Goal: Task Accomplishment & Management: Complete application form

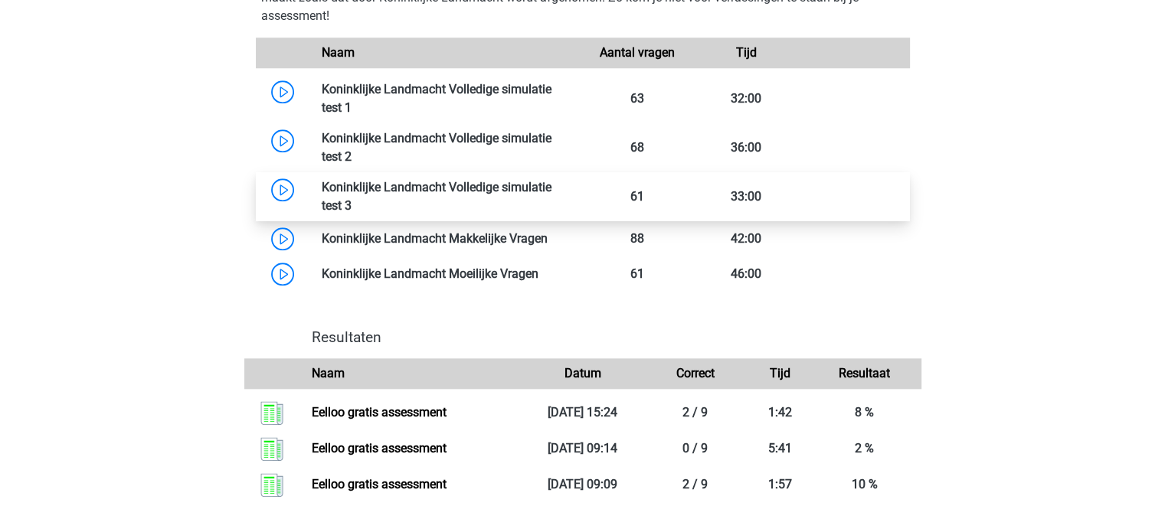
scroll to position [1455, 0]
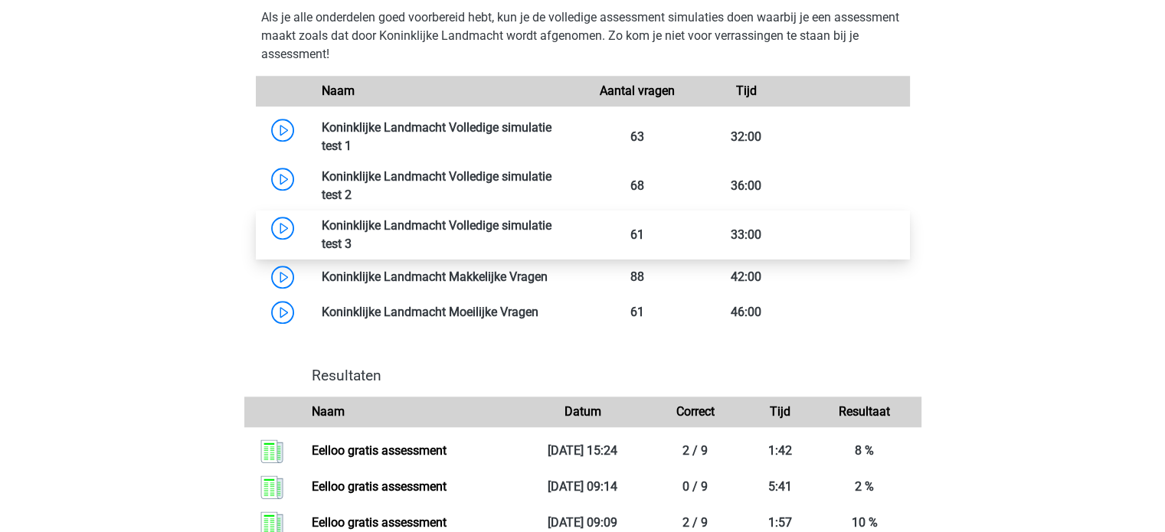
click at [352, 237] on link at bounding box center [352, 244] width 0 height 15
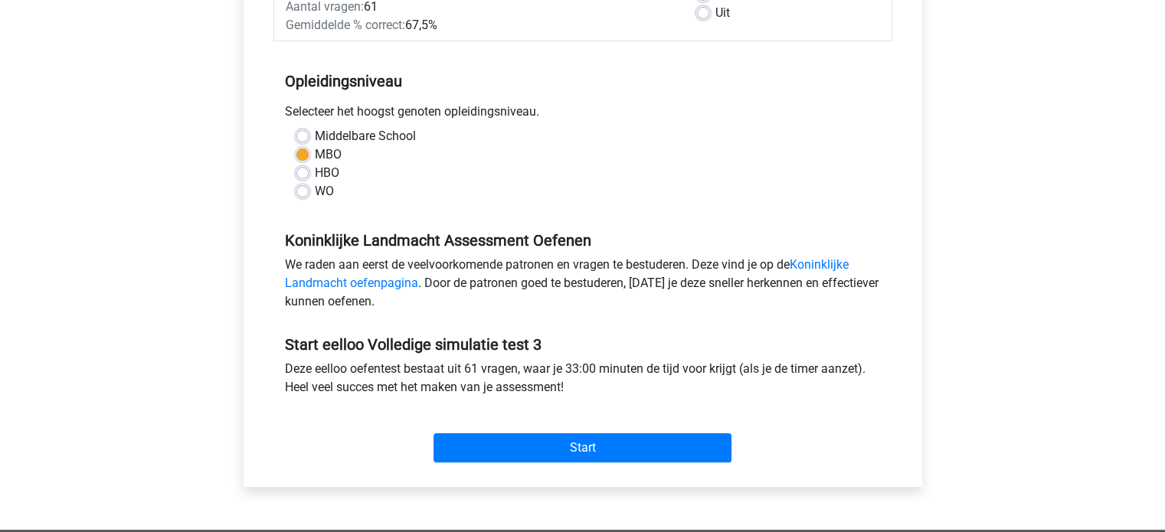
scroll to position [383, 0]
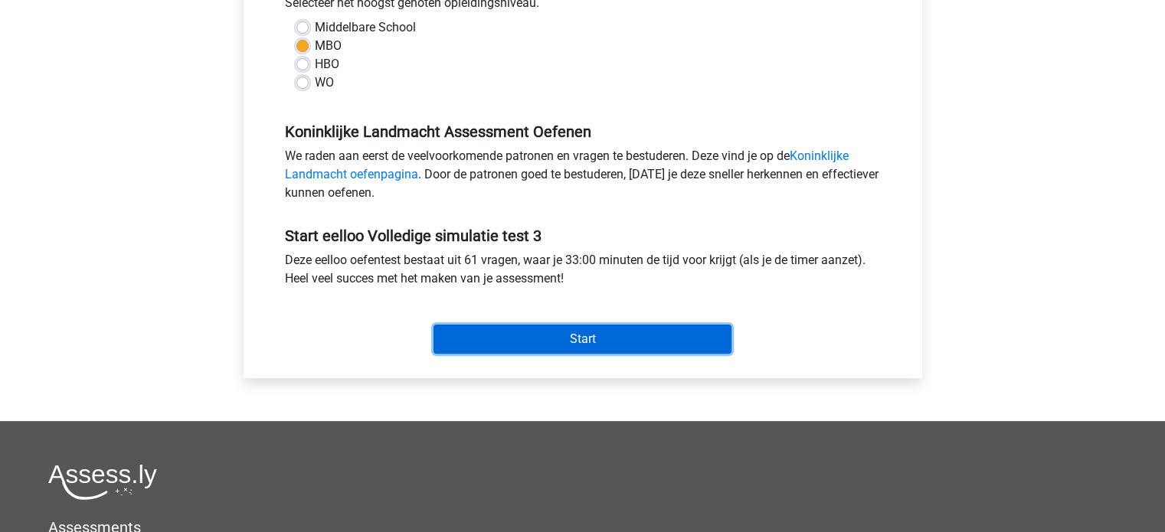
click at [554, 339] on input "Start" at bounding box center [583, 339] width 298 height 29
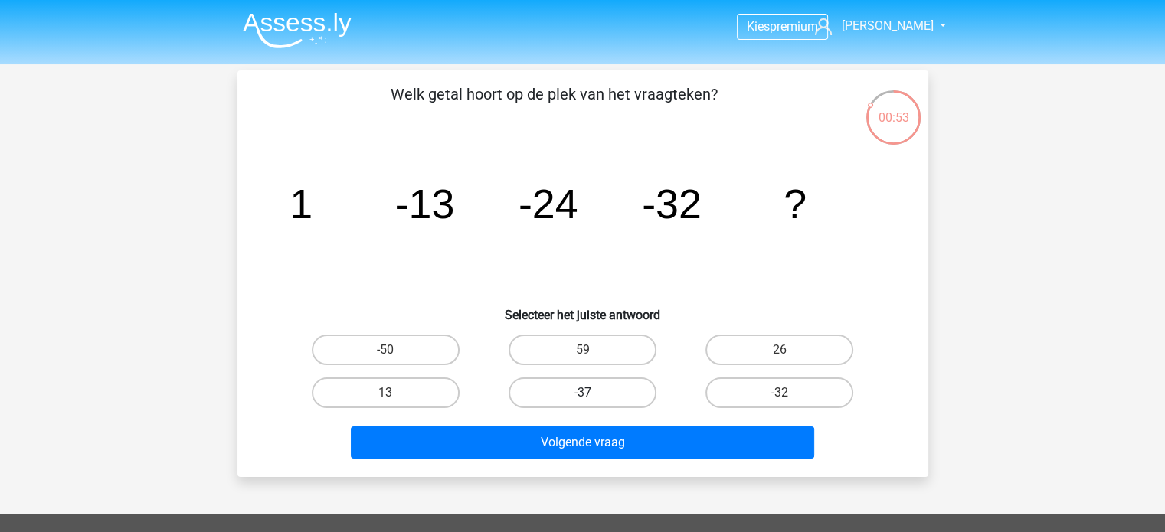
click at [610, 391] on label "-37" at bounding box center [583, 393] width 148 height 31
click at [592, 393] on input "-37" at bounding box center [587, 398] width 10 height 10
radio input "true"
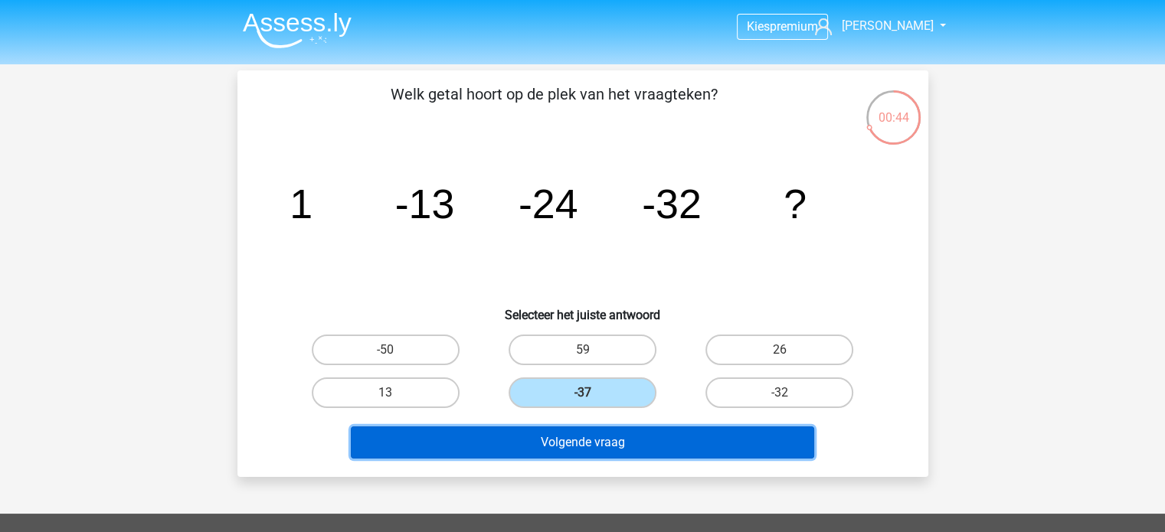
click at [616, 442] on button "Volgende vraag" at bounding box center [582, 443] width 463 height 32
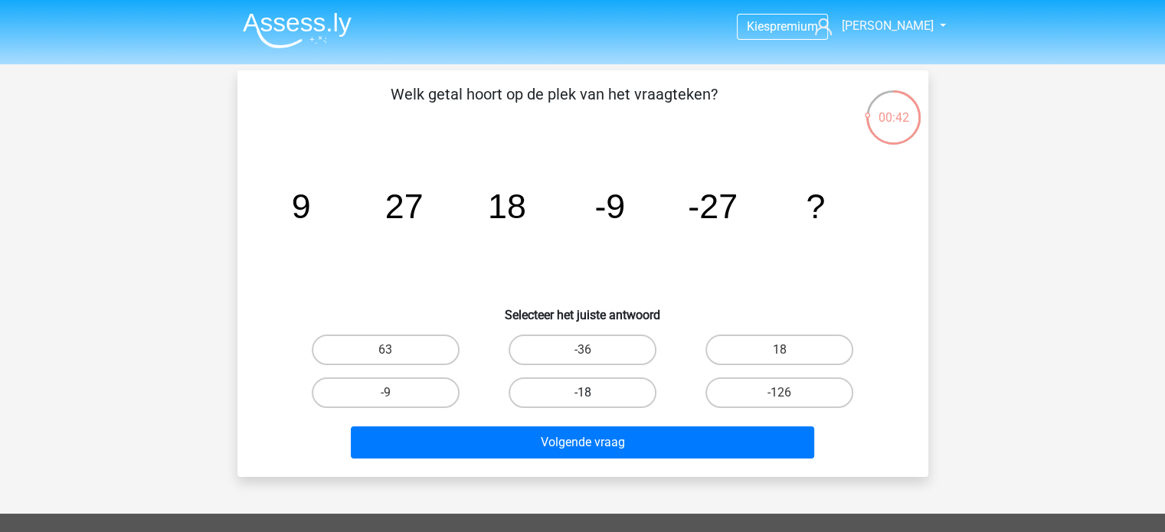
click at [611, 388] on label "-18" at bounding box center [583, 393] width 148 height 31
click at [592, 393] on input "-18" at bounding box center [587, 398] width 10 height 10
radio input "true"
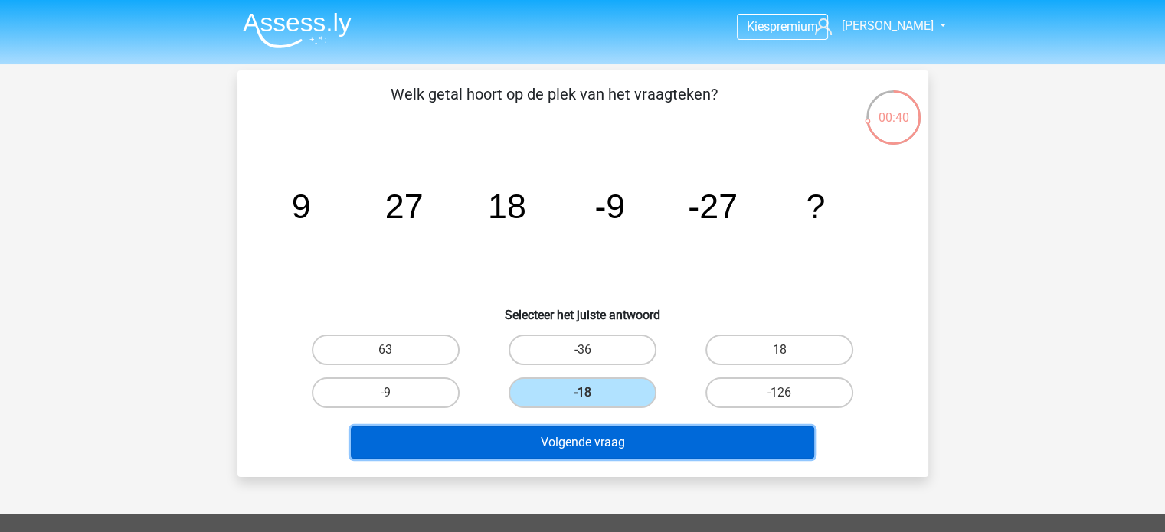
click at [632, 432] on button "Volgende vraag" at bounding box center [582, 443] width 463 height 32
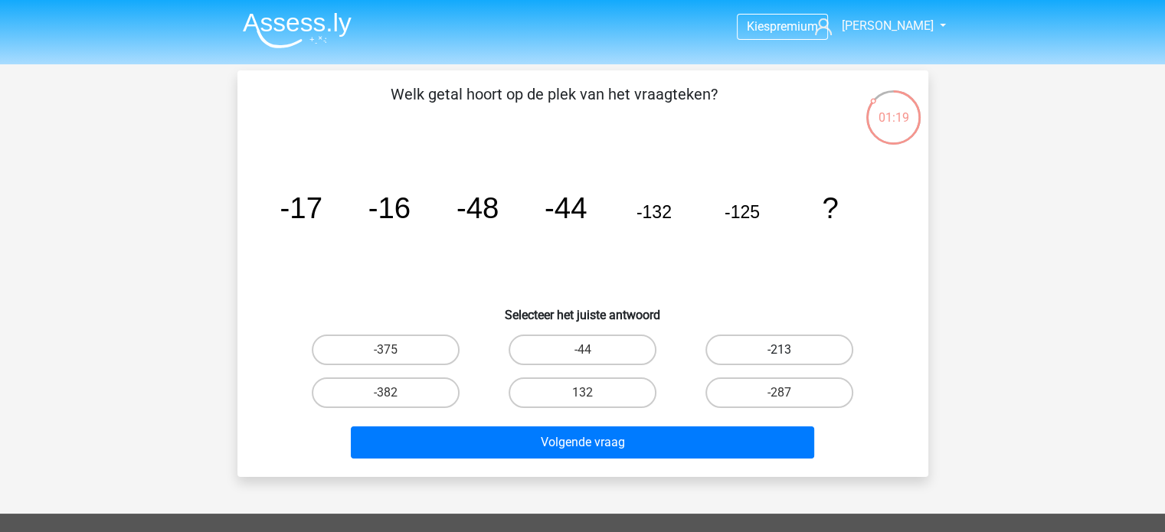
click at [748, 345] on label "-213" at bounding box center [780, 350] width 148 height 31
click at [780, 350] on input "-213" at bounding box center [785, 355] width 10 height 10
radio input "true"
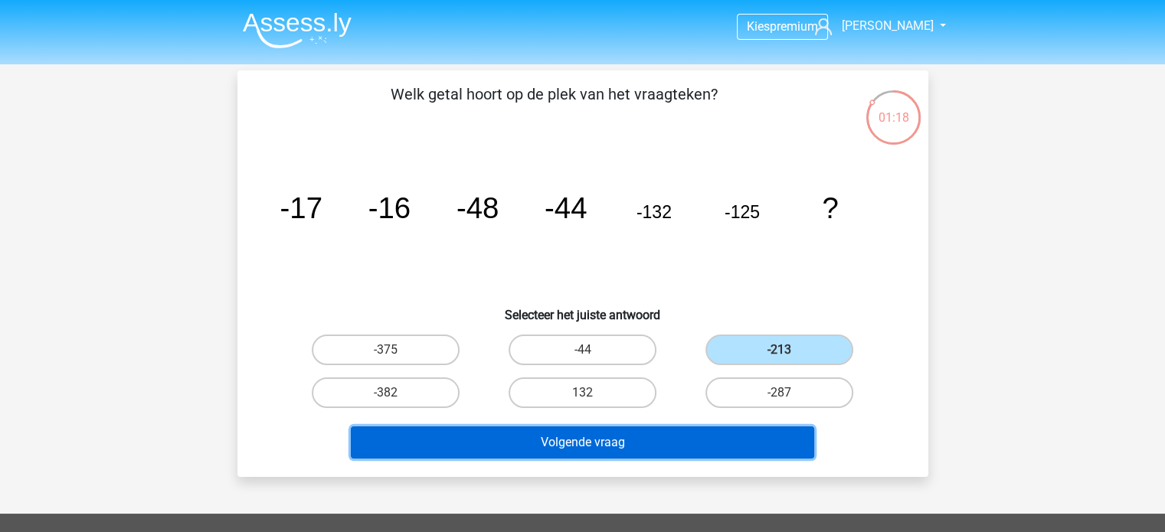
click at [733, 437] on button "Volgende vraag" at bounding box center [582, 443] width 463 height 32
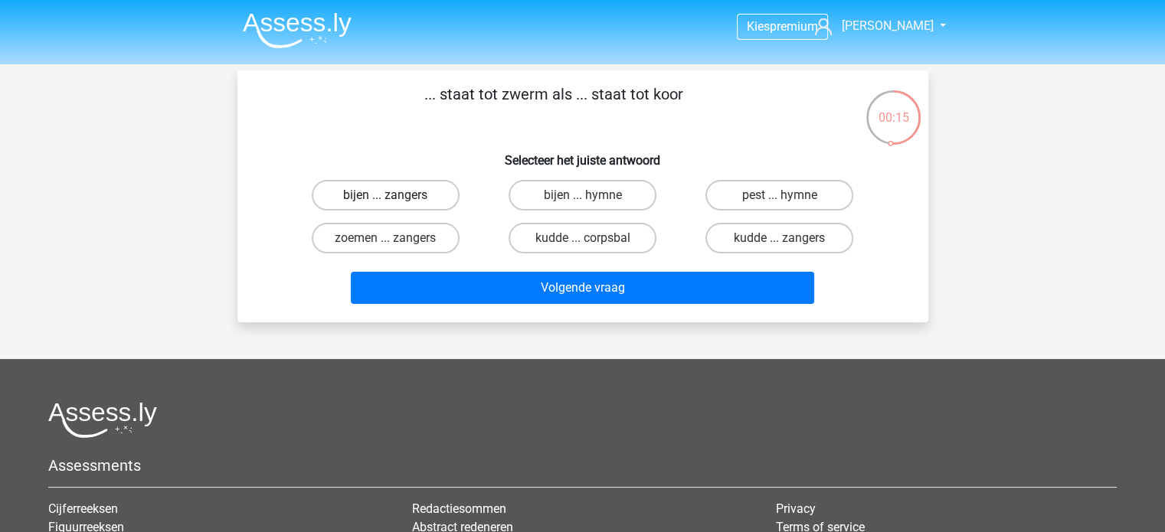
click at [395, 195] on label "bijen ... zangers" at bounding box center [386, 195] width 148 height 31
click at [395, 195] on input "bijen ... zangers" at bounding box center [390, 200] width 10 height 10
radio input "true"
click at [744, 240] on label "kudde ... zangers" at bounding box center [780, 238] width 148 height 31
click at [780, 240] on input "kudde ... zangers" at bounding box center [785, 243] width 10 height 10
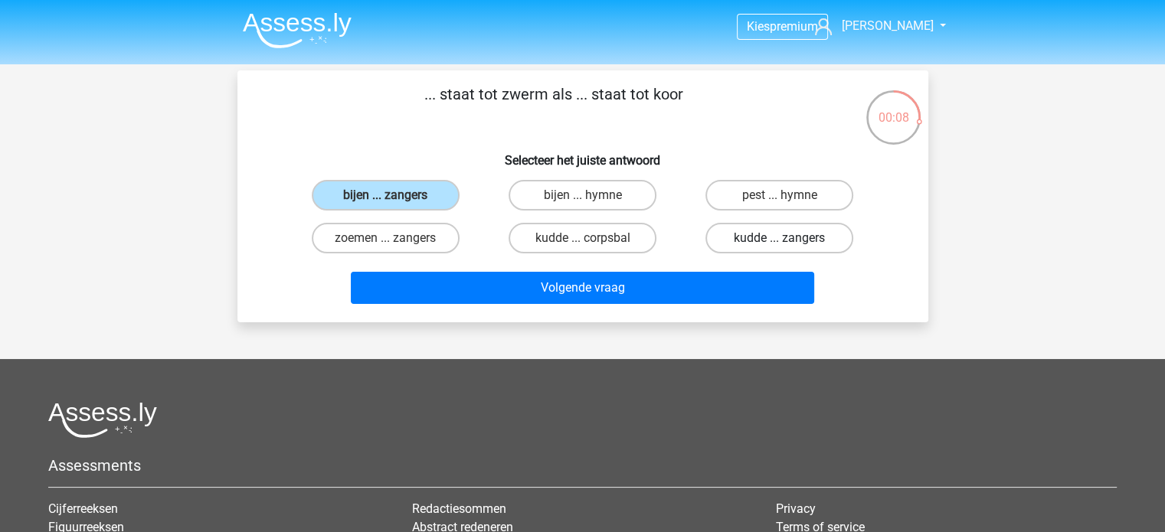
radio input "true"
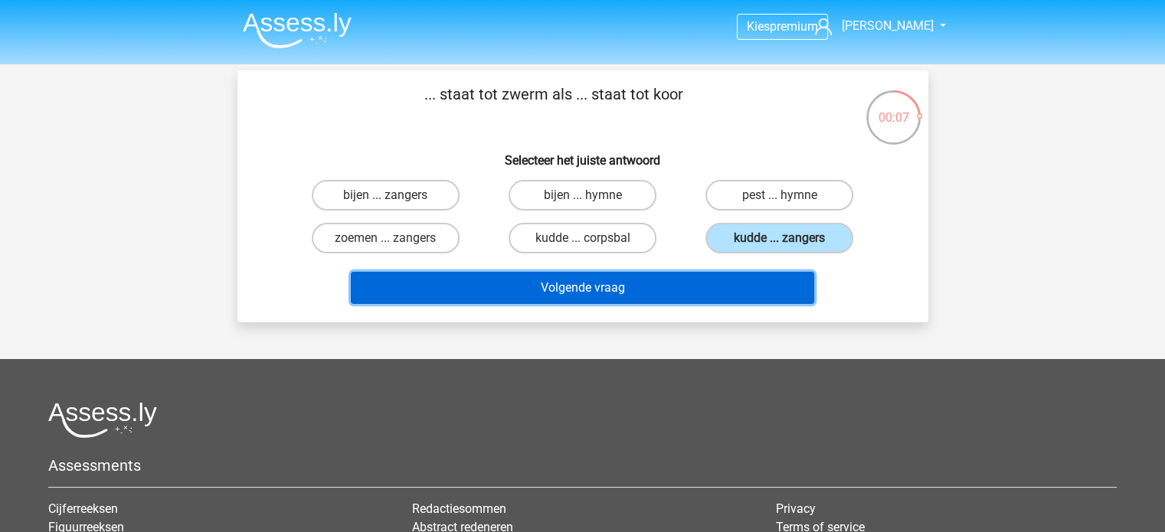
click at [724, 273] on button "Volgende vraag" at bounding box center [582, 288] width 463 height 32
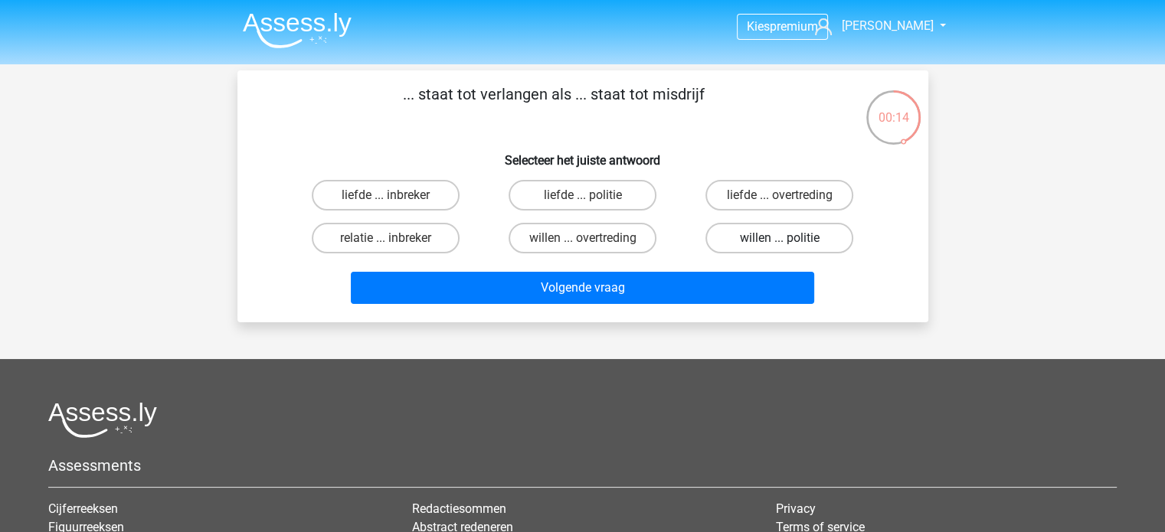
click at [754, 235] on label "willen ... politie" at bounding box center [780, 238] width 148 height 31
click at [780, 238] on input "willen ... politie" at bounding box center [785, 243] width 10 height 10
radio input "true"
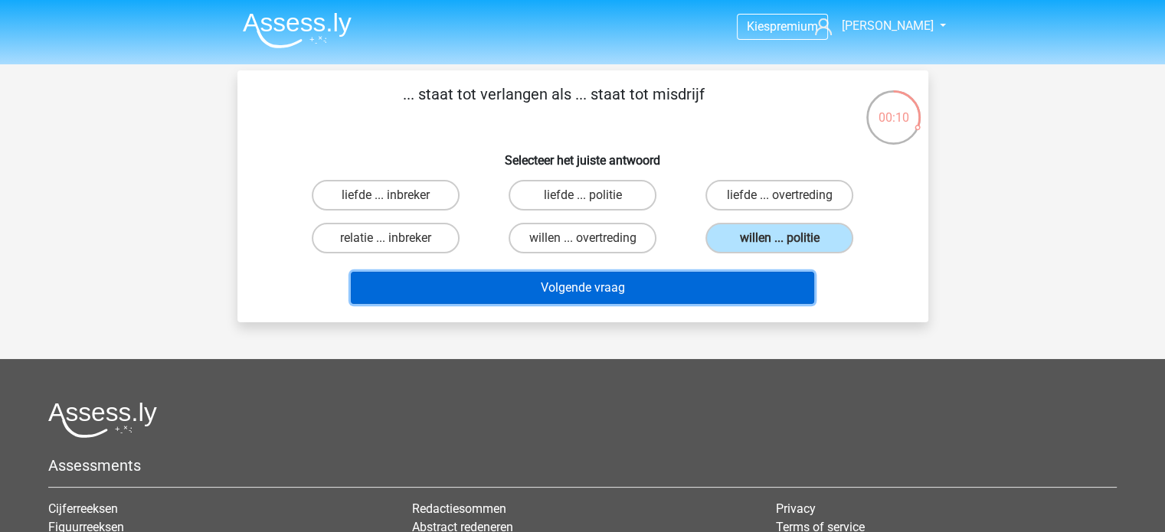
click at [604, 289] on button "Volgende vraag" at bounding box center [582, 288] width 463 height 32
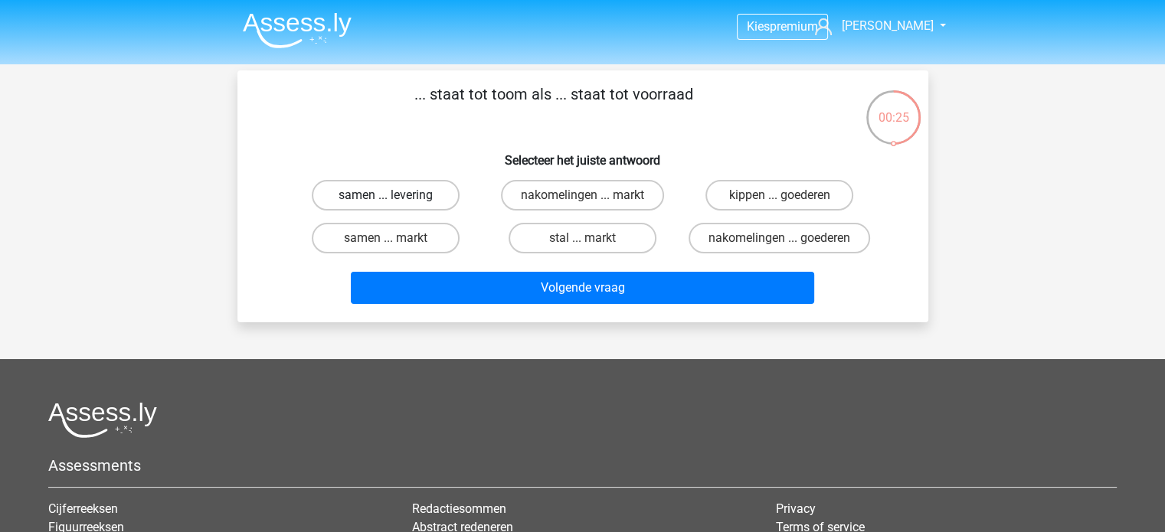
click at [400, 198] on label "samen ... levering" at bounding box center [386, 195] width 148 height 31
click at [395, 198] on input "samen ... levering" at bounding box center [390, 200] width 10 height 10
radio input "true"
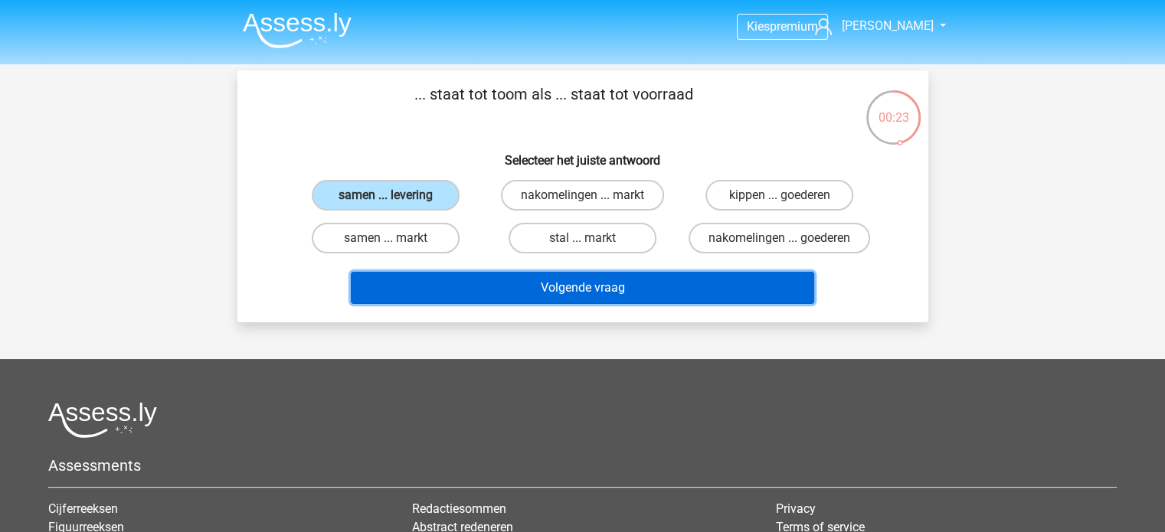
click at [591, 285] on button "Volgende vraag" at bounding box center [582, 288] width 463 height 32
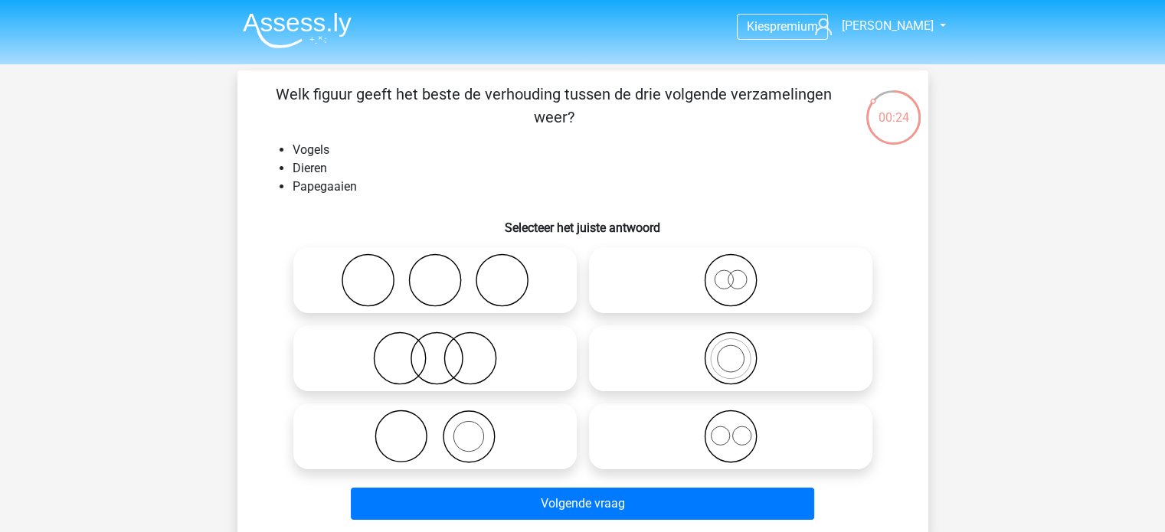
click at [701, 352] on icon at bounding box center [730, 359] width 271 height 54
click at [731, 351] on input "radio" at bounding box center [736, 346] width 10 height 10
radio input "true"
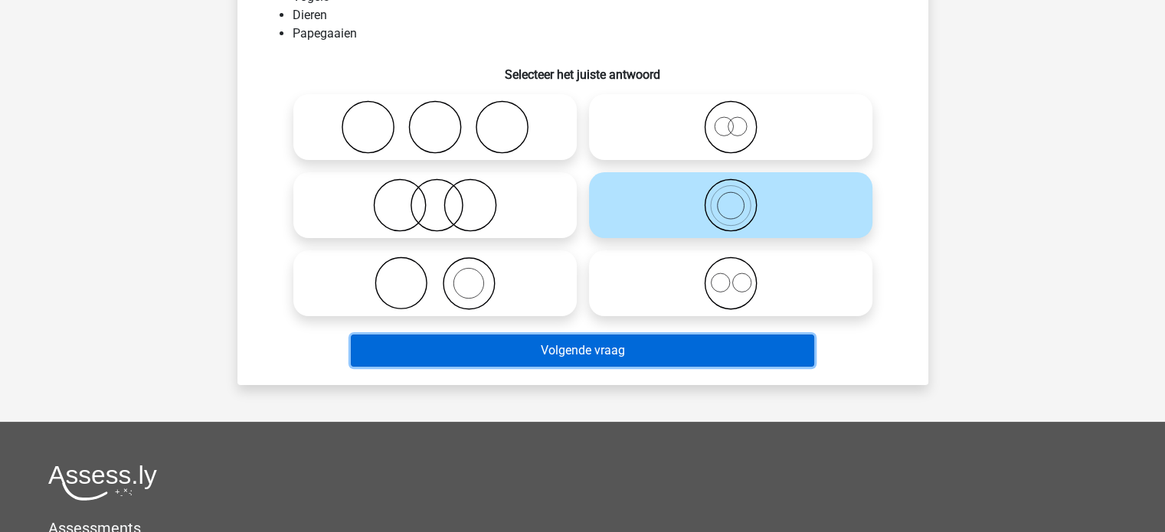
click at [674, 355] on button "Volgende vraag" at bounding box center [582, 351] width 463 height 32
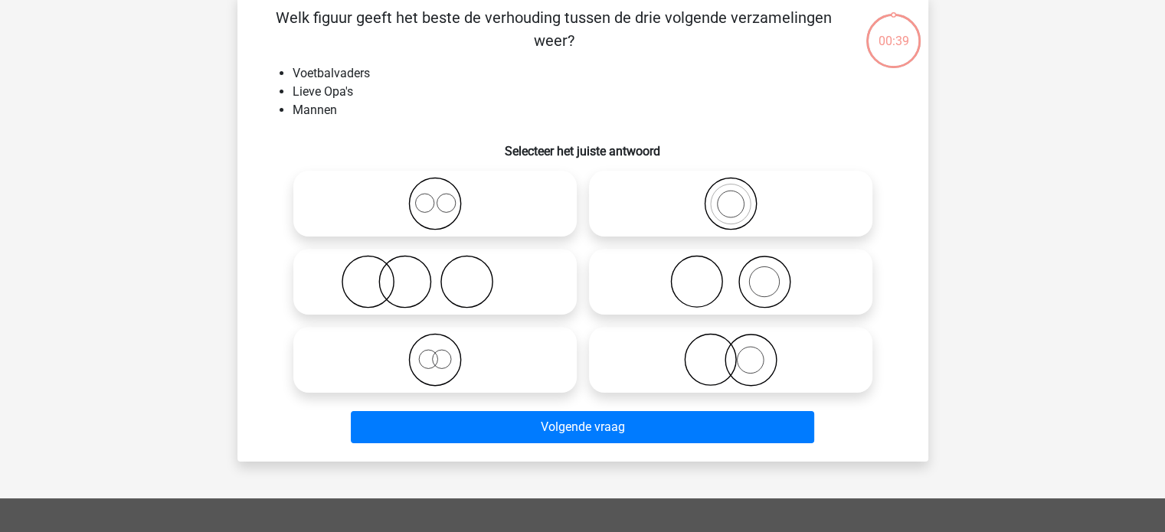
scroll to position [70, 0]
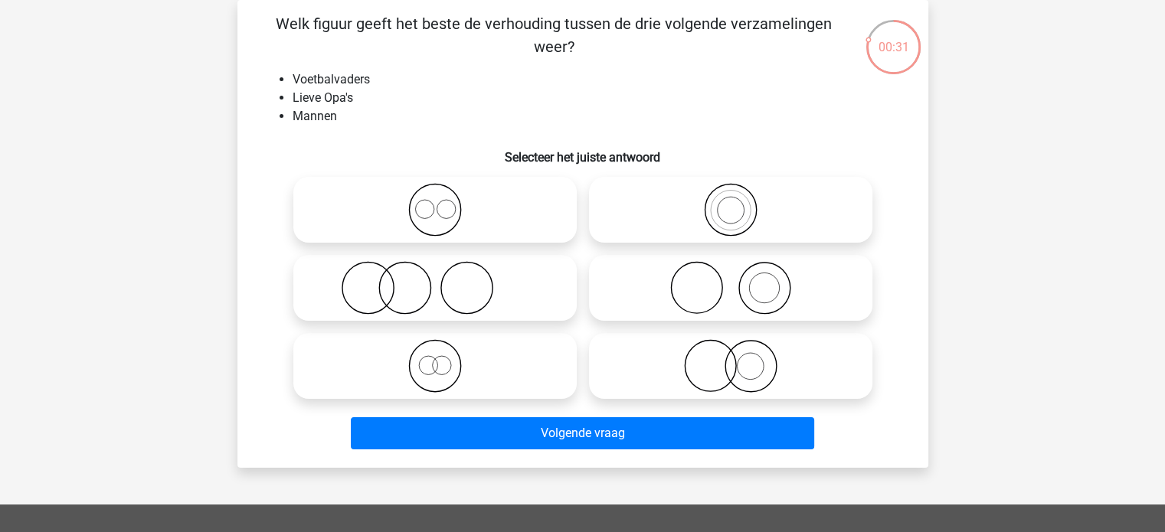
click at [674, 219] on icon at bounding box center [730, 210] width 271 height 54
click at [731, 202] on input "radio" at bounding box center [736, 197] width 10 height 10
radio input "true"
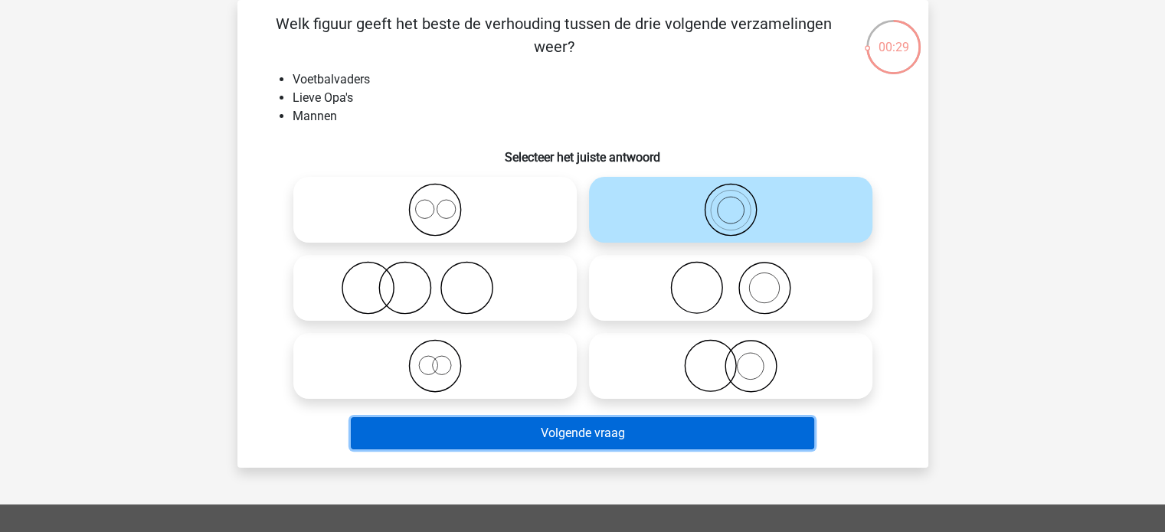
click at [498, 444] on button "Volgende vraag" at bounding box center [582, 433] width 463 height 32
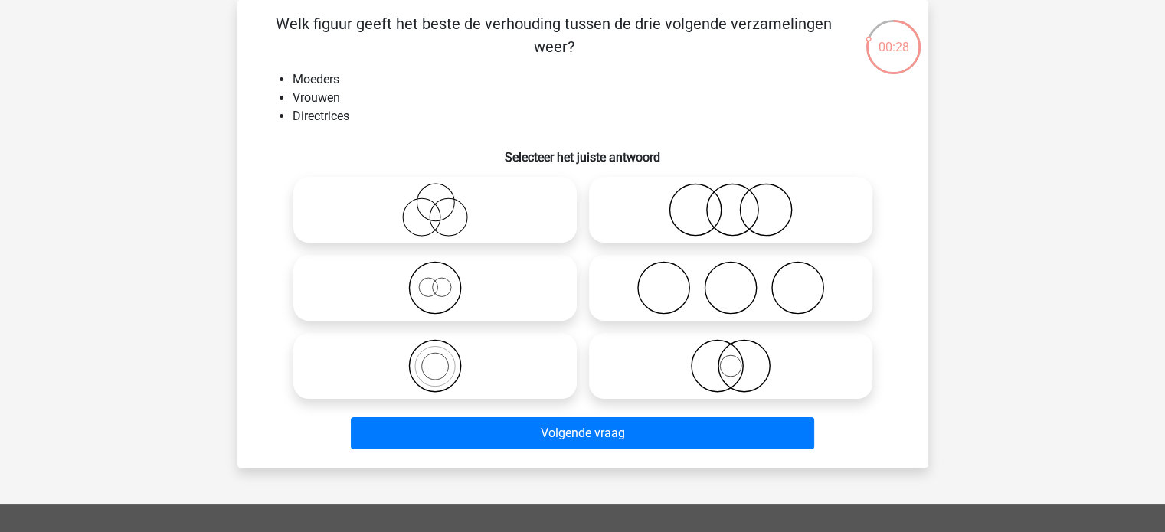
drag, startPoint x: 490, startPoint y: 358, endPoint x: 592, endPoint y: 391, distance: 106.8
click at [592, 391] on label at bounding box center [730, 366] width 283 height 66
click at [731, 358] on input "radio" at bounding box center [736, 354] width 10 height 10
radio input "true"
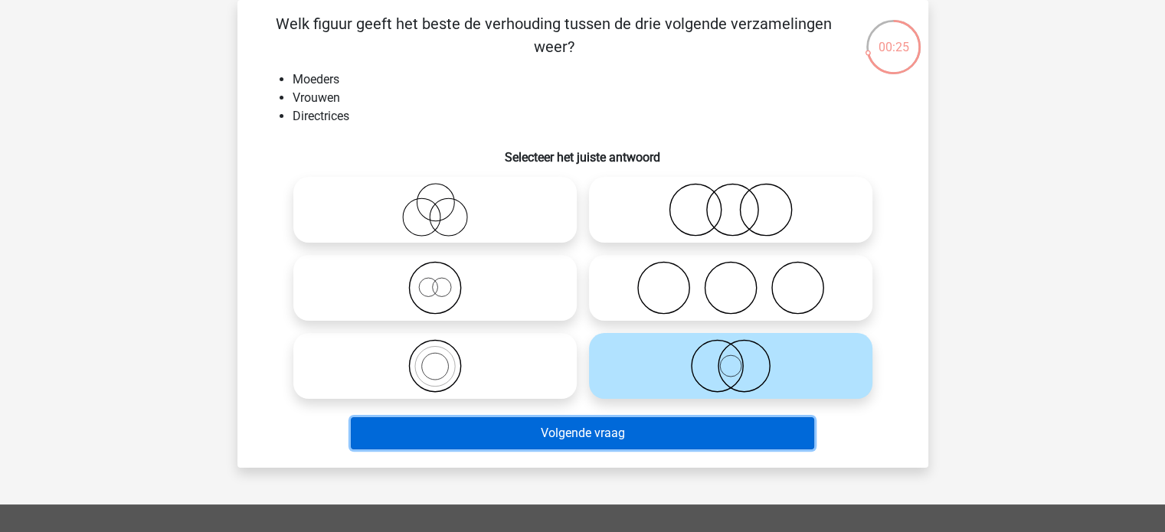
click at [535, 428] on button "Volgende vraag" at bounding box center [582, 433] width 463 height 32
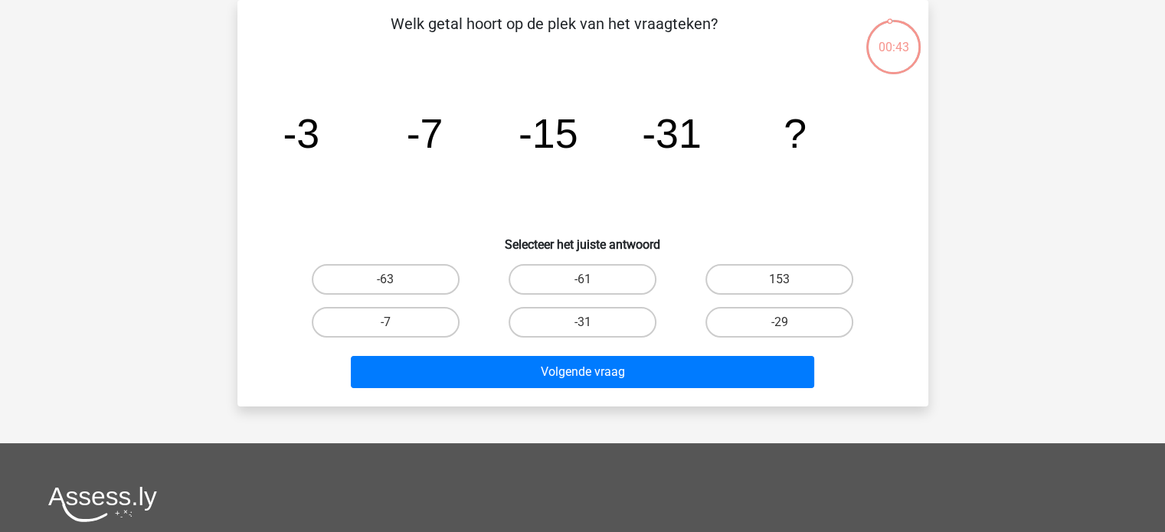
scroll to position [0, 0]
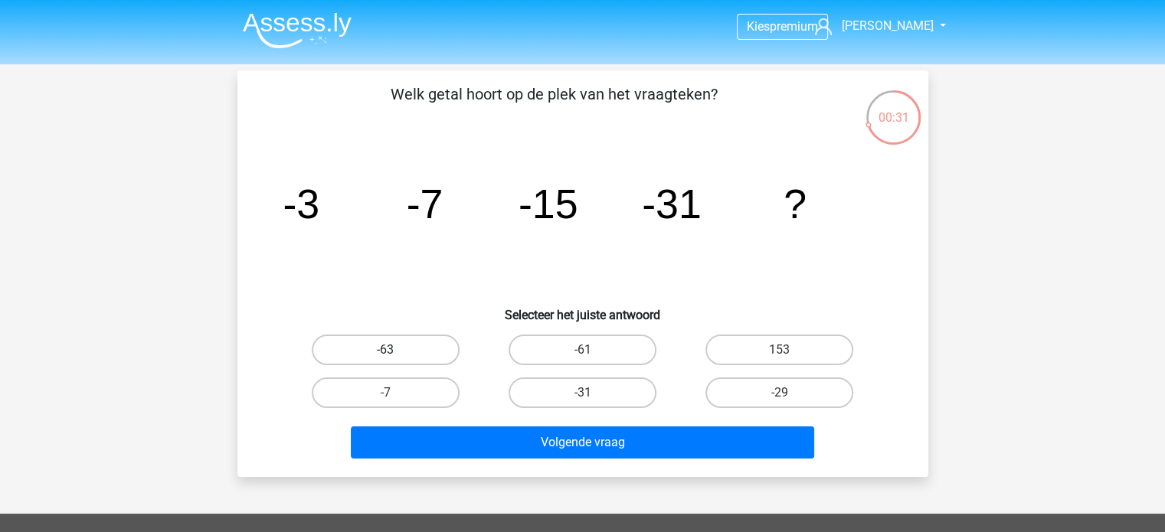
click at [434, 351] on label "-63" at bounding box center [386, 350] width 148 height 31
click at [395, 351] on input "-63" at bounding box center [390, 355] width 10 height 10
radio input "true"
click at [561, 364] on label "-61" at bounding box center [583, 350] width 148 height 31
click at [582, 360] on input "-61" at bounding box center [587, 355] width 10 height 10
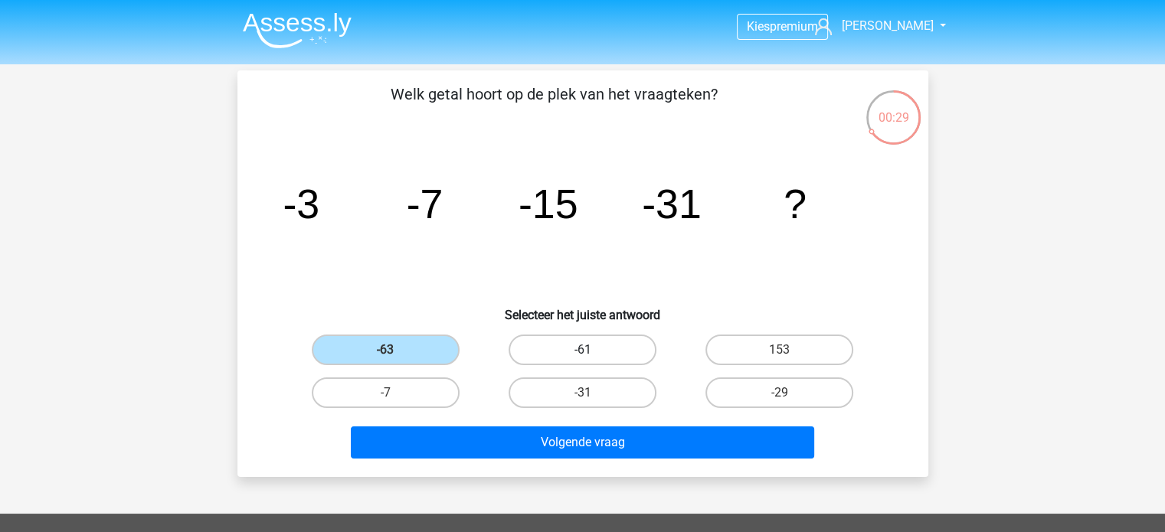
radio input "true"
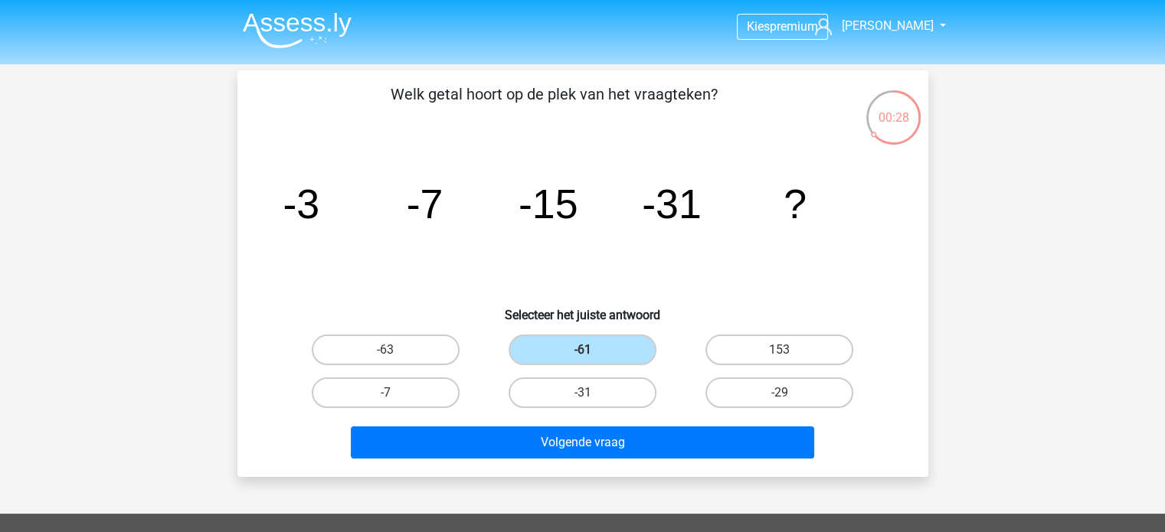
click at [398, 333] on div "-63" at bounding box center [385, 350] width 197 height 43
click at [408, 352] on label "-63" at bounding box center [386, 350] width 148 height 31
click at [395, 352] on input "-63" at bounding box center [390, 355] width 10 height 10
radio input "true"
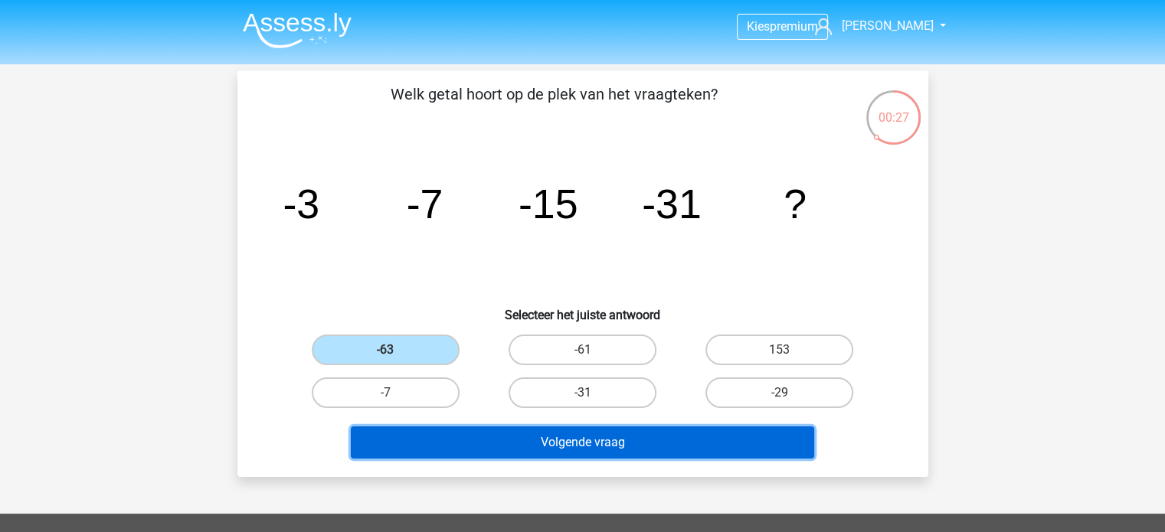
click at [512, 437] on button "Volgende vraag" at bounding box center [582, 443] width 463 height 32
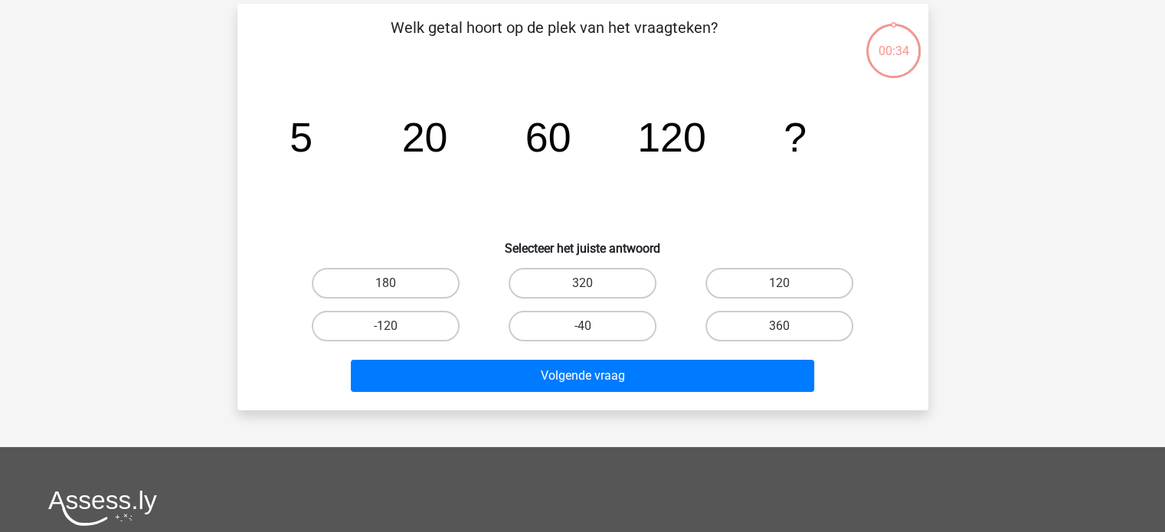
scroll to position [70, 0]
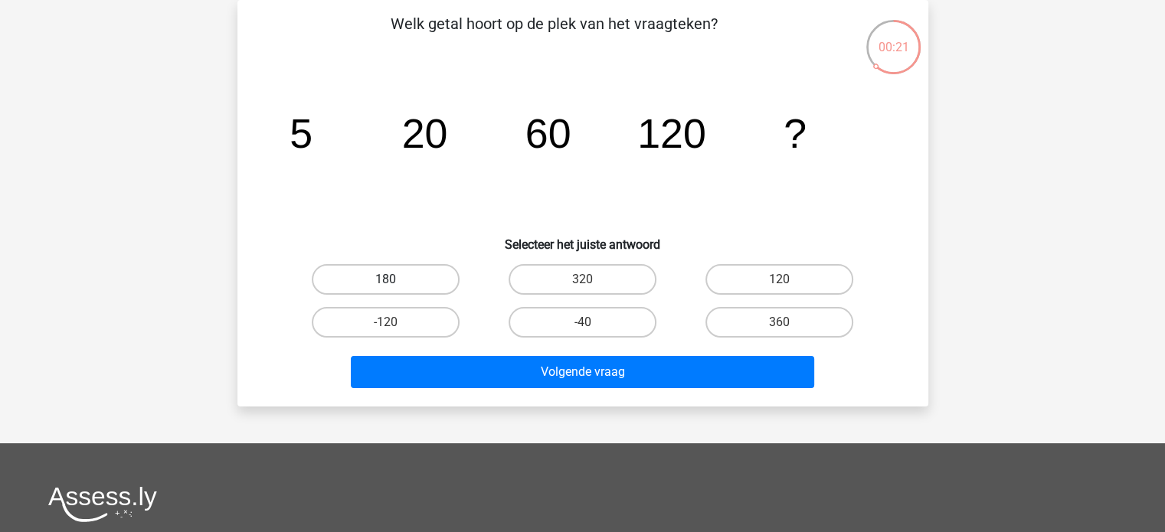
click at [374, 280] on label "180" at bounding box center [386, 279] width 148 height 31
click at [385, 280] on input "180" at bounding box center [390, 285] width 10 height 10
radio input "true"
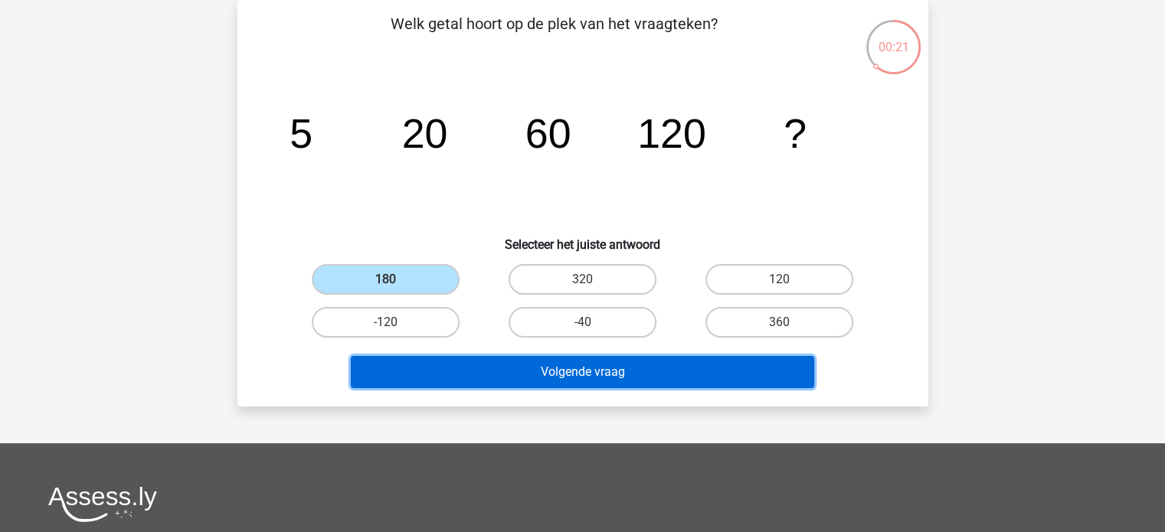
click at [503, 370] on button "Volgende vraag" at bounding box center [582, 372] width 463 height 32
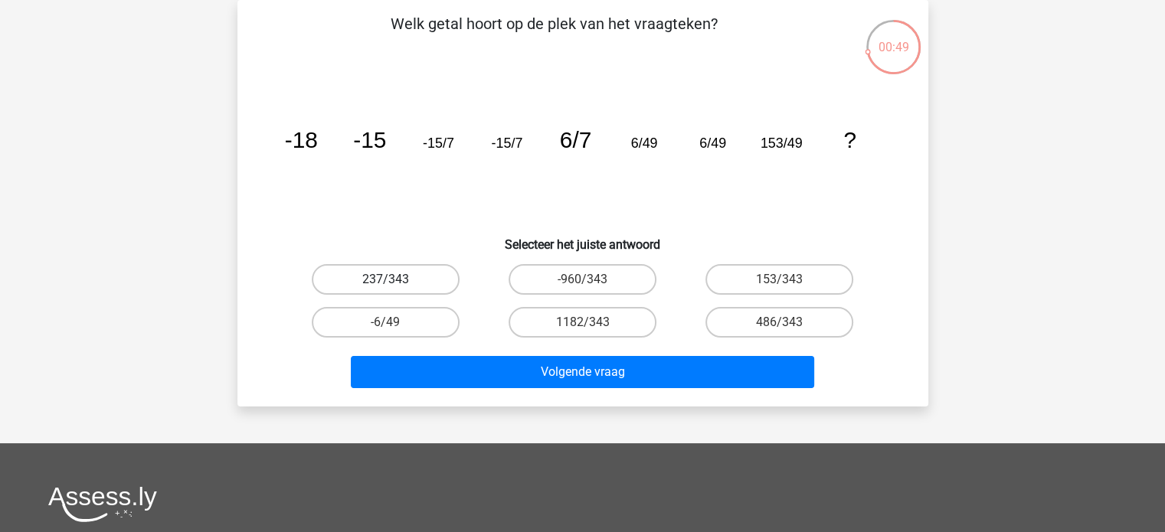
click at [441, 277] on label "237/343" at bounding box center [386, 279] width 148 height 31
click at [395, 280] on input "237/343" at bounding box center [390, 285] width 10 height 10
radio input "true"
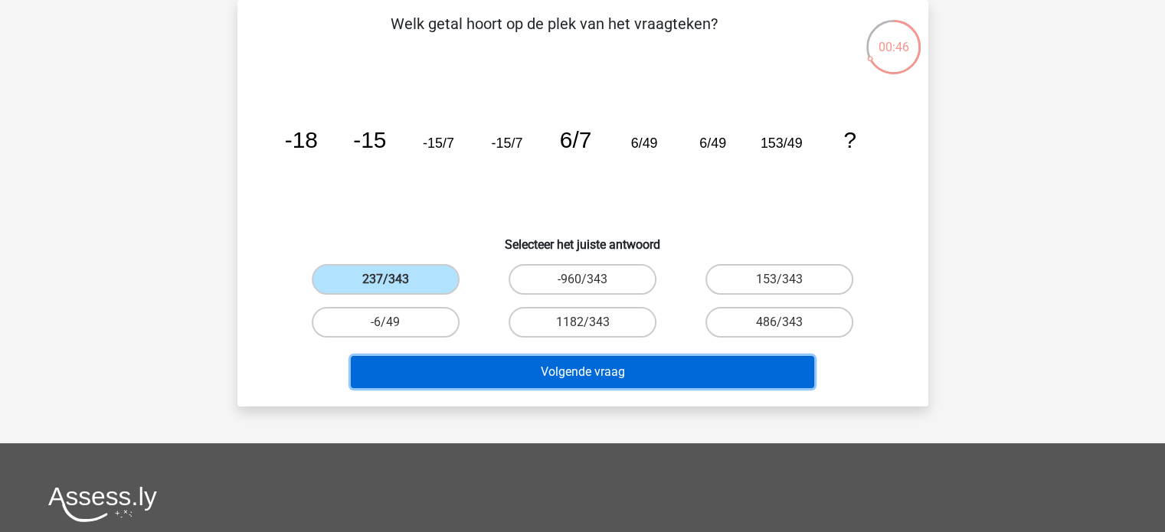
click at [525, 370] on button "Volgende vraag" at bounding box center [582, 372] width 463 height 32
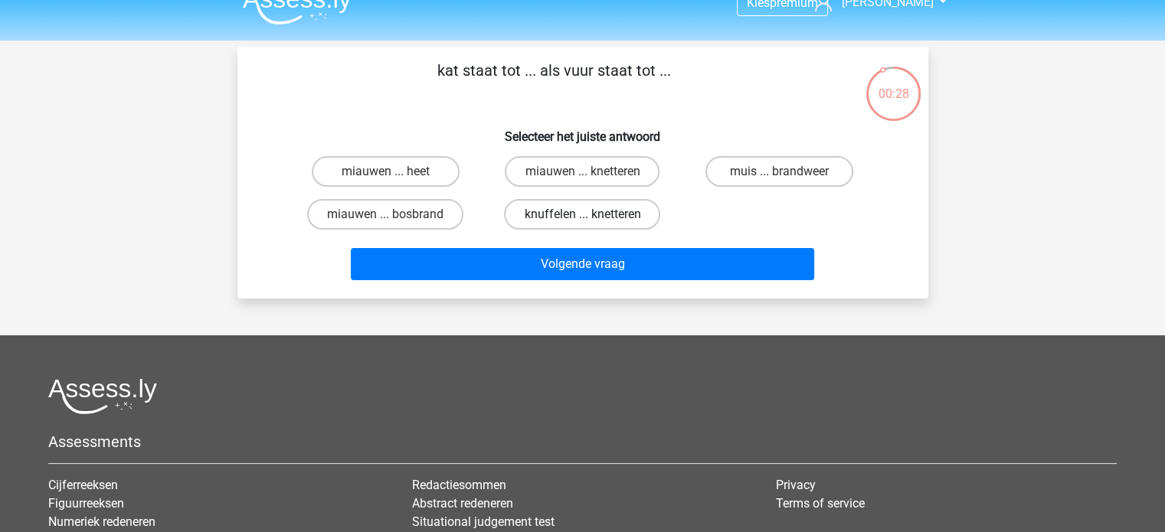
scroll to position [0, 0]
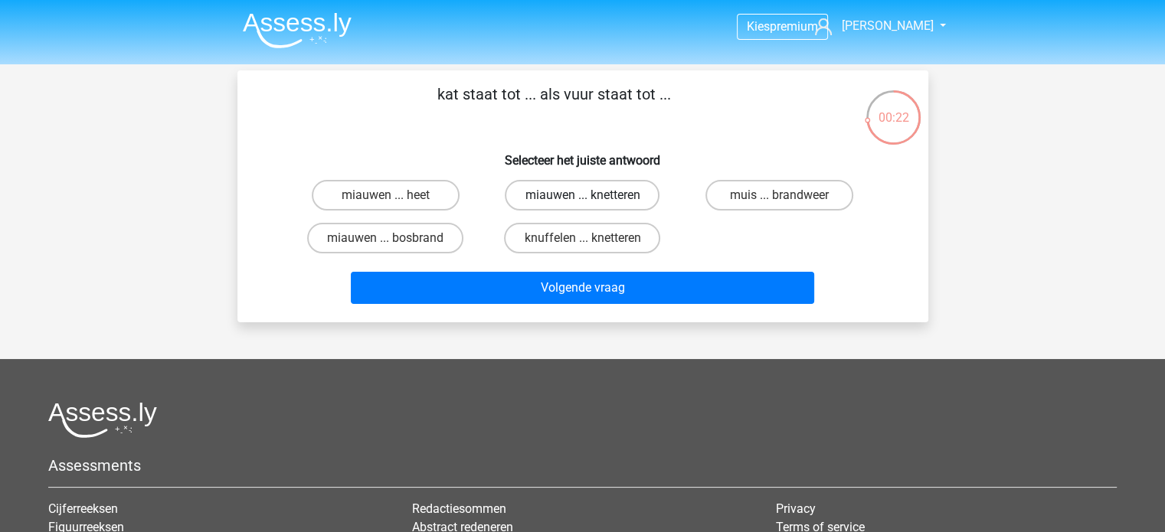
click at [566, 201] on label "miauwen ... knetteren" at bounding box center [582, 195] width 155 height 31
click at [582, 201] on input "miauwen ... knetteren" at bounding box center [587, 200] width 10 height 10
radio input "true"
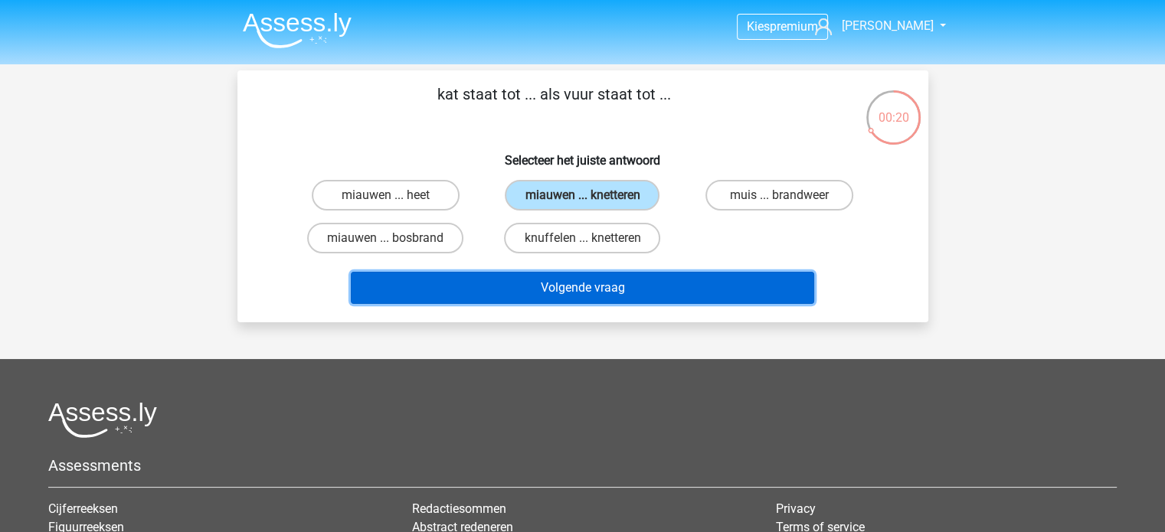
click at [613, 296] on button "Volgende vraag" at bounding box center [582, 288] width 463 height 32
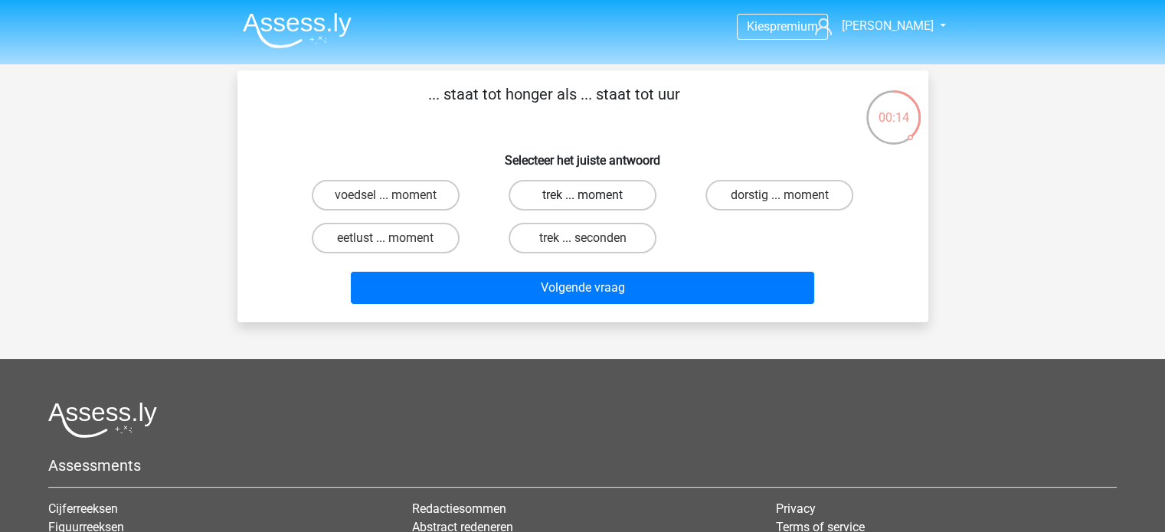
click at [555, 194] on label "trek ... moment" at bounding box center [583, 195] width 148 height 31
click at [582, 195] on input "trek ... moment" at bounding box center [587, 200] width 10 height 10
radio input "true"
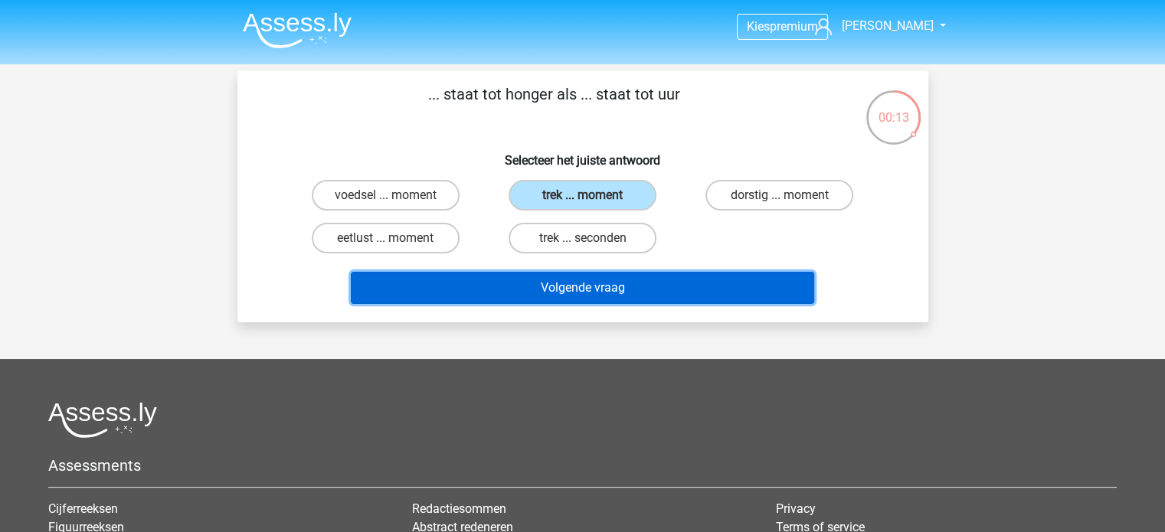
click at [595, 283] on button "Volgende vraag" at bounding box center [582, 288] width 463 height 32
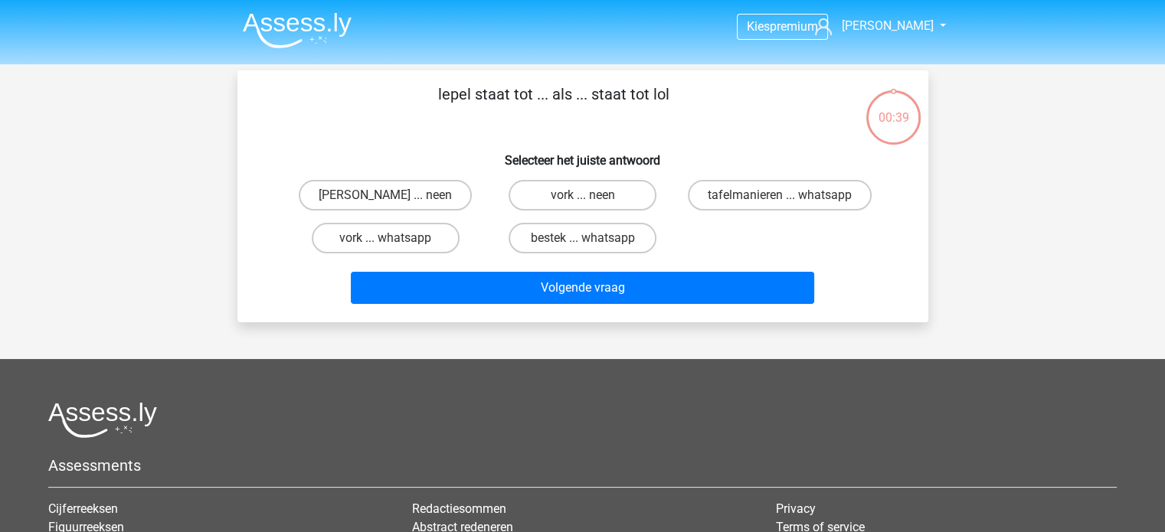
scroll to position [70, 0]
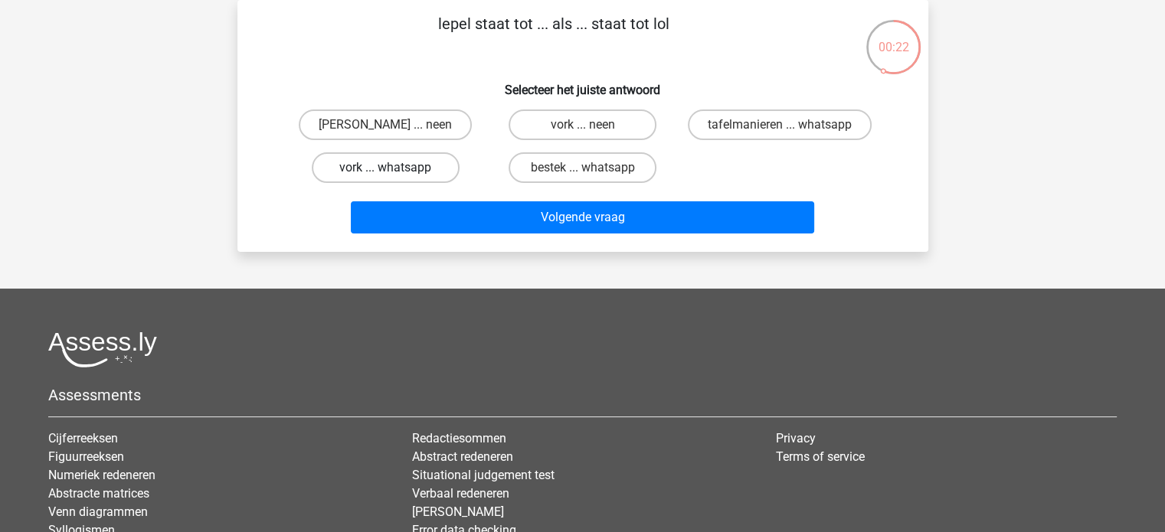
click at [444, 168] on label "vork ... whatsapp" at bounding box center [386, 167] width 148 height 31
click at [395, 168] on input "vork ... whatsapp" at bounding box center [390, 173] width 10 height 10
radio input "true"
click at [599, 175] on label "bestek ... whatsapp" at bounding box center [583, 167] width 148 height 31
click at [592, 175] on input "bestek ... whatsapp" at bounding box center [587, 173] width 10 height 10
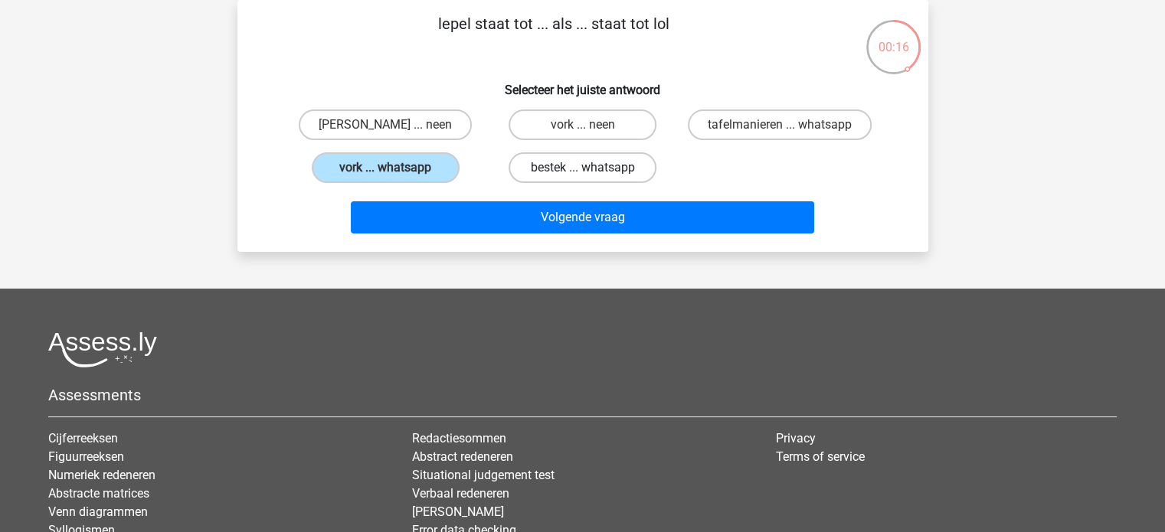
radio input "true"
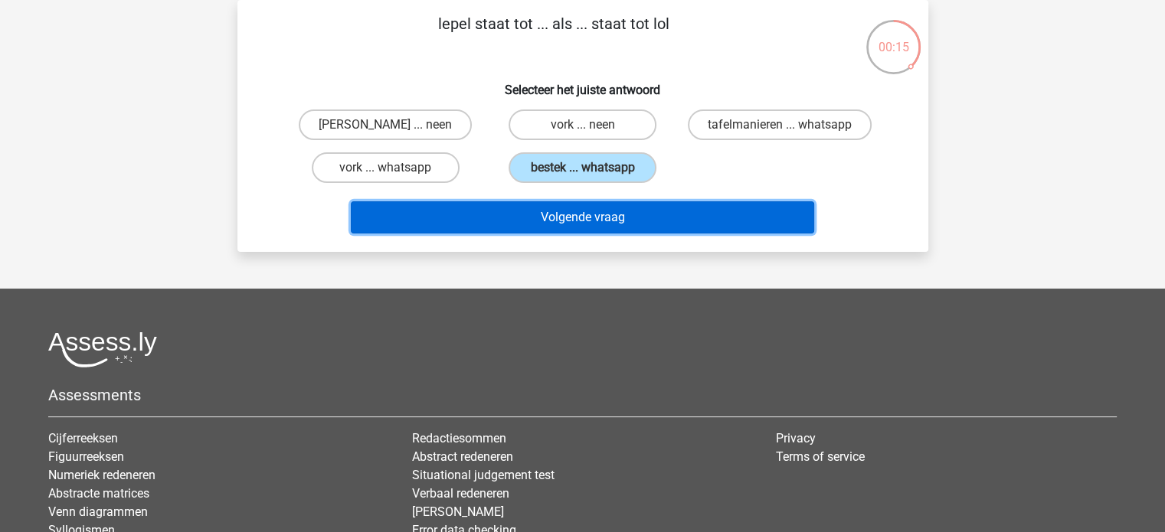
click at [612, 205] on button "Volgende vraag" at bounding box center [582, 217] width 463 height 32
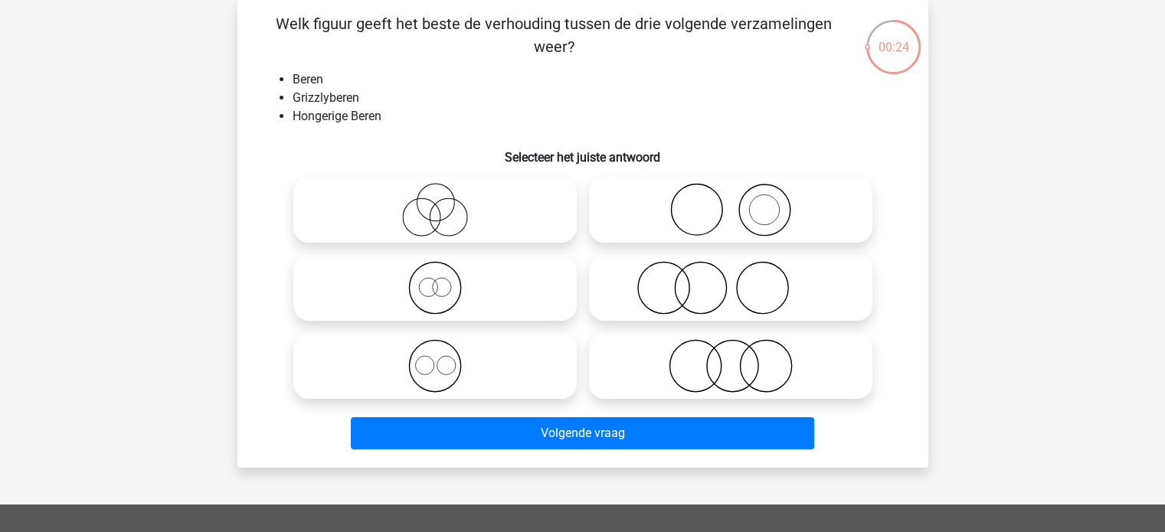
click at [485, 292] on icon at bounding box center [435, 288] width 271 height 54
click at [445, 280] on input "radio" at bounding box center [440, 275] width 10 height 10
radio input "true"
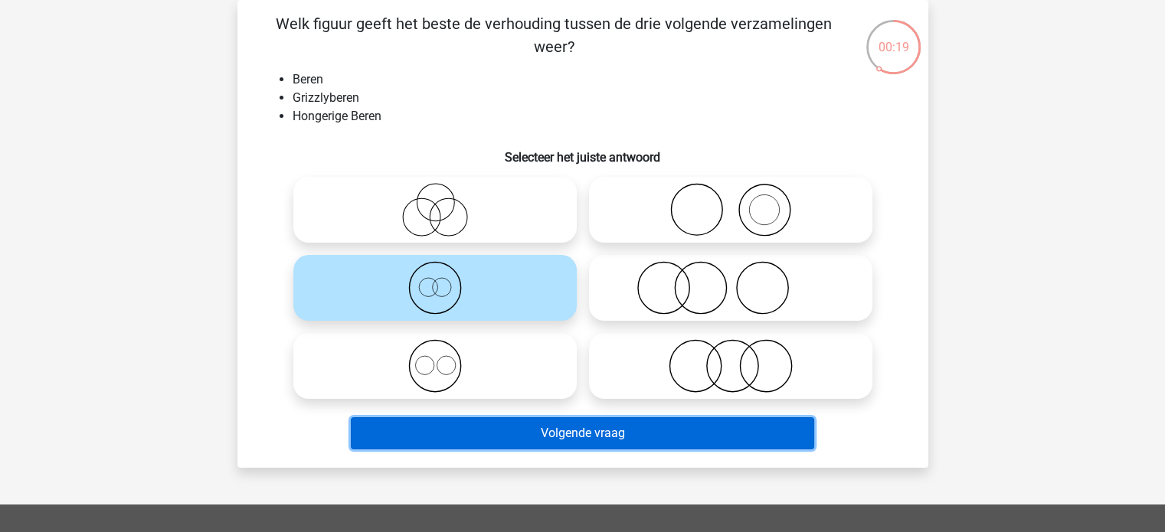
click at [533, 430] on button "Volgende vraag" at bounding box center [582, 433] width 463 height 32
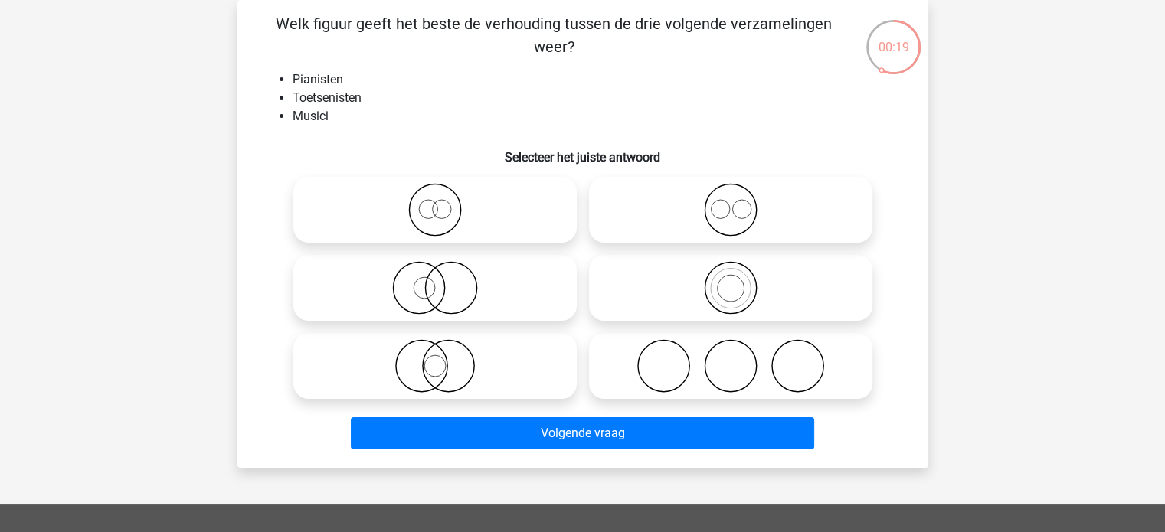
click at [730, 215] on icon at bounding box center [730, 210] width 271 height 54
click at [731, 202] on input "radio" at bounding box center [736, 197] width 10 height 10
radio input "true"
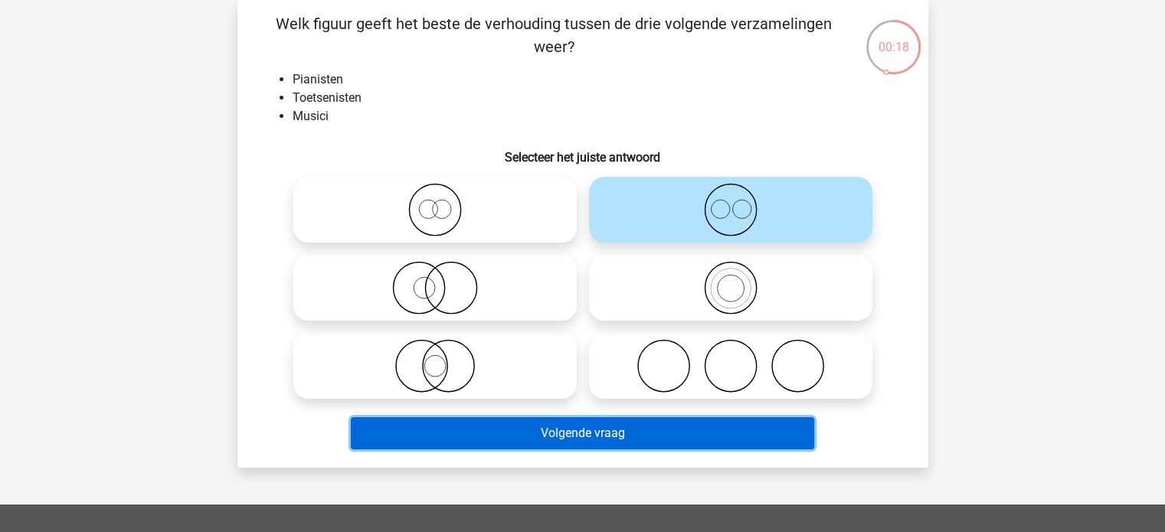
click at [663, 427] on button "Volgende vraag" at bounding box center [582, 433] width 463 height 32
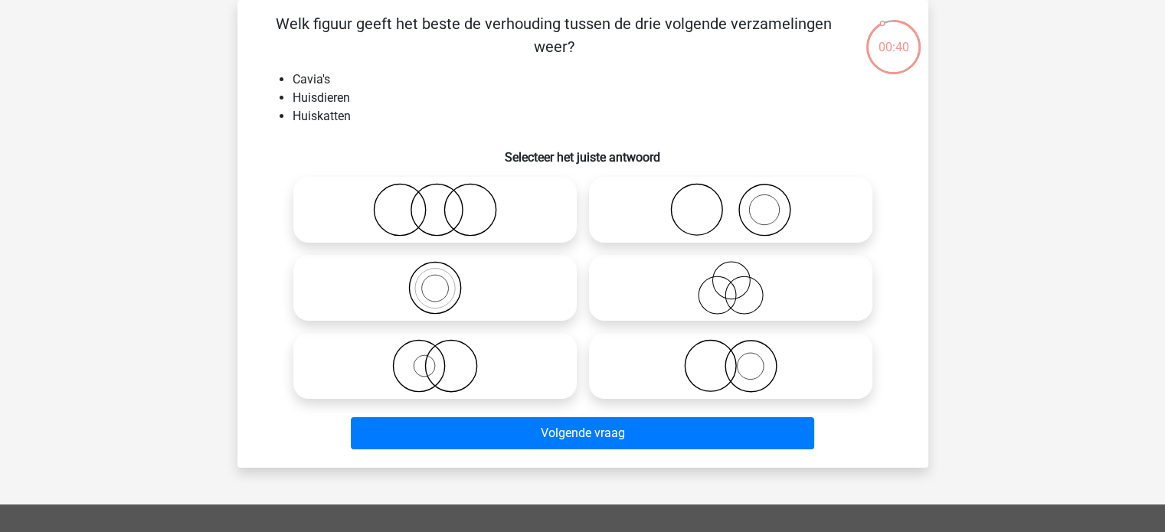
click at [713, 183] on icon at bounding box center [730, 210] width 271 height 54
click at [731, 192] on input "radio" at bounding box center [736, 197] width 10 height 10
radio input "true"
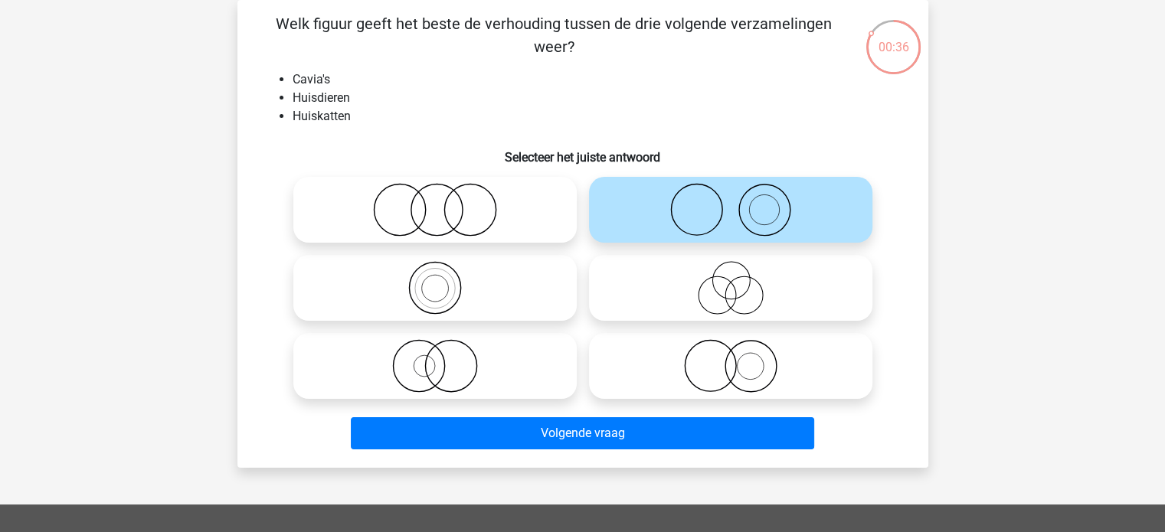
click at [733, 353] on input "radio" at bounding box center [736, 354] width 10 height 10
radio input "true"
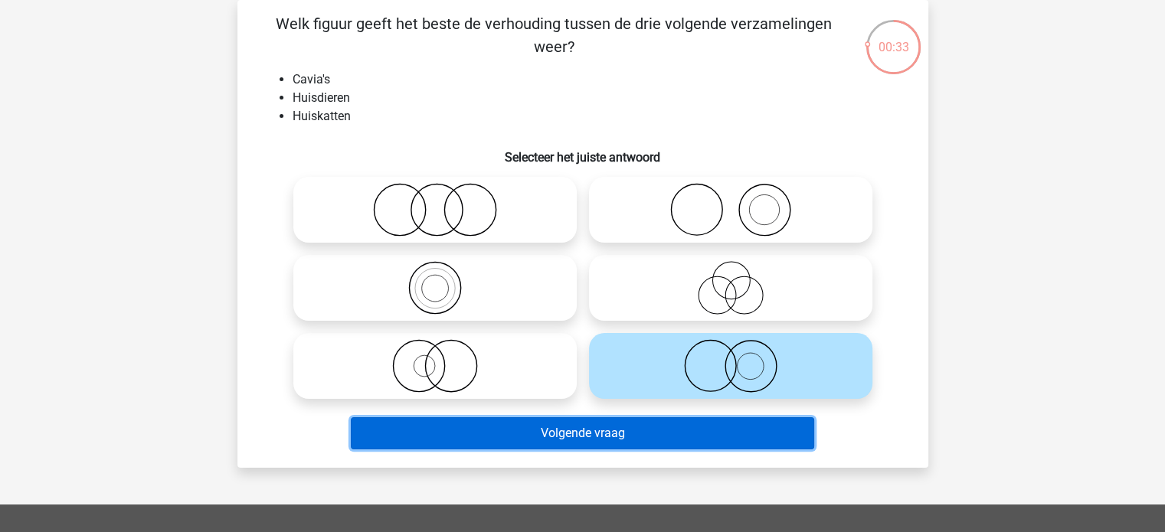
click at [555, 440] on button "Volgende vraag" at bounding box center [582, 433] width 463 height 32
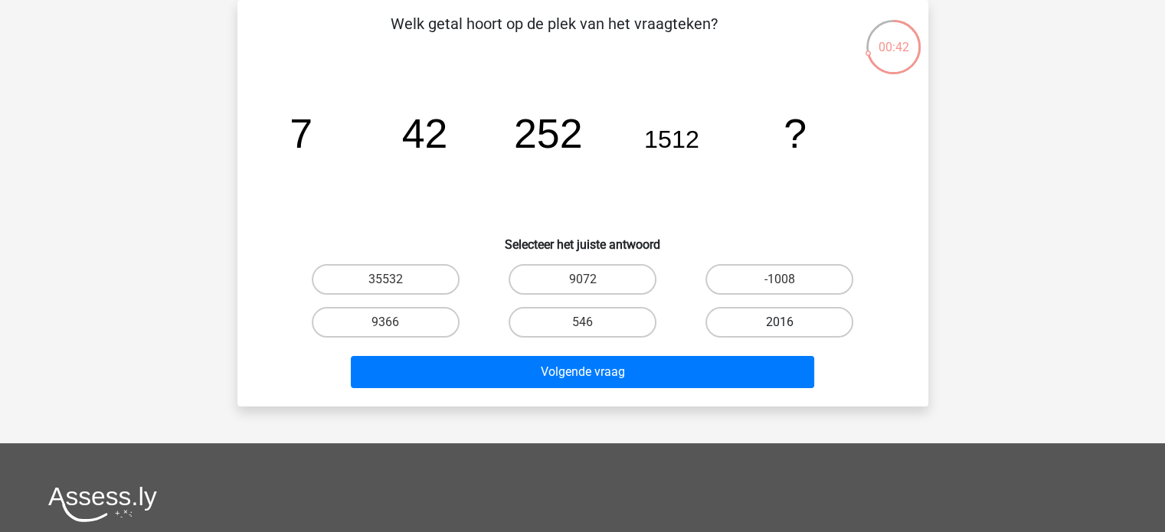
click at [772, 320] on label "2016" at bounding box center [780, 322] width 148 height 31
click at [780, 322] on input "2016" at bounding box center [785, 327] width 10 height 10
radio input "true"
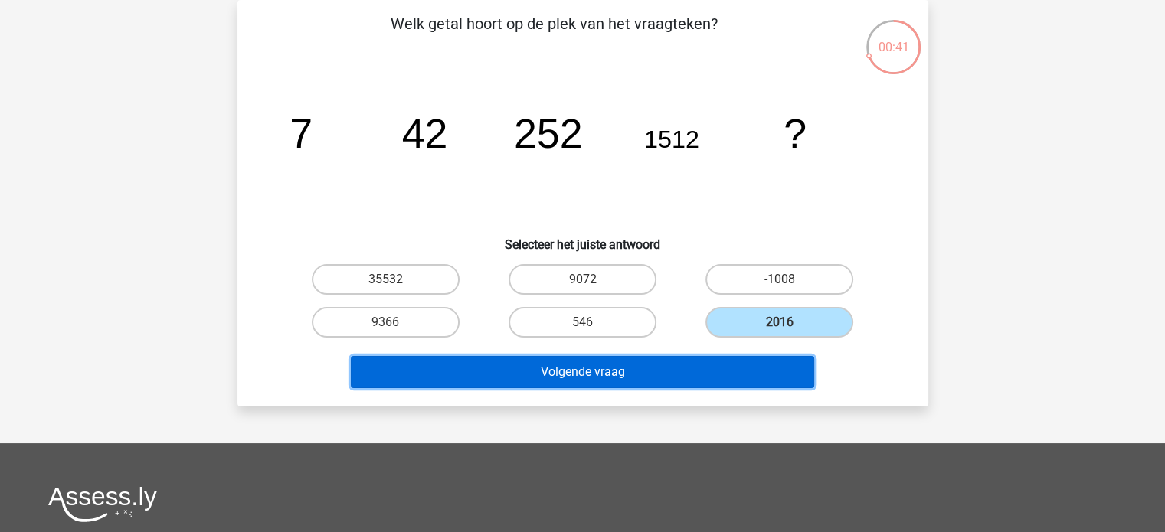
click at [708, 364] on button "Volgende vraag" at bounding box center [582, 372] width 463 height 32
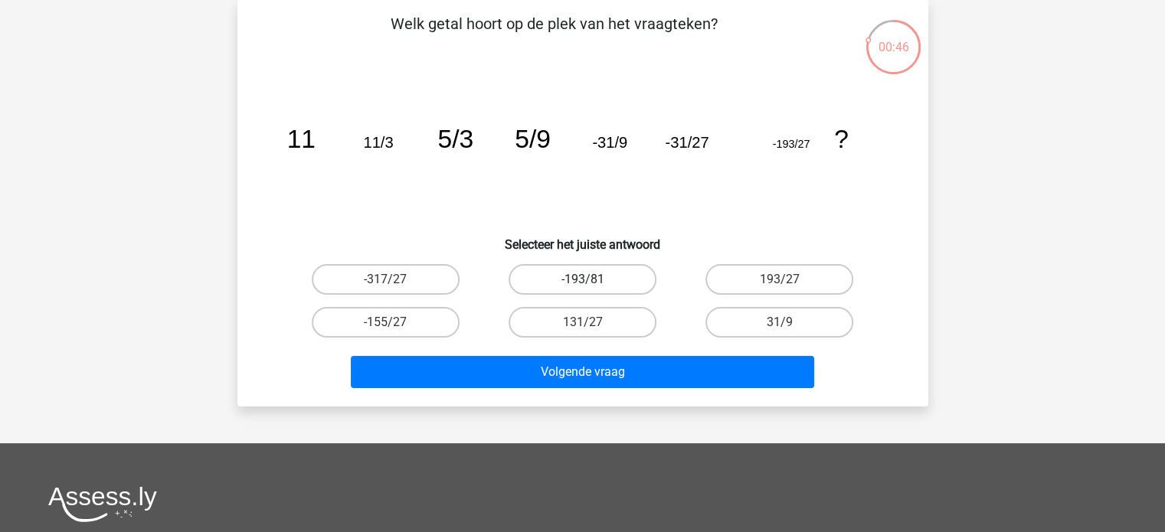
click at [552, 284] on label "-193/81" at bounding box center [583, 279] width 148 height 31
click at [582, 284] on input "-193/81" at bounding box center [587, 285] width 10 height 10
radio input "true"
click at [557, 282] on label "-193/81" at bounding box center [583, 279] width 148 height 31
click at [582, 282] on input "-193/81" at bounding box center [587, 285] width 10 height 10
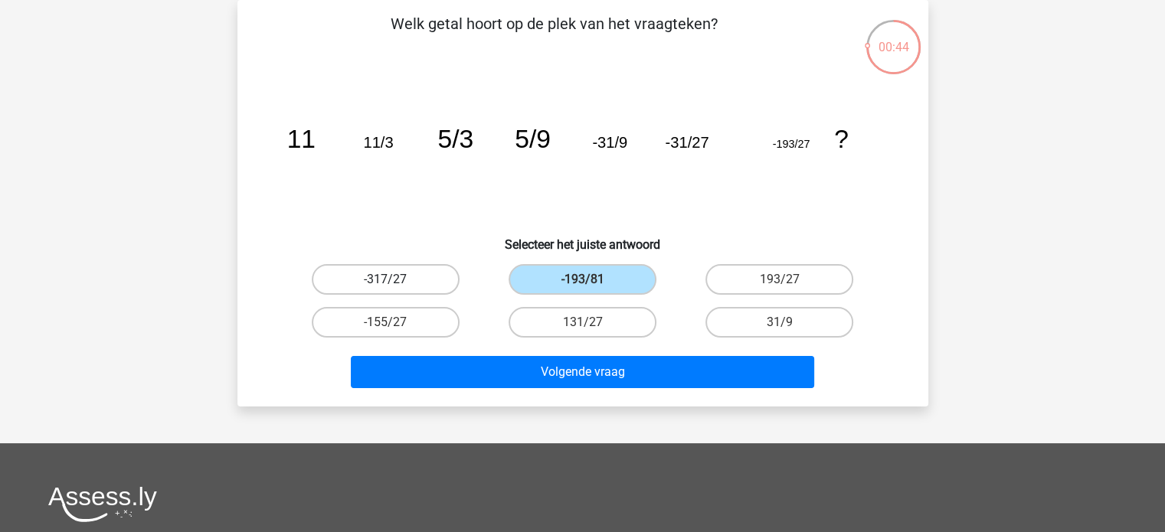
click at [438, 278] on label "-317/27" at bounding box center [386, 279] width 148 height 31
click at [395, 280] on input "-317/27" at bounding box center [390, 285] width 10 height 10
radio input "true"
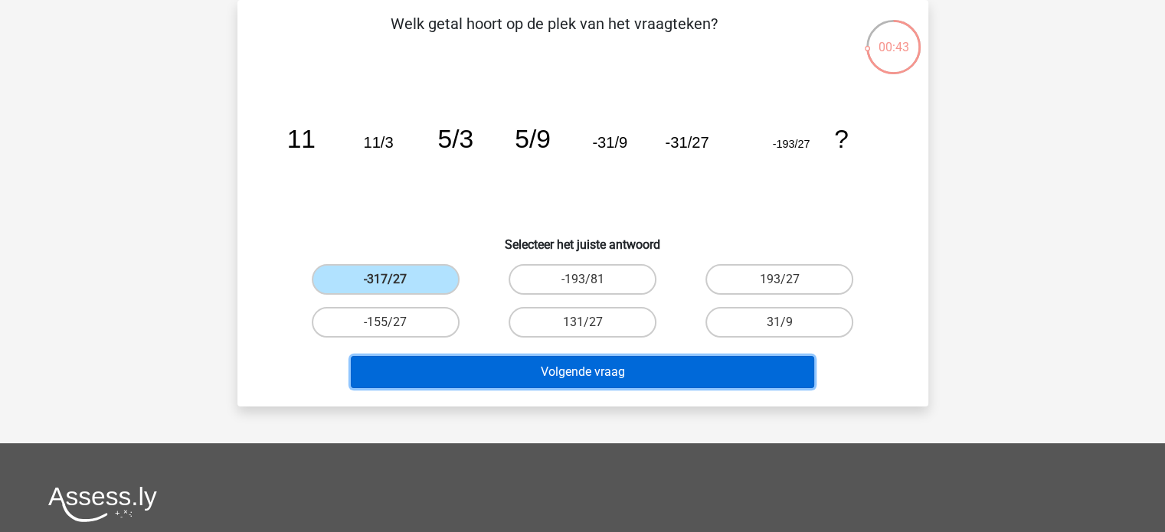
click at [493, 368] on button "Volgende vraag" at bounding box center [582, 372] width 463 height 32
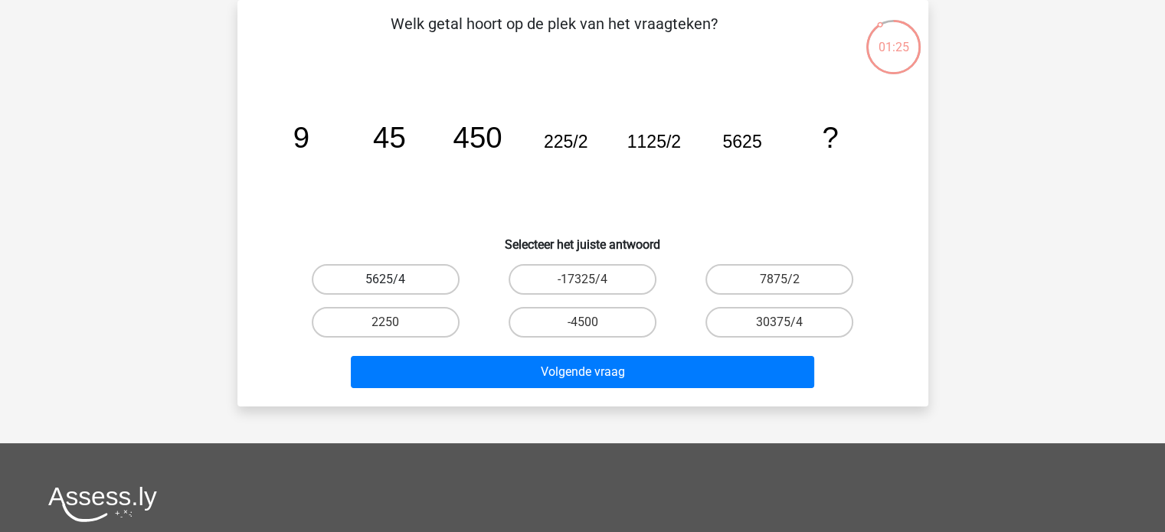
click at [440, 285] on label "5625/4" at bounding box center [386, 279] width 148 height 31
click at [395, 285] on input "5625/4" at bounding box center [390, 285] width 10 height 10
radio input "true"
click at [760, 281] on label "7875/2" at bounding box center [780, 279] width 148 height 31
click at [780, 281] on input "7875/2" at bounding box center [785, 285] width 10 height 10
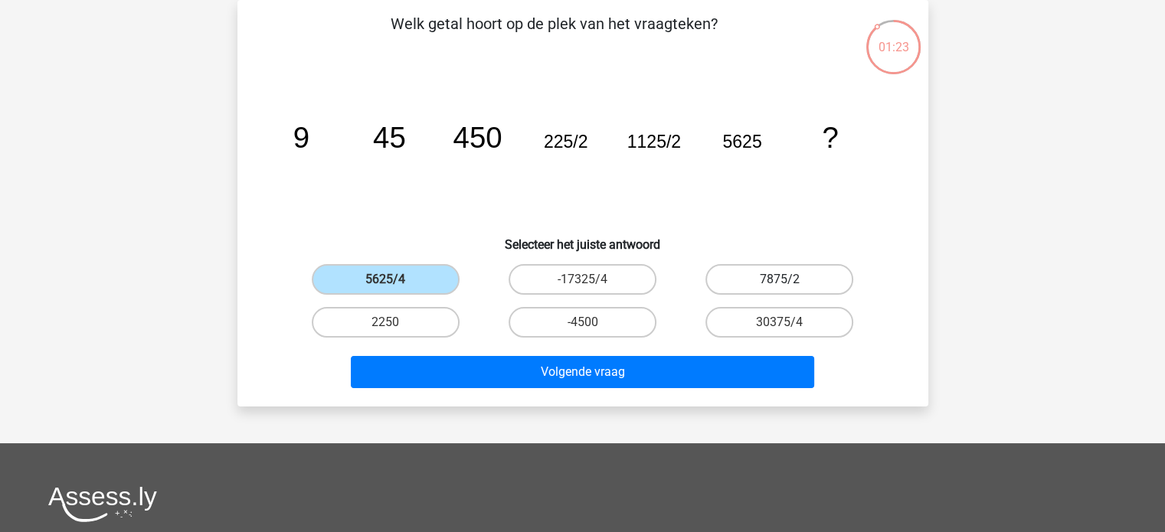
radio input "true"
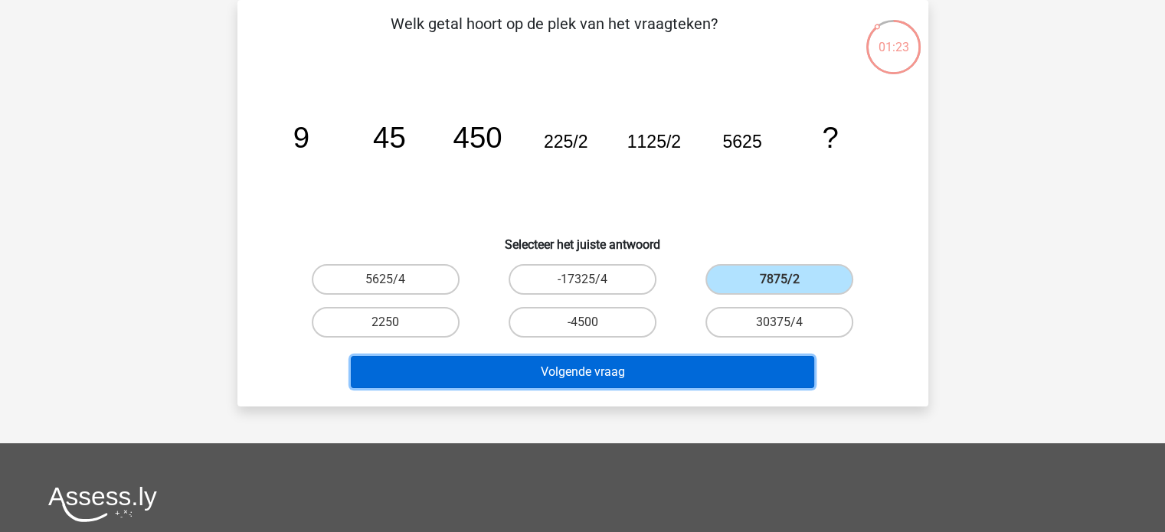
click at [705, 365] on button "Volgende vraag" at bounding box center [582, 372] width 463 height 32
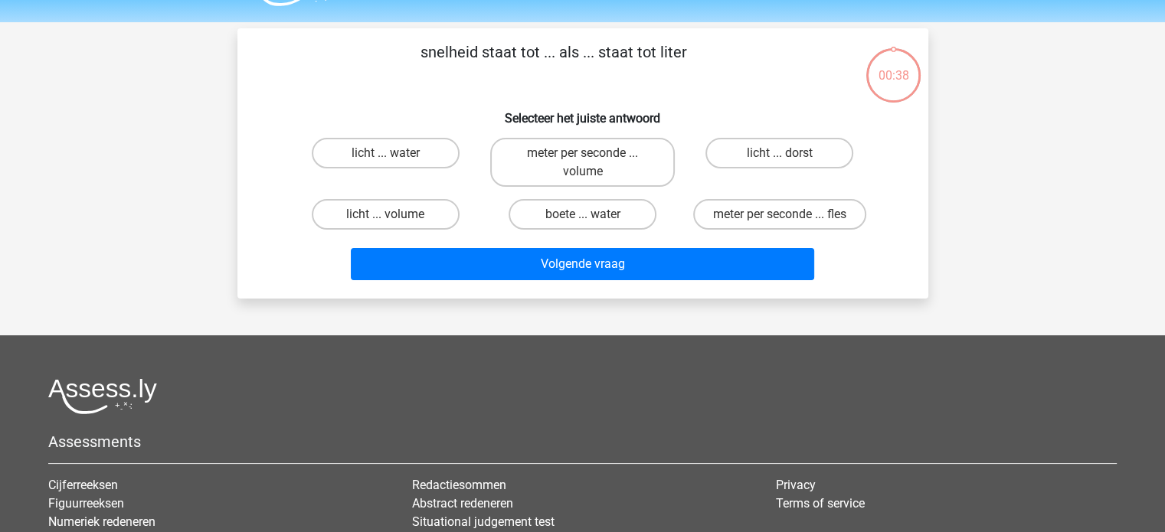
scroll to position [0, 0]
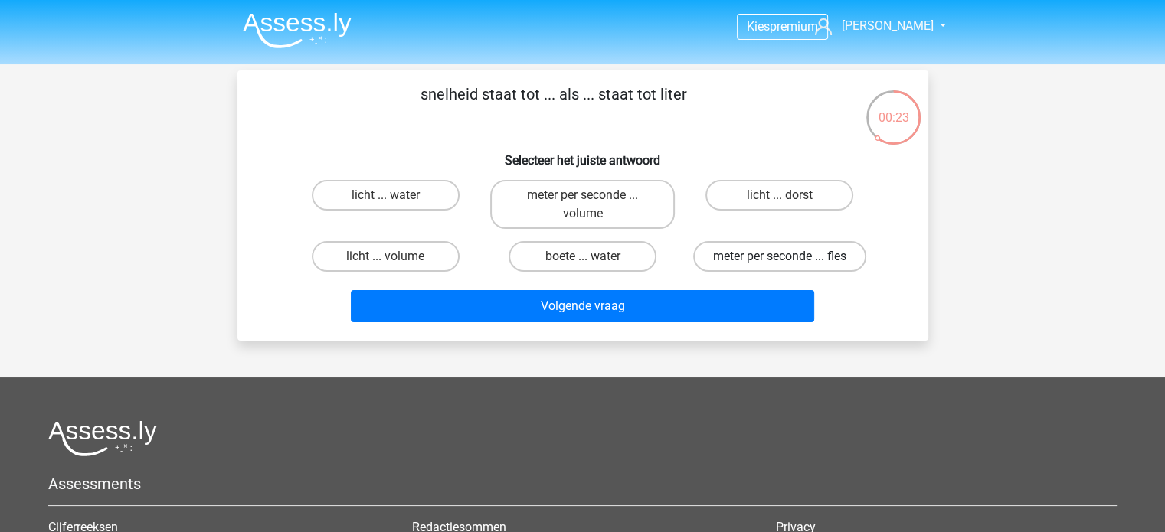
click at [741, 255] on label "meter per seconde ... fles" at bounding box center [779, 256] width 173 height 31
click at [780, 257] on input "meter per seconde ... fles" at bounding box center [785, 262] width 10 height 10
radio input "true"
click at [581, 247] on label "boete ... water" at bounding box center [583, 256] width 148 height 31
click at [582, 257] on input "boete ... water" at bounding box center [587, 262] width 10 height 10
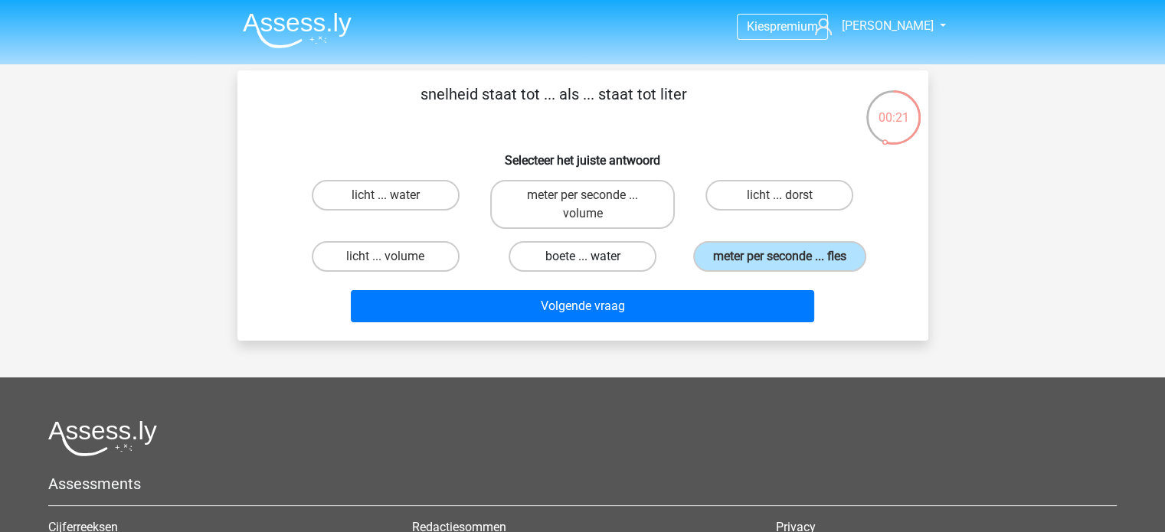
radio input "true"
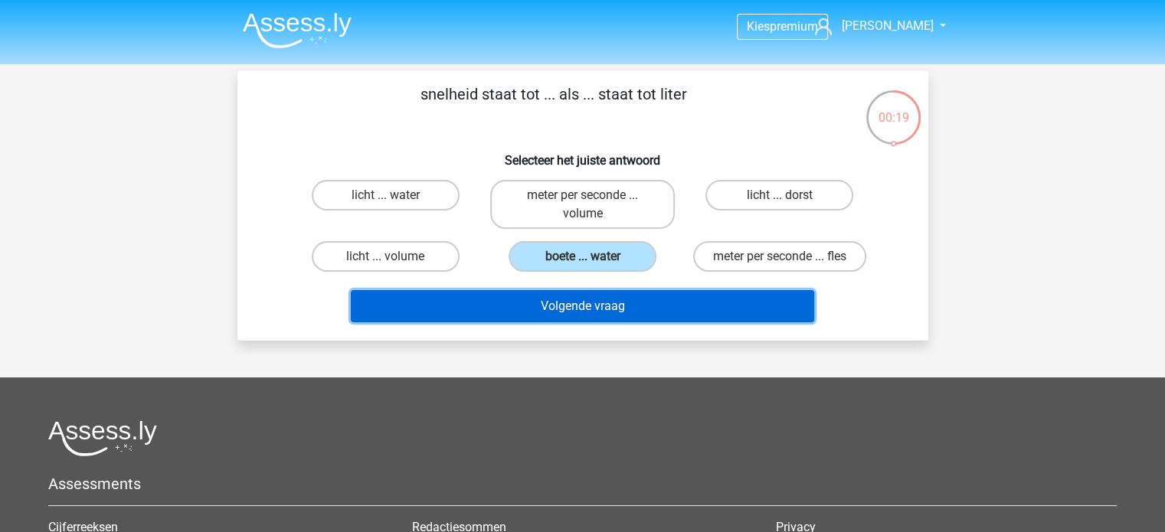
click at [598, 293] on button "Volgende vraag" at bounding box center [582, 306] width 463 height 32
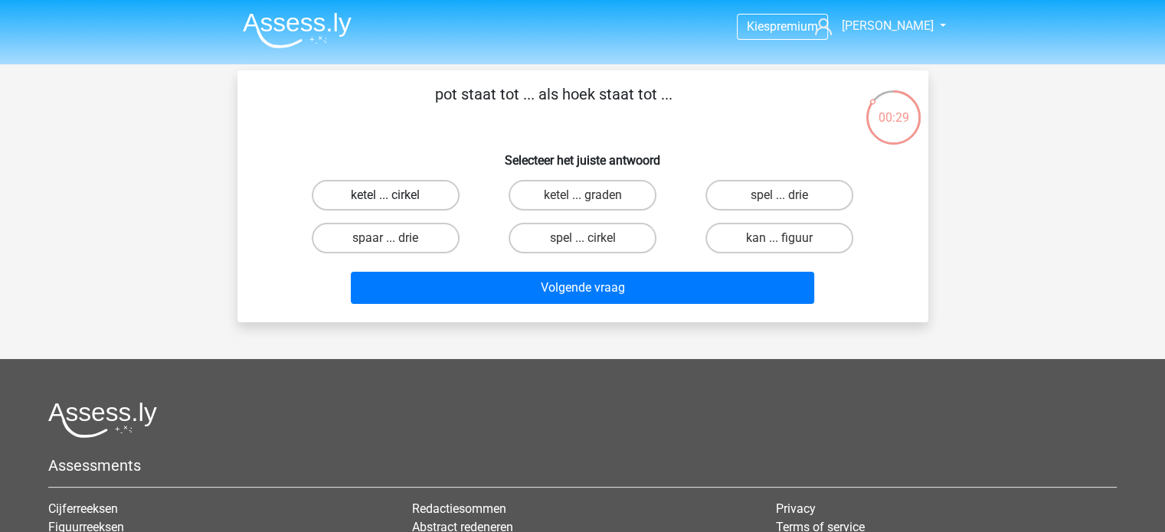
click at [423, 195] on label "ketel ... cirkel" at bounding box center [386, 195] width 148 height 31
click at [395, 195] on input "ketel ... cirkel" at bounding box center [390, 200] width 10 height 10
radio input "true"
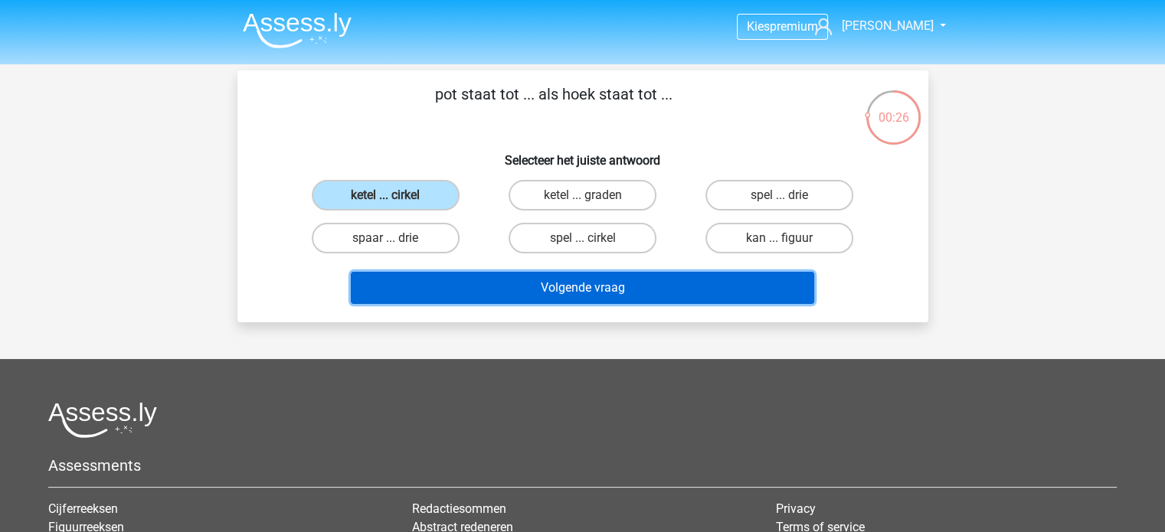
click at [542, 290] on button "Volgende vraag" at bounding box center [582, 288] width 463 height 32
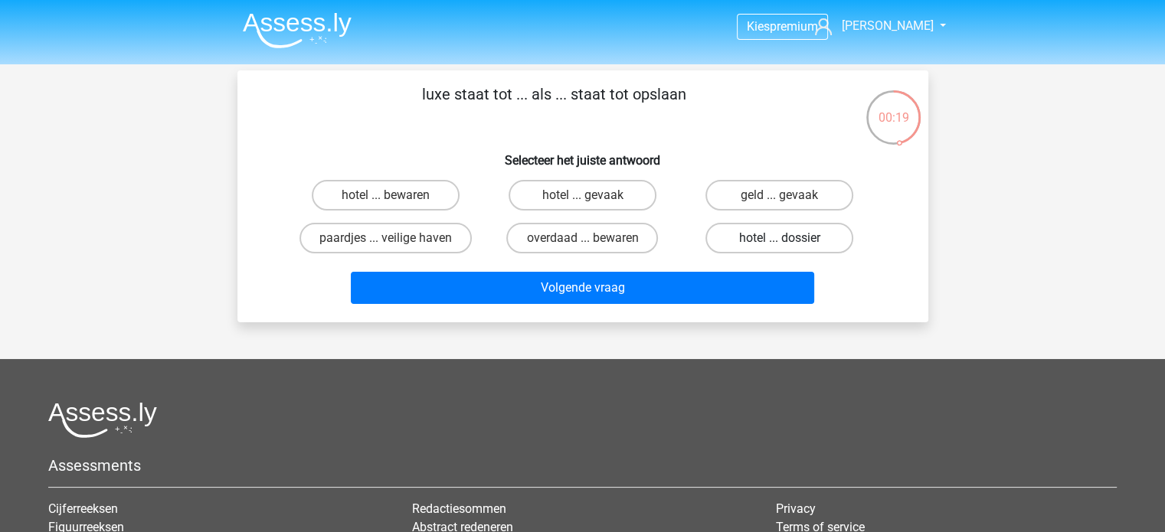
click at [728, 232] on label "hotel ... dossier" at bounding box center [780, 238] width 148 height 31
click at [780, 238] on input "hotel ... dossier" at bounding box center [785, 243] width 10 height 10
radio input "true"
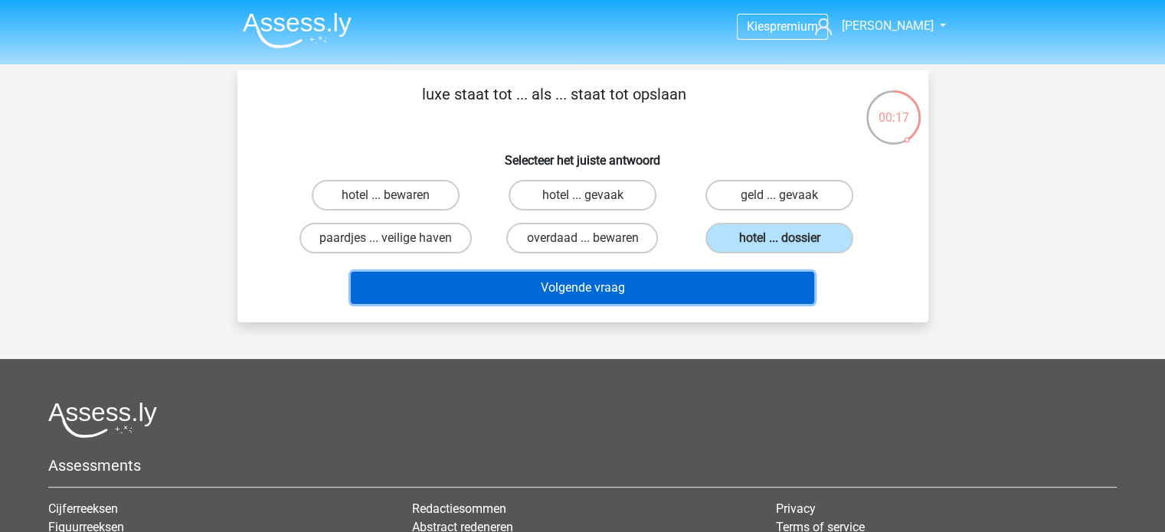
click at [484, 287] on button "Volgende vraag" at bounding box center [582, 288] width 463 height 32
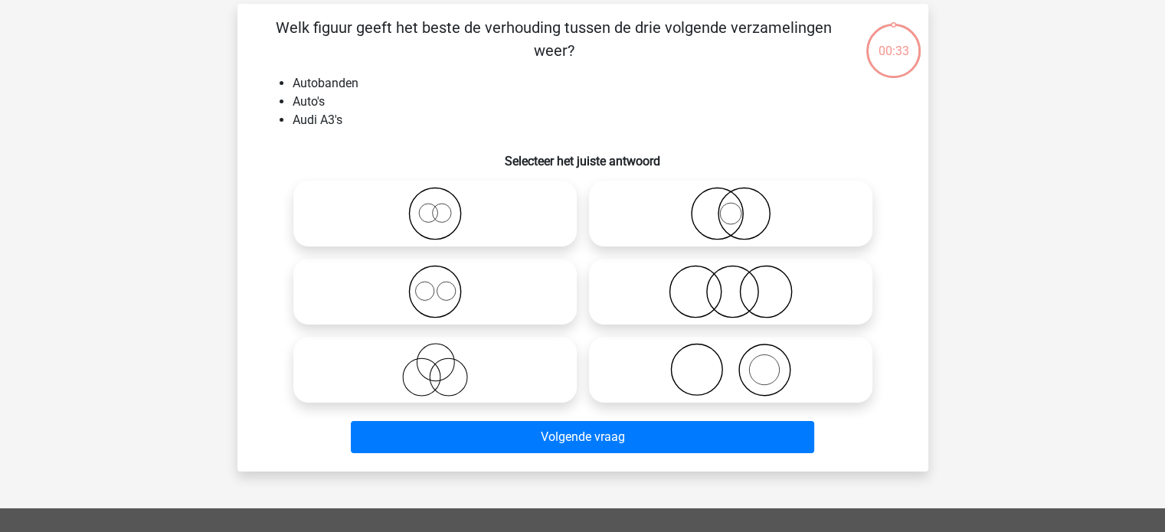
scroll to position [70, 0]
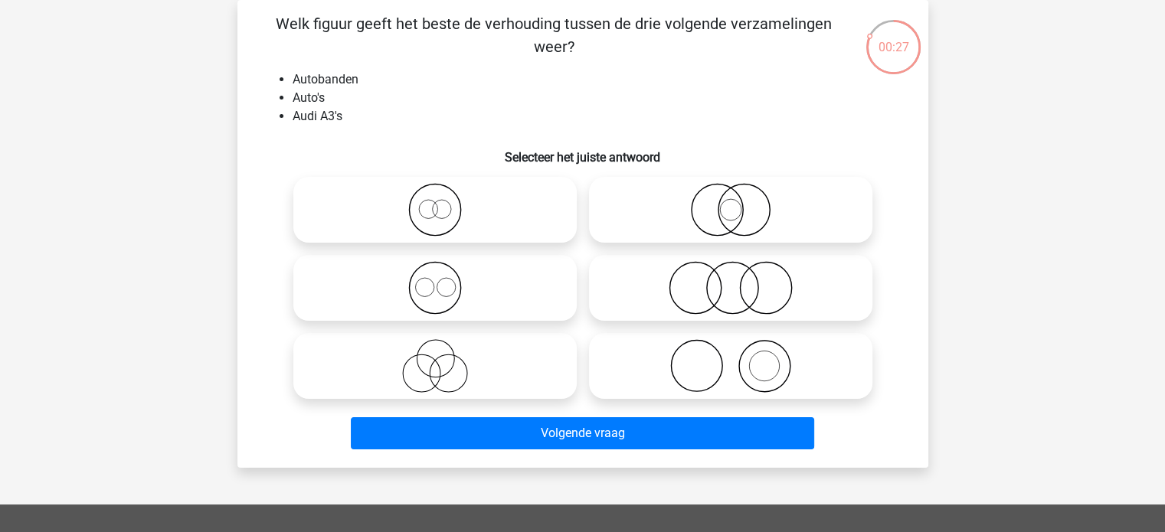
click at [709, 205] on icon at bounding box center [730, 210] width 271 height 54
click at [731, 202] on input "radio" at bounding box center [736, 197] width 10 height 10
radio input "true"
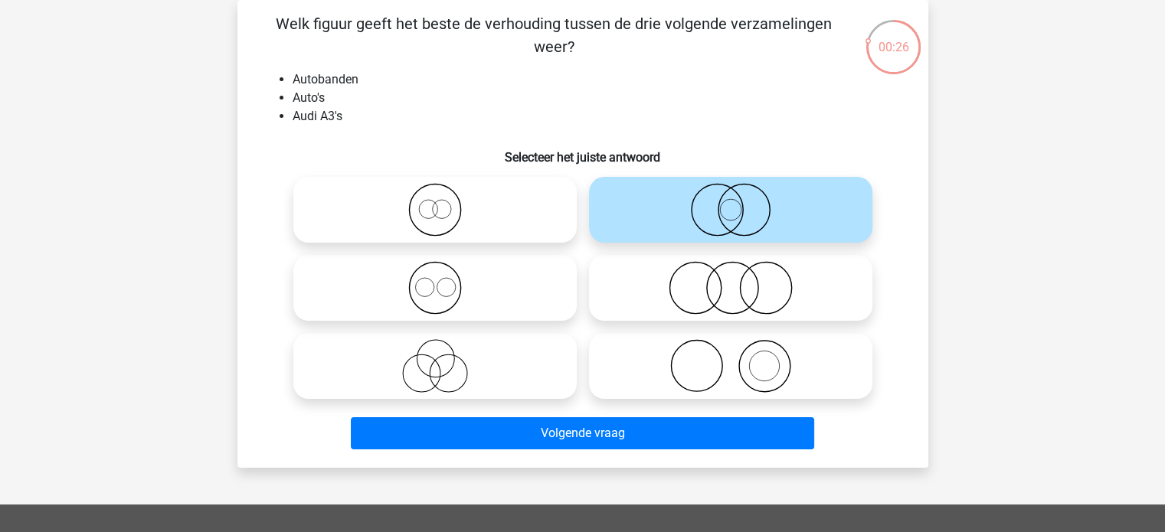
click at [477, 232] on icon at bounding box center [435, 210] width 271 height 54
click at [445, 202] on input "radio" at bounding box center [440, 197] width 10 height 10
radio input "true"
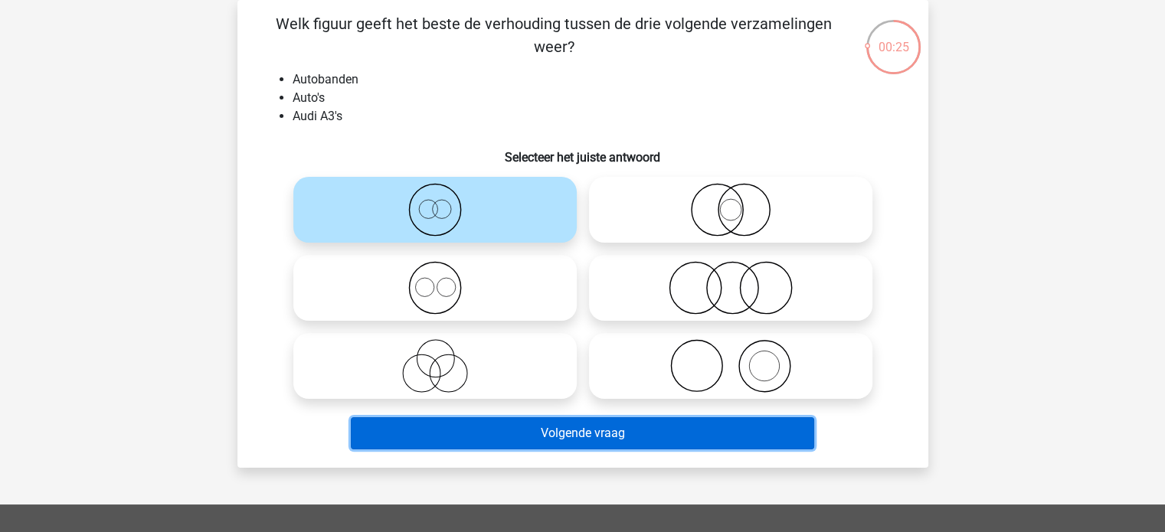
click at [535, 437] on button "Volgende vraag" at bounding box center [582, 433] width 463 height 32
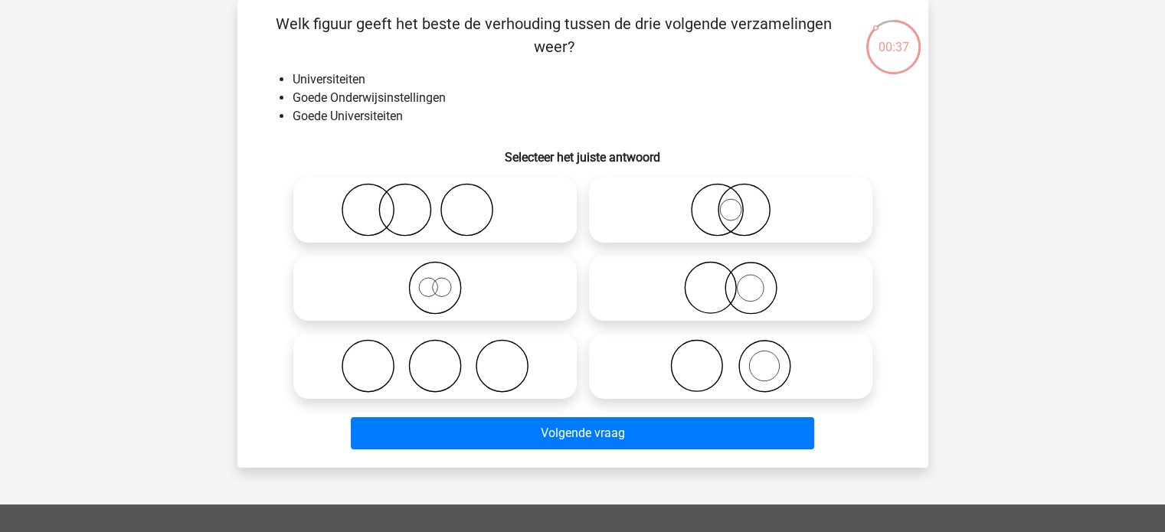
click at [702, 195] on icon at bounding box center [730, 210] width 271 height 54
click at [731, 195] on input "radio" at bounding box center [736, 197] width 10 height 10
radio input "true"
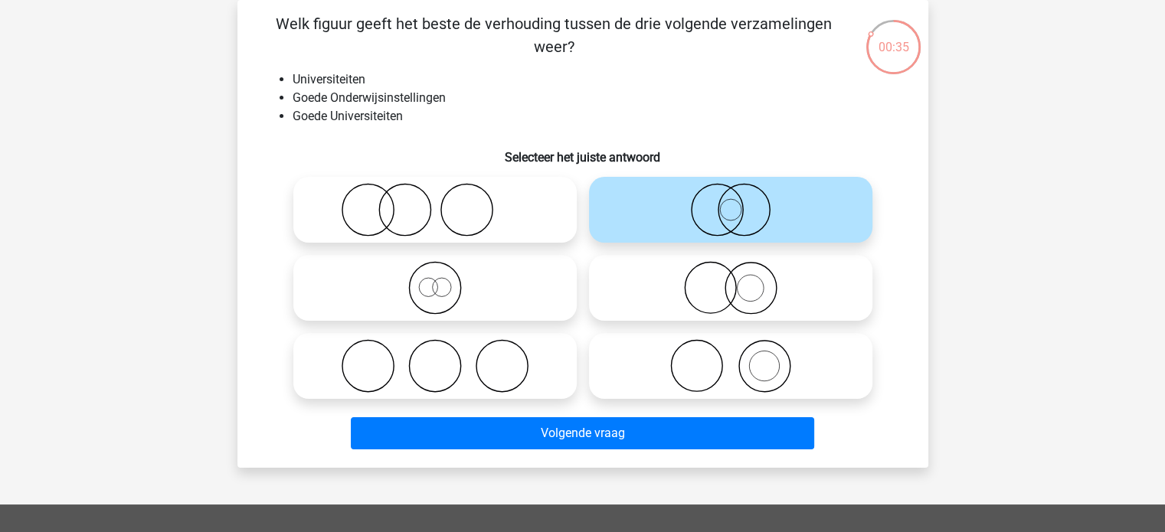
click at [720, 264] on circle at bounding box center [710, 288] width 51 height 51
click at [731, 270] on input "radio" at bounding box center [736, 275] width 10 height 10
radio input "true"
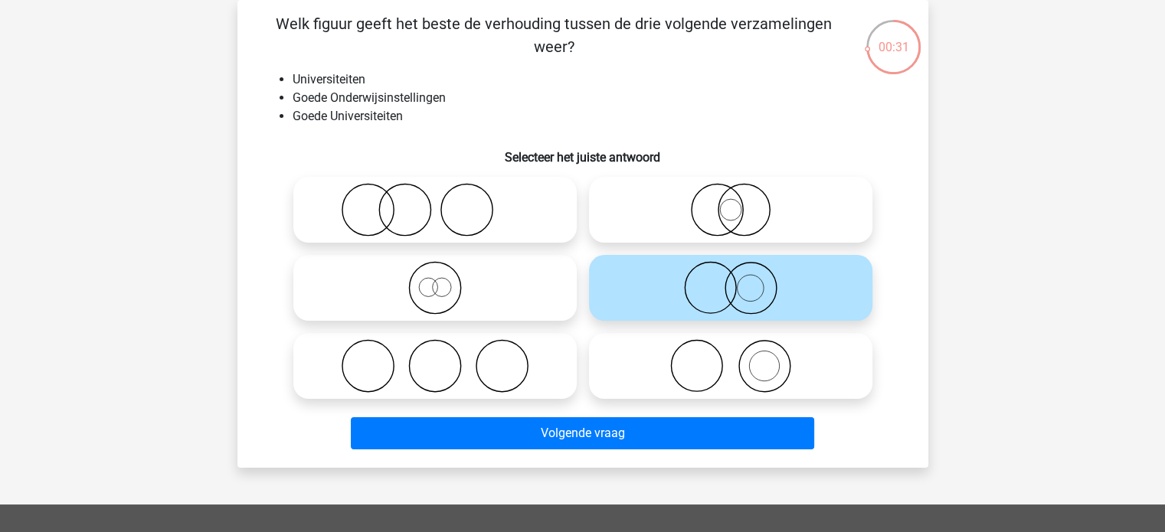
click at [675, 217] on icon at bounding box center [730, 210] width 271 height 54
click at [731, 202] on input "radio" at bounding box center [736, 197] width 10 height 10
radio input "true"
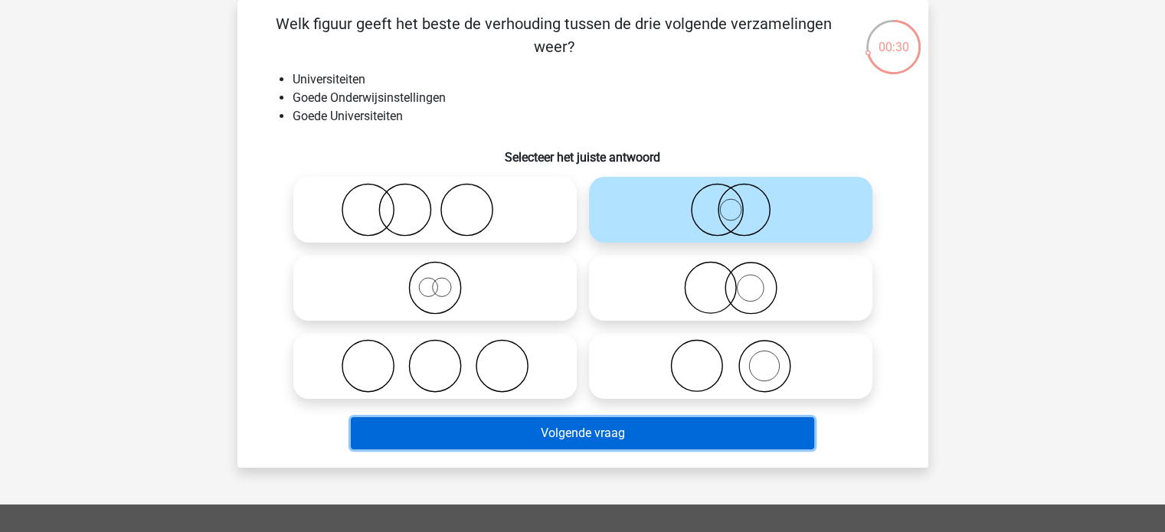
click at [668, 428] on button "Volgende vraag" at bounding box center [582, 433] width 463 height 32
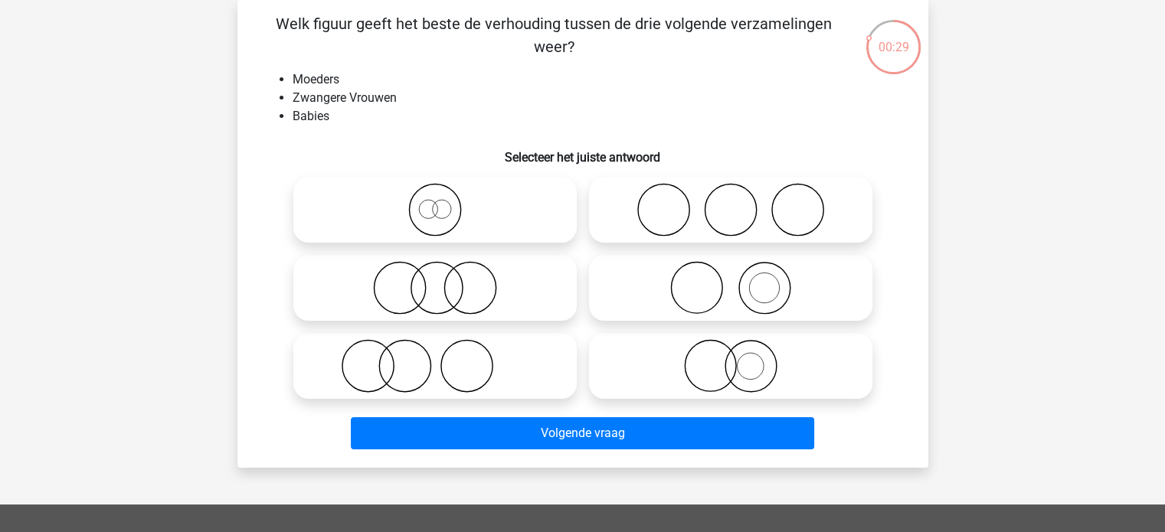
click at [702, 365] on icon at bounding box center [730, 366] width 271 height 54
click at [731, 358] on input "radio" at bounding box center [736, 354] width 10 height 10
radio input "true"
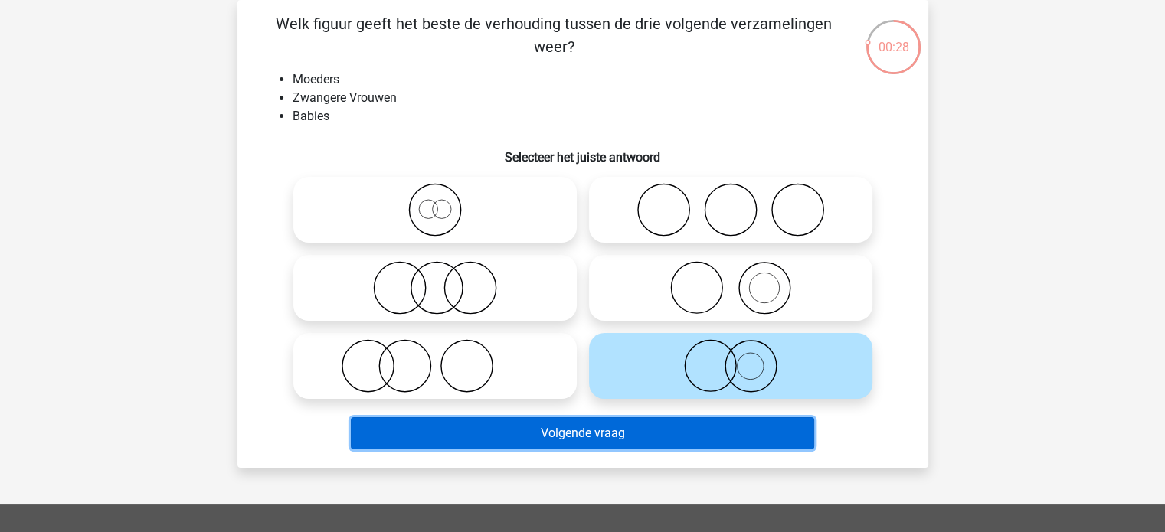
click at [684, 440] on button "Volgende vraag" at bounding box center [582, 433] width 463 height 32
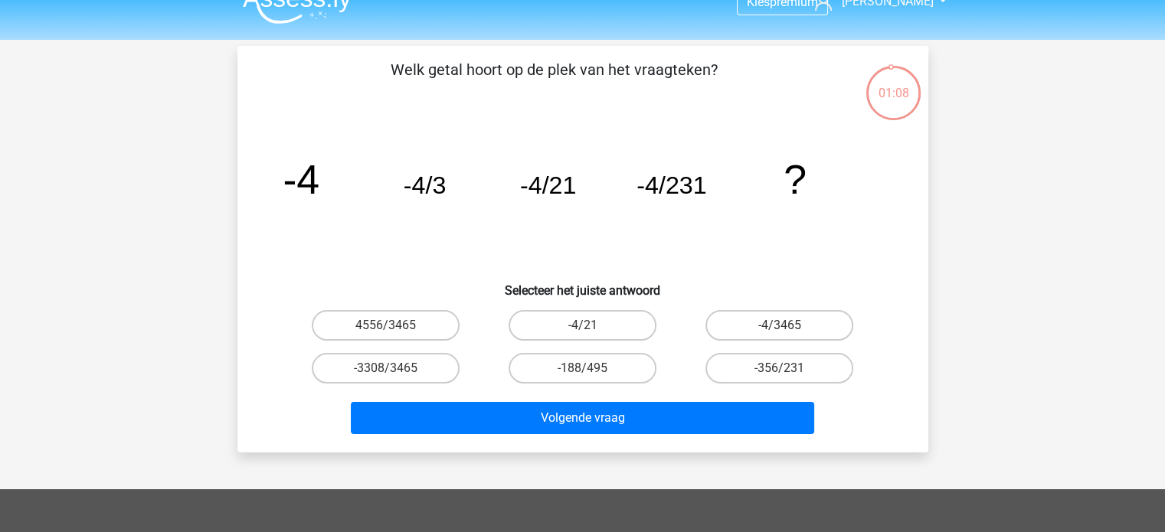
scroll to position [0, 0]
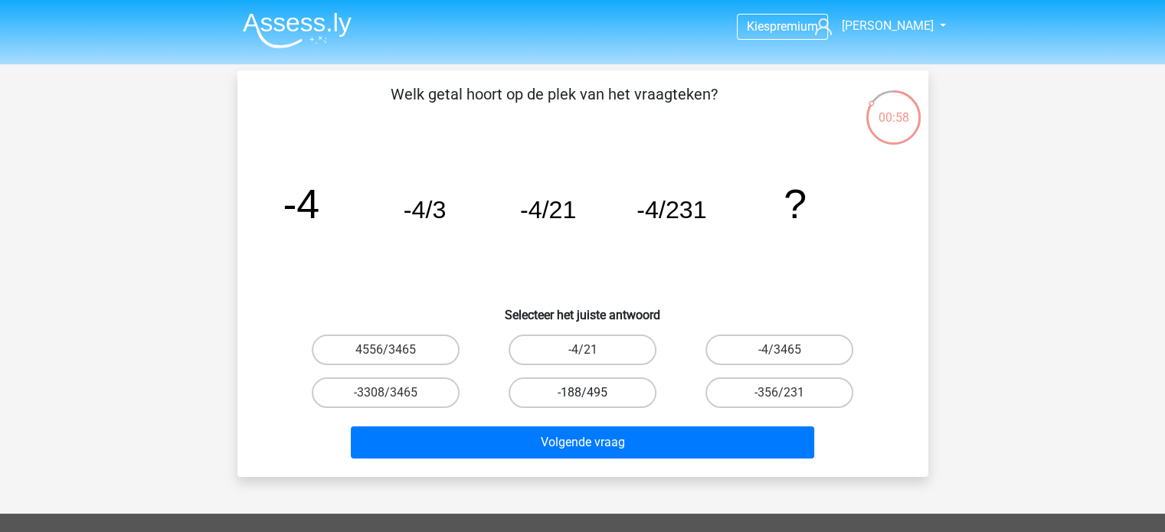
click at [536, 392] on label "-188/495" at bounding box center [583, 393] width 148 height 31
click at [582, 393] on input "-188/495" at bounding box center [587, 398] width 10 height 10
radio input "true"
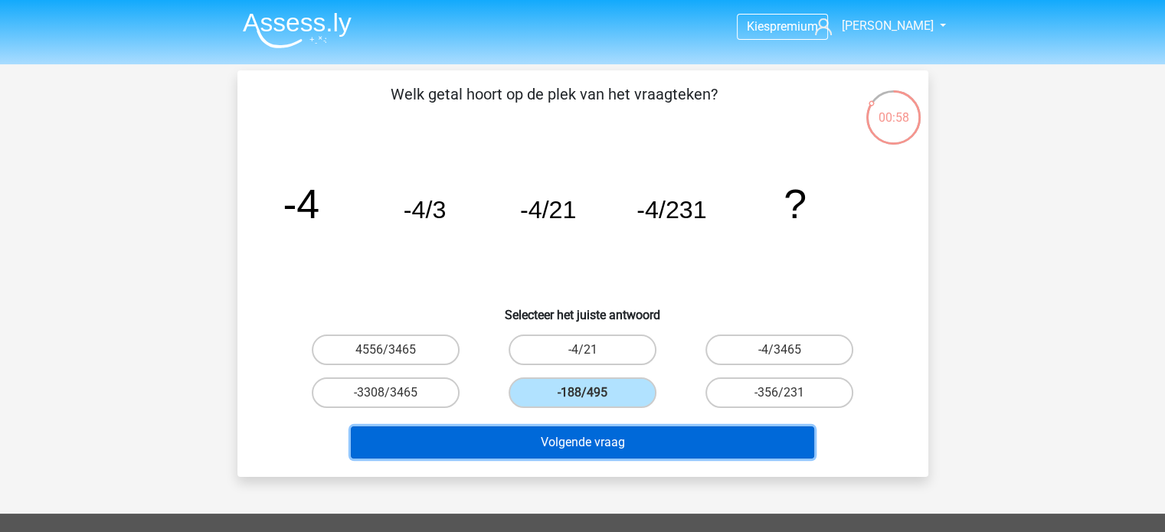
click at [549, 436] on button "Volgende vraag" at bounding box center [582, 443] width 463 height 32
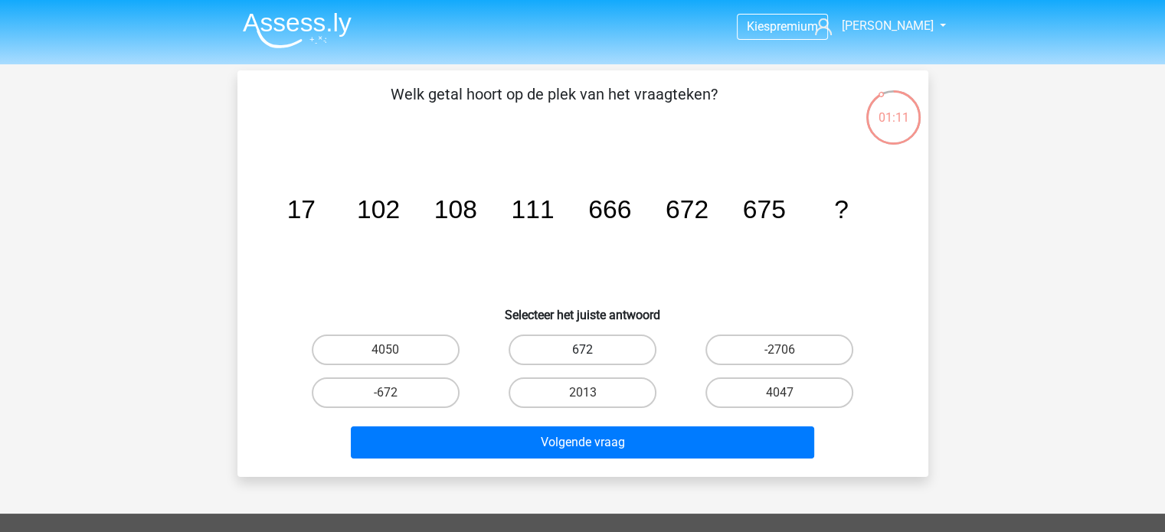
click at [639, 351] on label "672" at bounding box center [583, 350] width 148 height 31
click at [592, 351] on input "672" at bounding box center [587, 355] width 10 height 10
radio input "true"
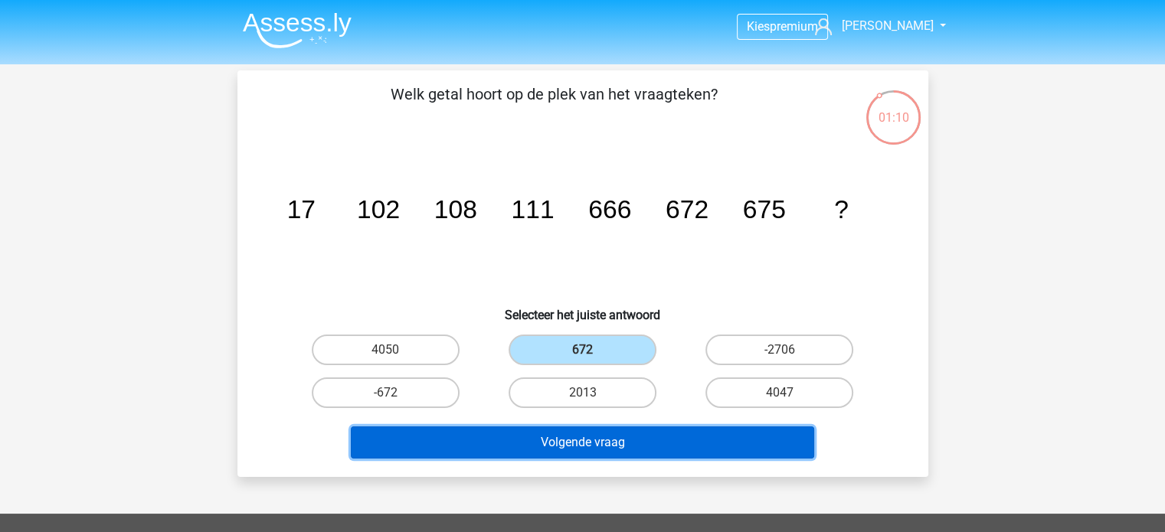
click at [594, 444] on button "Volgende vraag" at bounding box center [582, 443] width 463 height 32
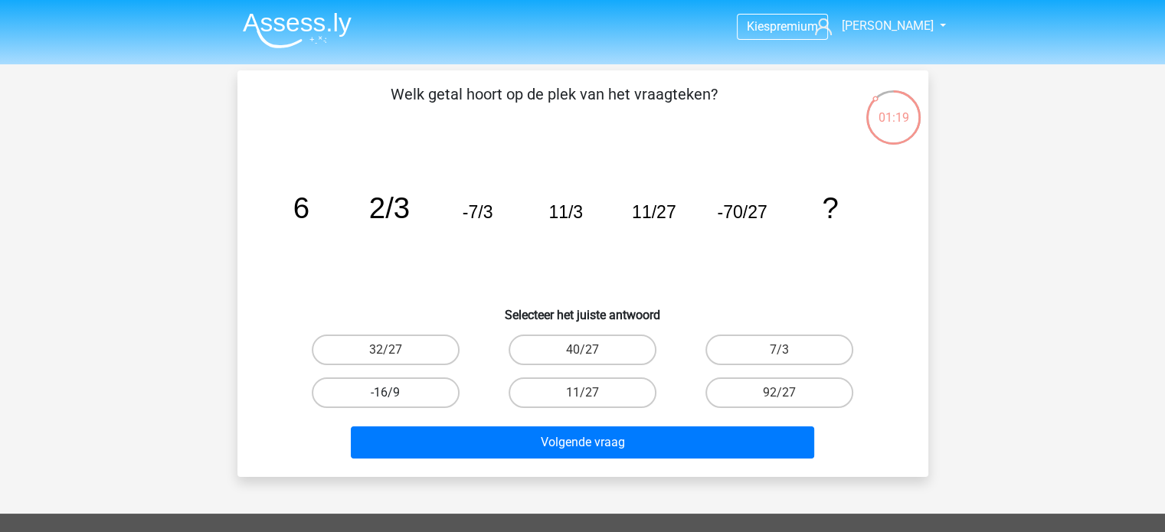
click at [431, 397] on label "-16/9" at bounding box center [386, 393] width 148 height 31
click at [395, 397] on input "-16/9" at bounding box center [390, 398] width 10 height 10
radio input "true"
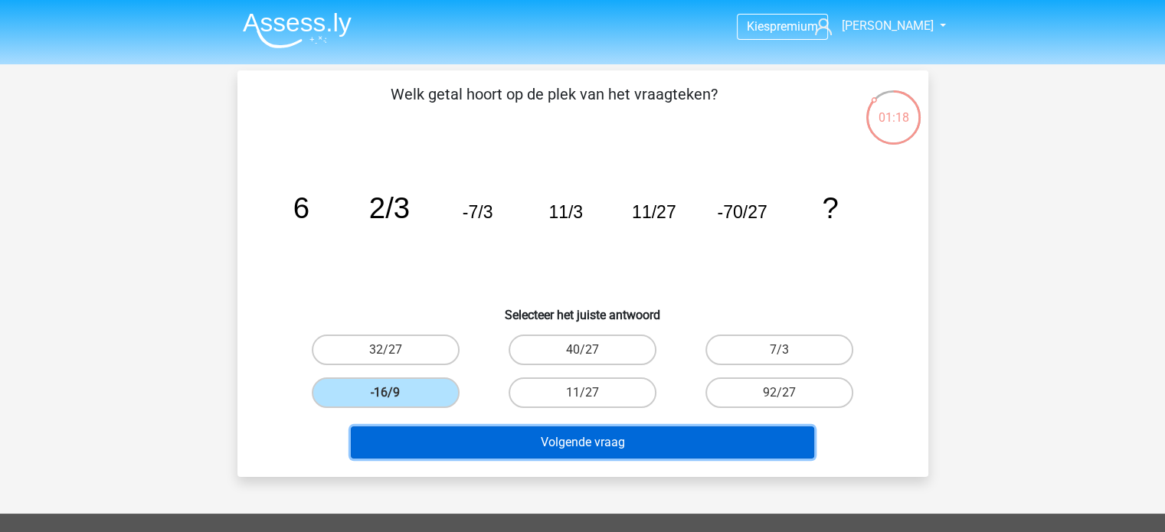
click at [575, 452] on button "Volgende vraag" at bounding box center [582, 443] width 463 height 32
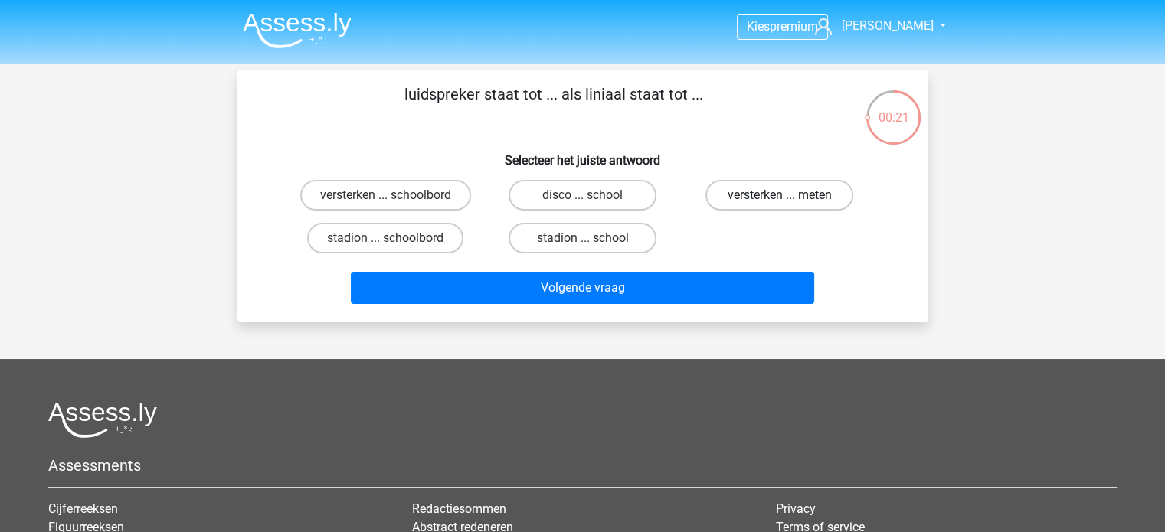
click at [790, 188] on label "versterken ... meten" at bounding box center [780, 195] width 148 height 31
click at [790, 195] on input "versterken ... meten" at bounding box center [785, 200] width 10 height 10
radio input "true"
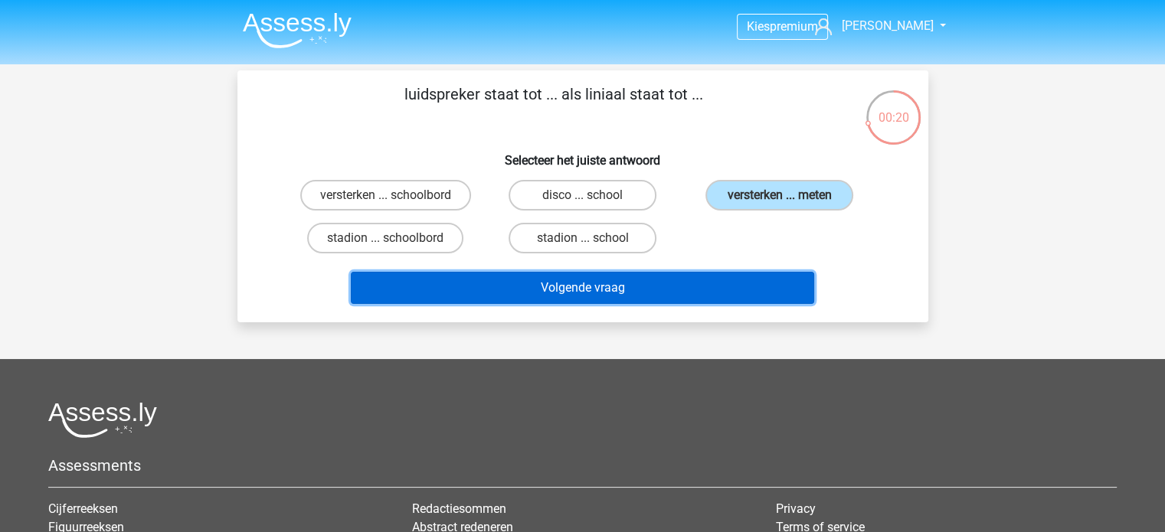
click at [728, 293] on button "Volgende vraag" at bounding box center [582, 288] width 463 height 32
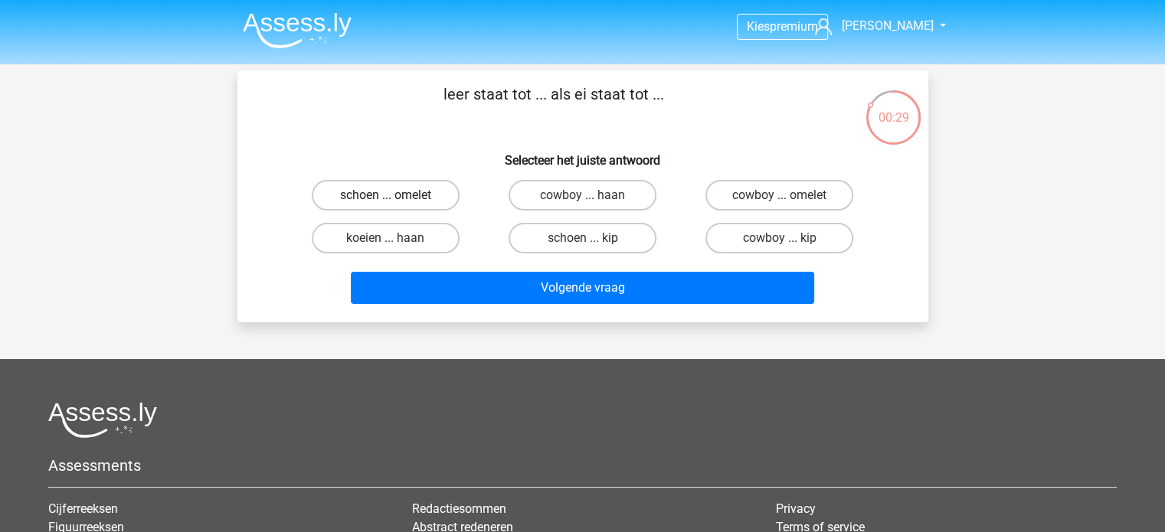
click at [431, 193] on label "schoen ... omelet" at bounding box center [386, 195] width 148 height 31
click at [395, 195] on input "schoen ... omelet" at bounding box center [390, 200] width 10 height 10
radio input "true"
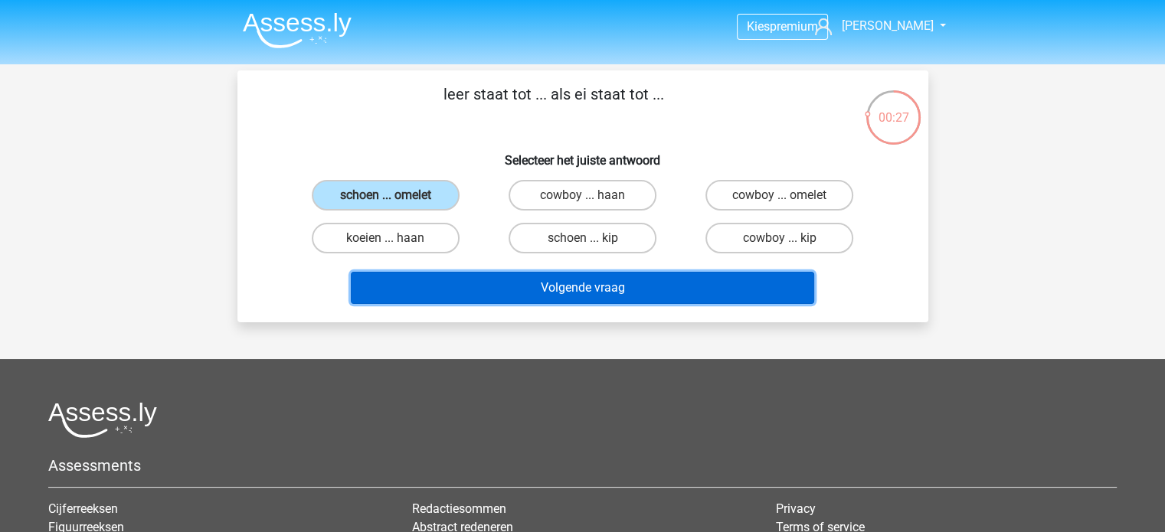
click at [499, 290] on button "Volgende vraag" at bounding box center [582, 288] width 463 height 32
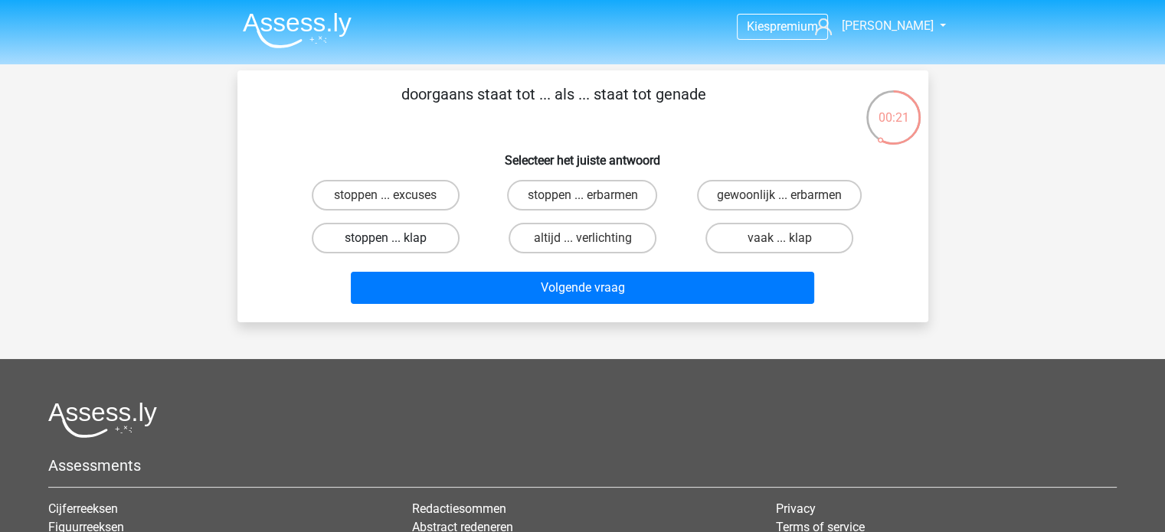
click at [408, 229] on label "stoppen ... klap" at bounding box center [386, 238] width 148 height 31
click at [395, 238] on input "stoppen ... klap" at bounding box center [390, 243] width 10 height 10
radio input "true"
click at [389, 190] on label "stoppen ... excuses" at bounding box center [386, 195] width 148 height 31
click at [389, 195] on input "stoppen ... excuses" at bounding box center [390, 200] width 10 height 10
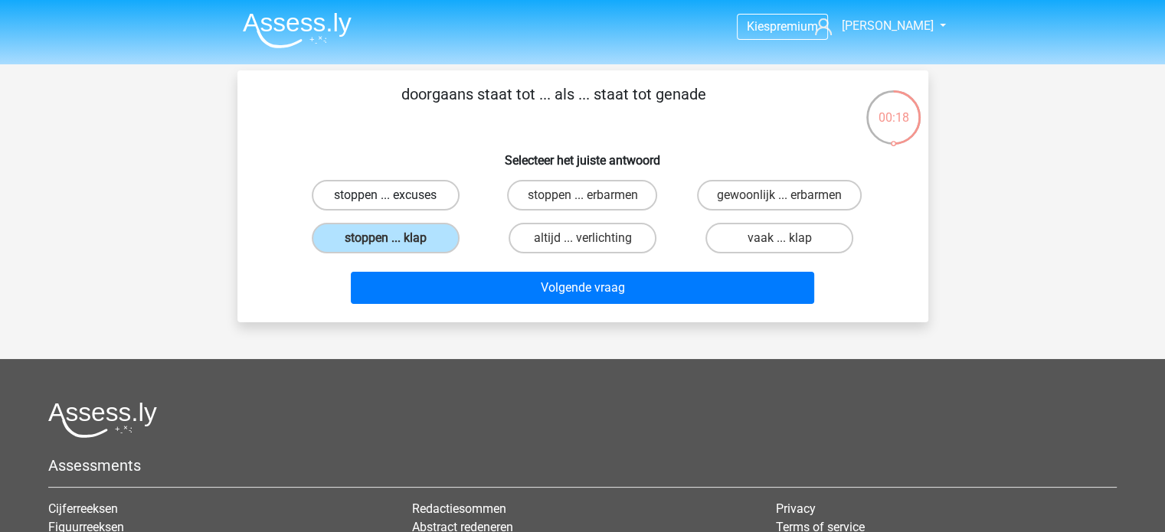
radio input "true"
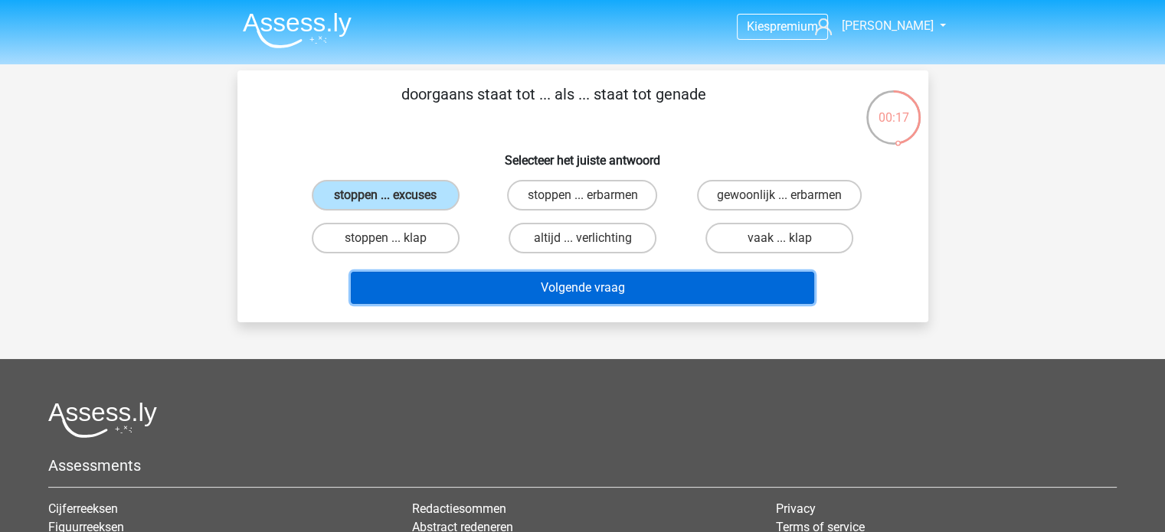
click at [577, 287] on button "Volgende vraag" at bounding box center [582, 288] width 463 height 32
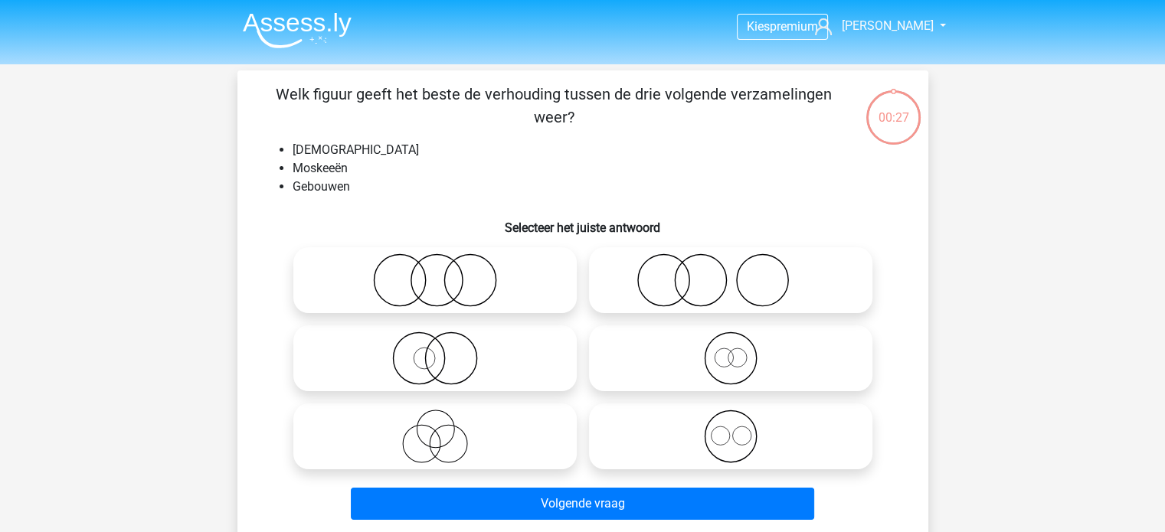
scroll to position [70, 0]
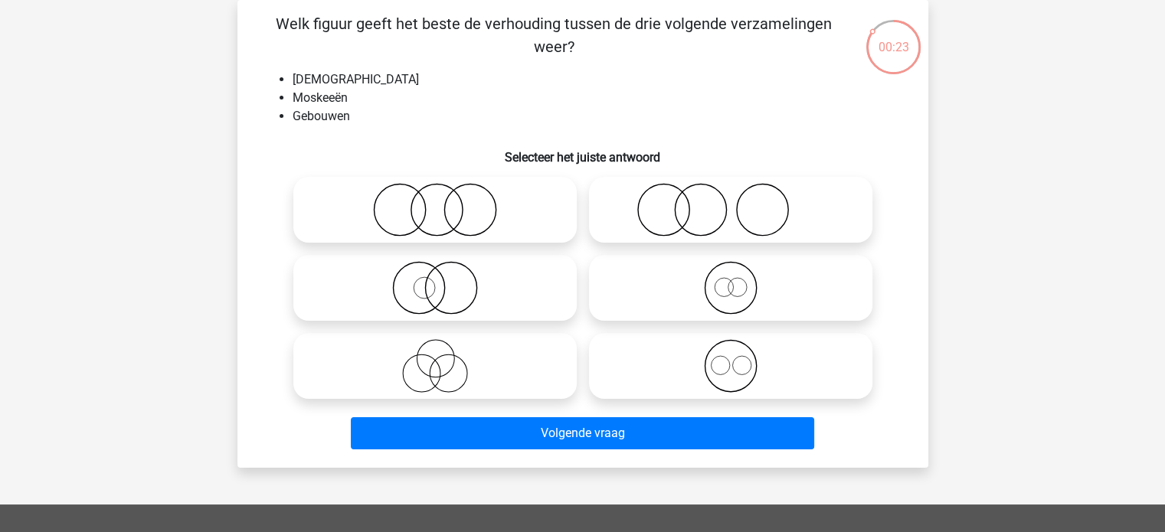
click at [673, 385] on icon at bounding box center [730, 366] width 271 height 54
click at [731, 358] on input "radio" at bounding box center [736, 354] width 10 height 10
radio input "true"
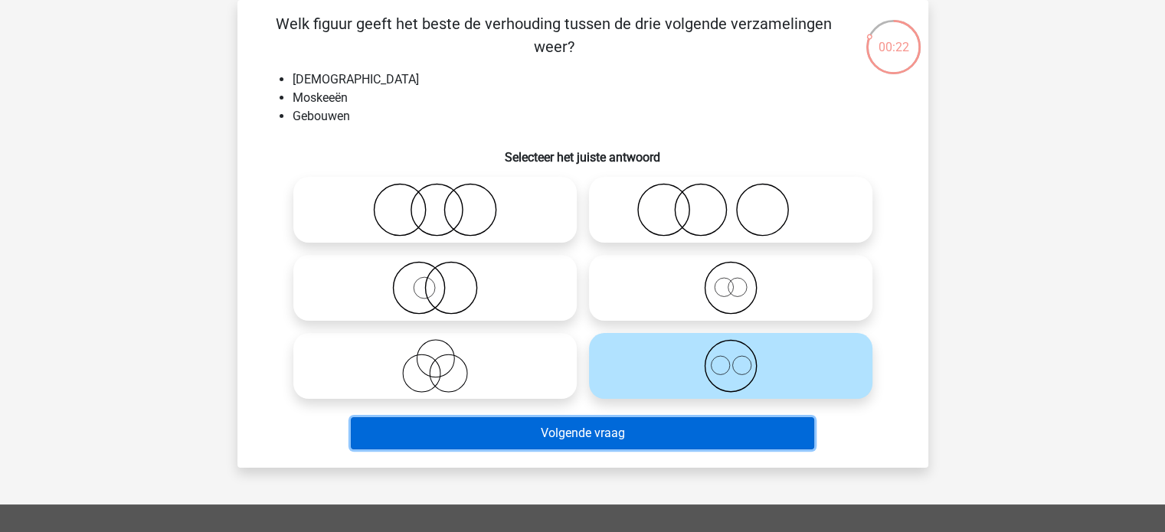
click at [664, 438] on button "Volgende vraag" at bounding box center [582, 433] width 463 height 32
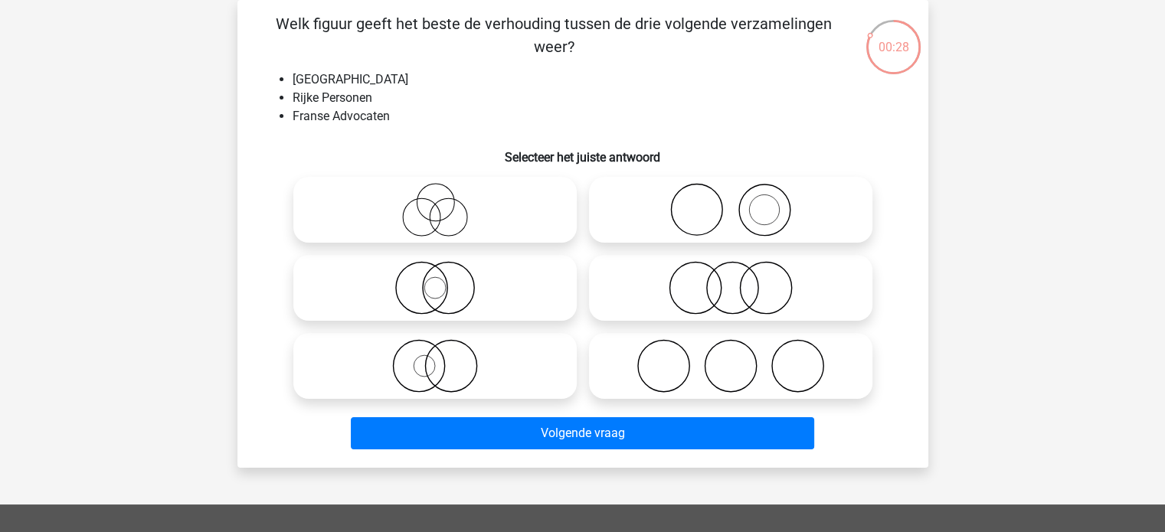
click at [699, 205] on icon at bounding box center [730, 210] width 271 height 54
click at [731, 202] on input "radio" at bounding box center [736, 197] width 10 height 10
radio input "true"
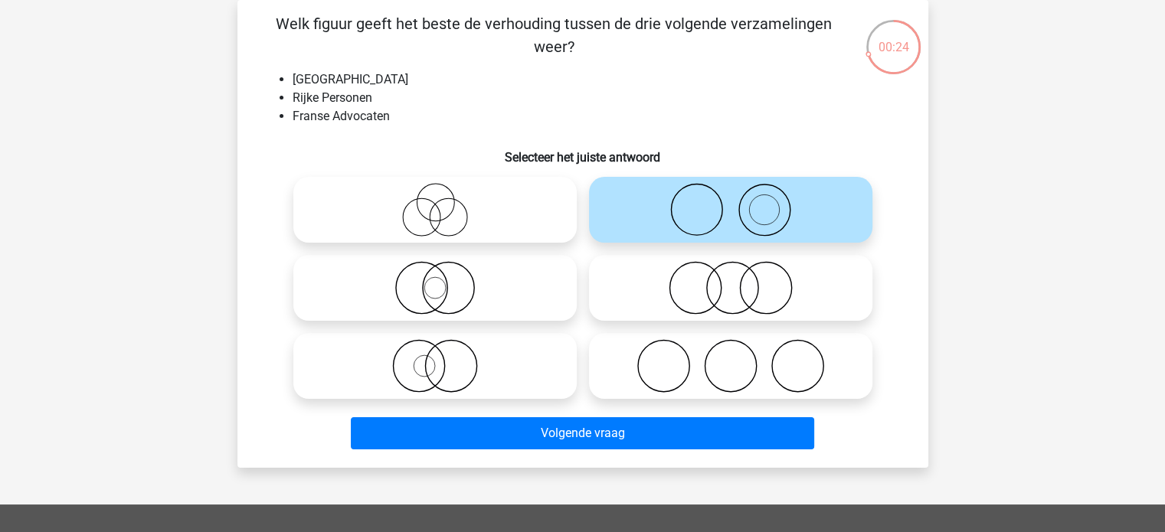
click at [442, 296] on circle at bounding box center [434, 287] width 21 height 21
click at [442, 280] on input "radio" at bounding box center [440, 275] width 10 height 10
radio input "true"
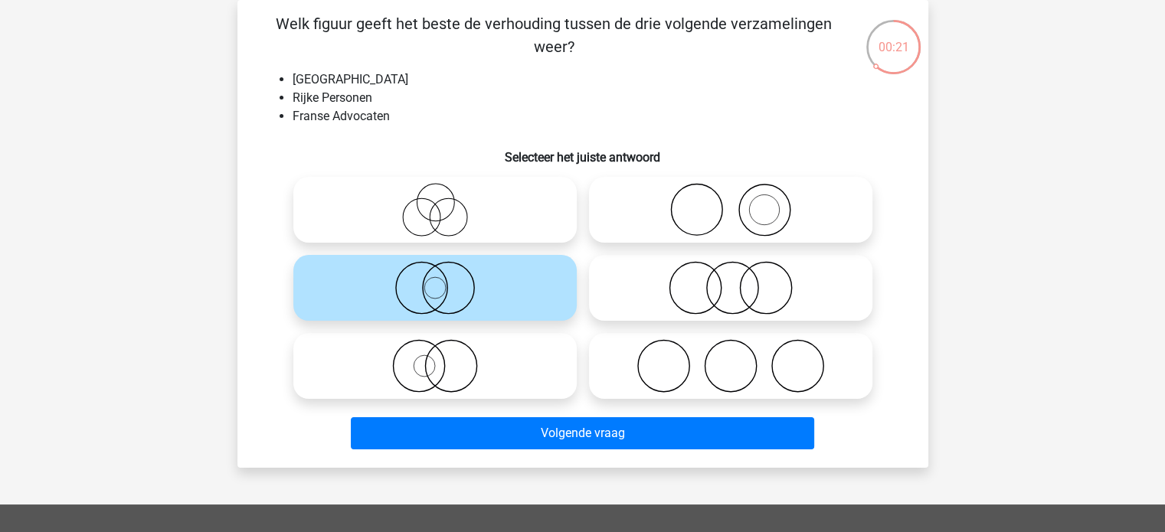
click at [527, 382] on icon at bounding box center [435, 366] width 271 height 54
click at [445, 358] on input "radio" at bounding box center [440, 354] width 10 height 10
radio input "true"
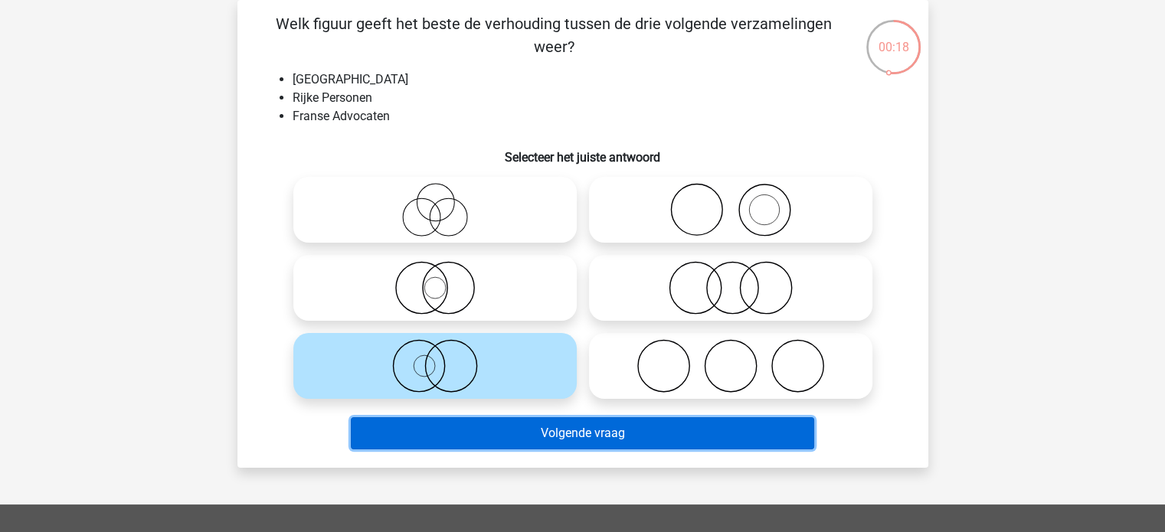
click at [556, 422] on button "Volgende vraag" at bounding box center [582, 433] width 463 height 32
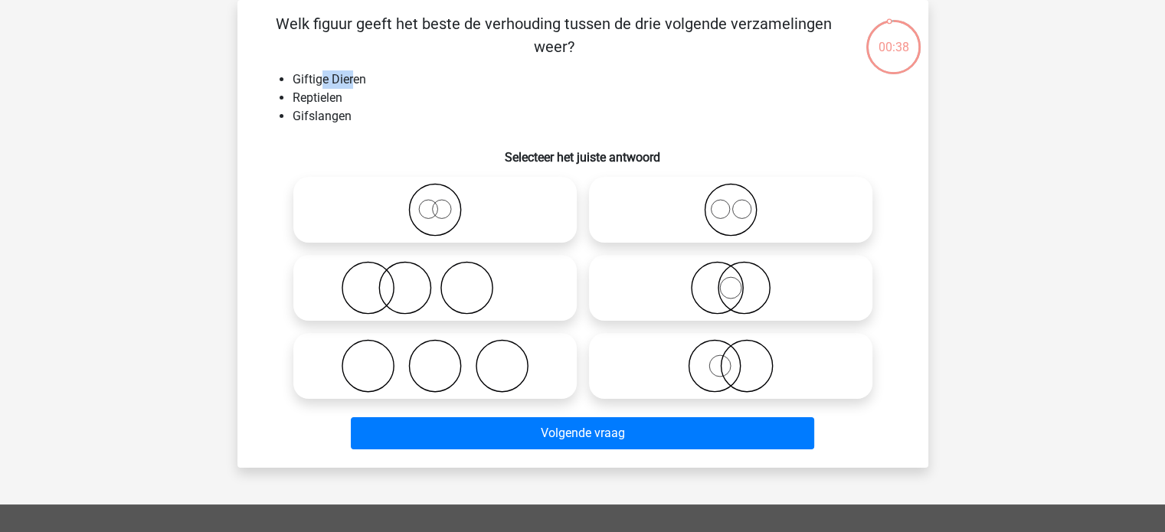
drag, startPoint x: 325, startPoint y: 80, endPoint x: 355, endPoint y: 82, distance: 29.9
click at [355, 82] on li "Giftige Dieren" at bounding box center [598, 79] width 611 height 18
drag, startPoint x: 321, startPoint y: 103, endPoint x: 343, endPoint y: 101, distance: 22.3
click at [321, 103] on li "Reptielen" at bounding box center [598, 98] width 611 height 18
click at [522, 226] on icon at bounding box center [435, 210] width 271 height 54
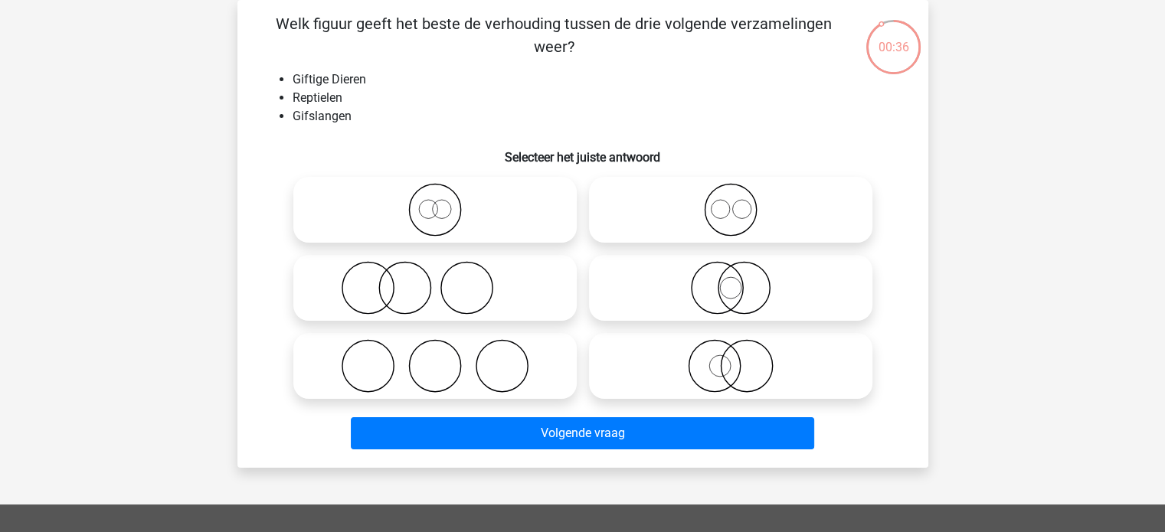
click at [445, 202] on input "radio" at bounding box center [440, 197] width 10 height 10
radio input "true"
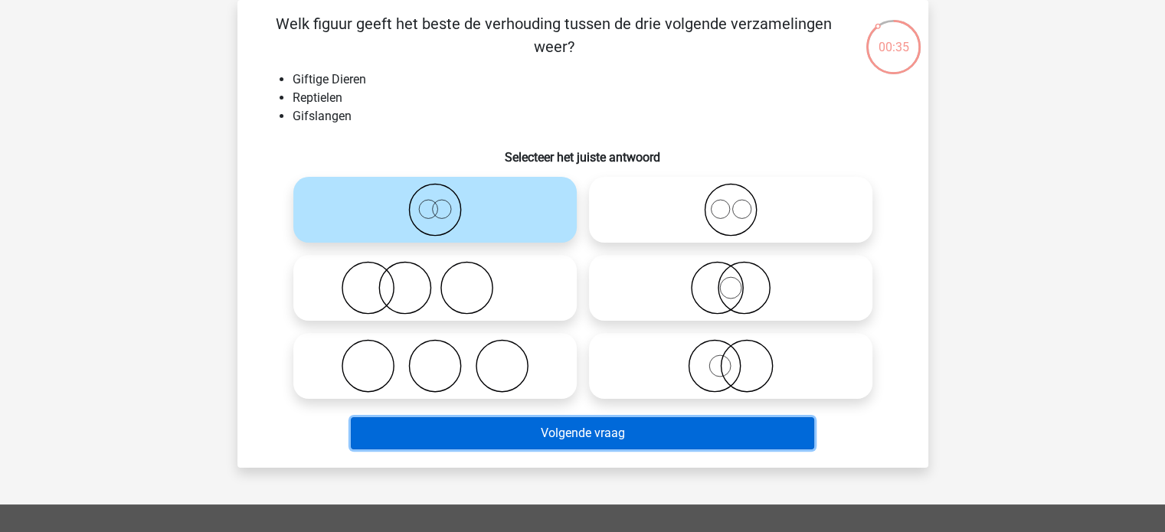
click at [571, 435] on button "Volgende vraag" at bounding box center [582, 433] width 463 height 32
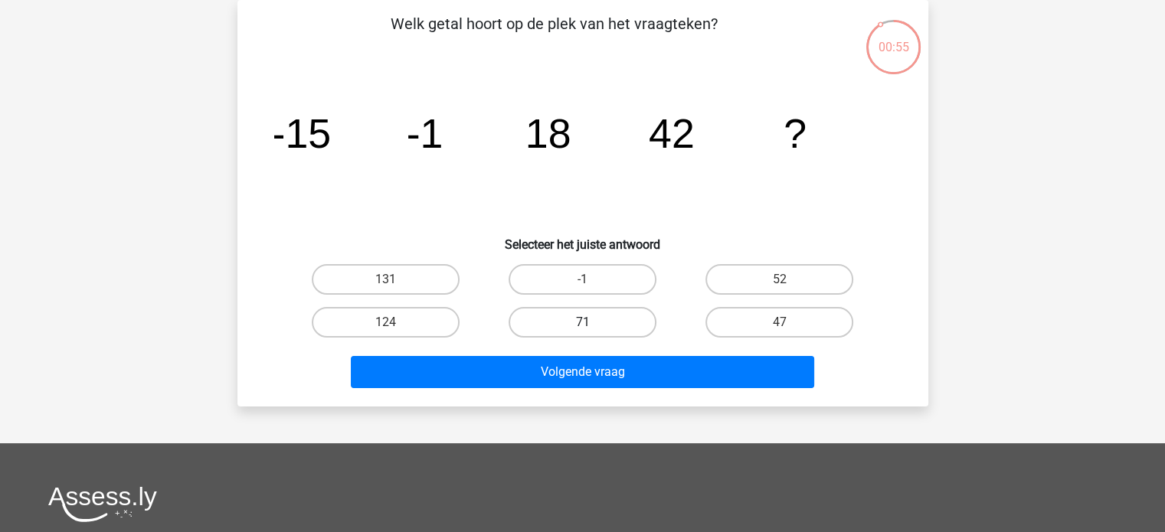
click at [565, 321] on label "71" at bounding box center [583, 322] width 148 height 31
click at [582, 322] on input "71" at bounding box center [587, 327] width 10 height 10
radio input "true"
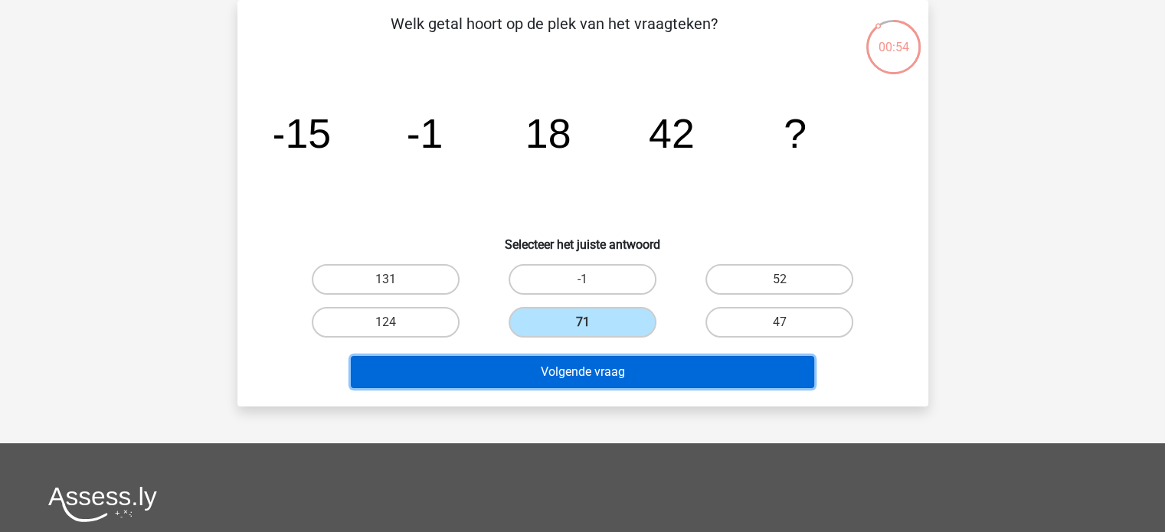
click at [584, 364] on button "Volgende vraag" at bounding box center [582, 372] width 463 height 32
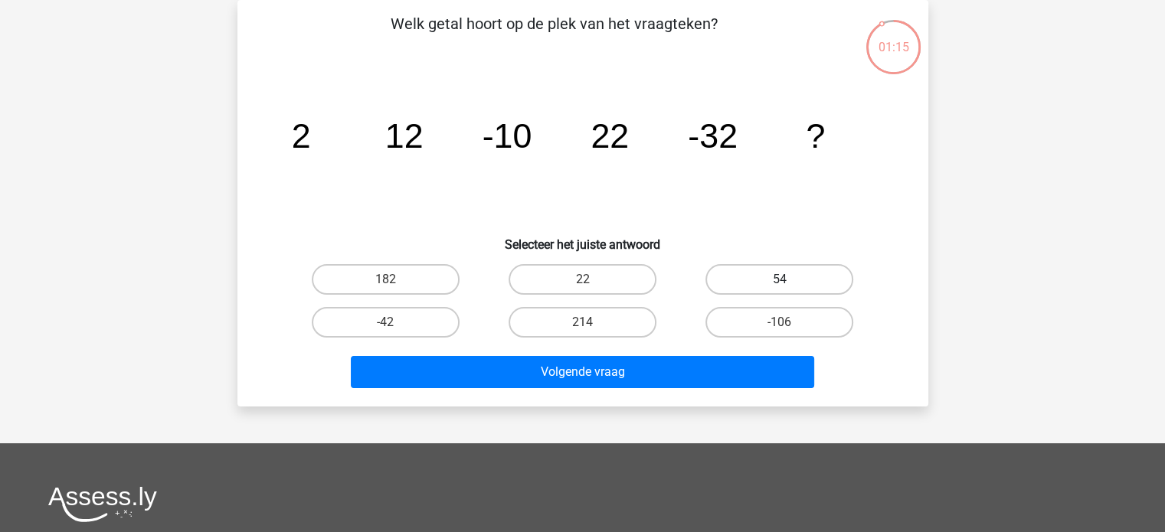
click at [735, 281] on label "54" at bounding box center [780, 279] width 148 height 31
click at [780, 281] on input "54" at bounding box center [785, 285] width 10 height 10
radio input "true"
click at [388, 317] on label "-42" at bounding box center [386, 322] width 148 height 31
click at [388, 322] on input "-42" at bounding box center [390, 327] width 10 height 10
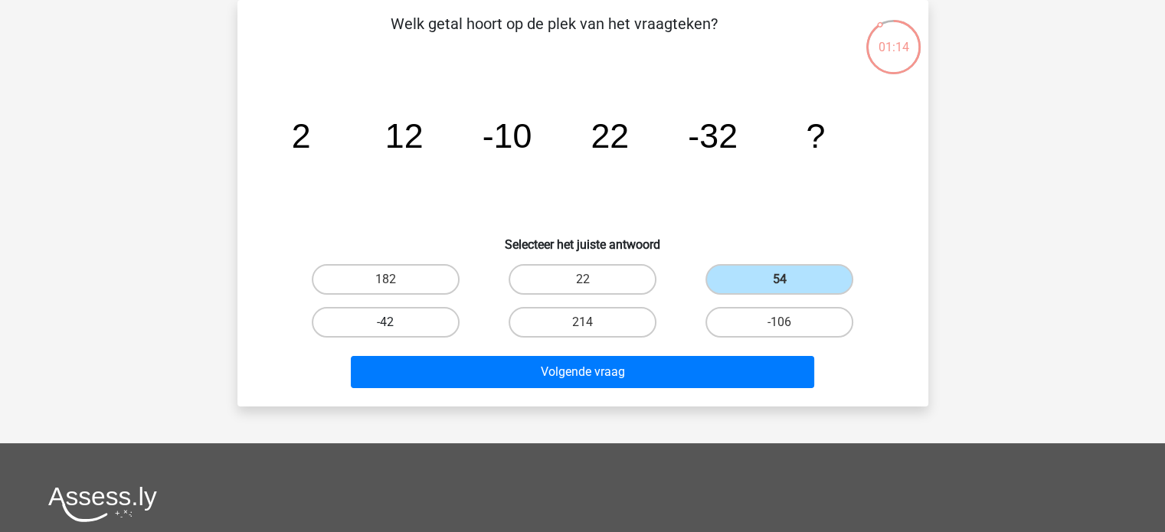
radio input "true"
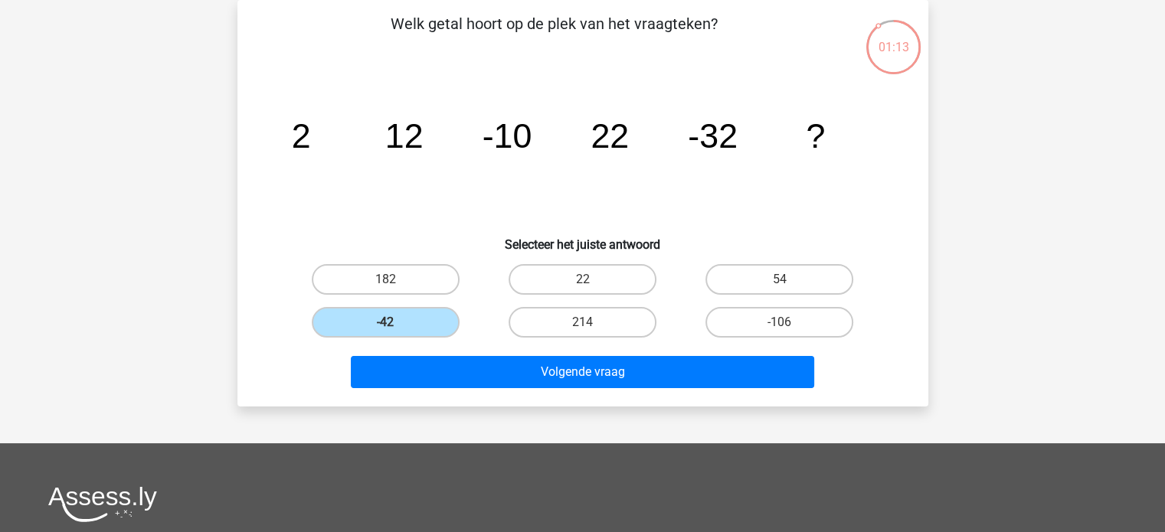
click at [787, 280] on input "54" at bounding box center [785, 285] width 10 height 10
radio input "true"
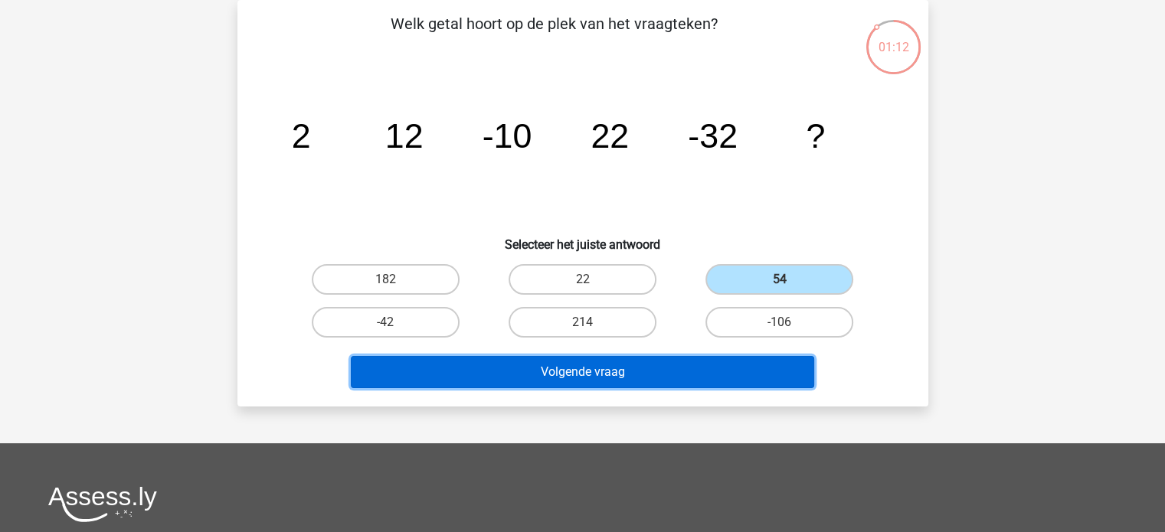
click at [637, 361] on button "Volgende vraag" at bounding box center [582, 372] width 463 height 32
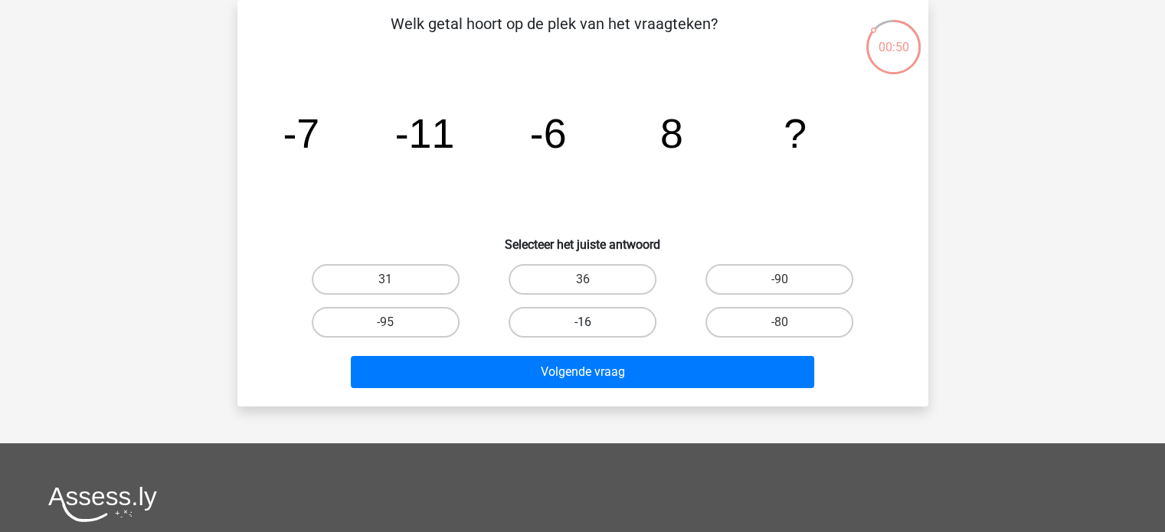
click at [602, 318] on label "-16" at bounding box center [583, 322] width 148 height 31
click at [592, 322] on input "-16" at bounding box center [587, 327] width 10 height 10
radio input "true"
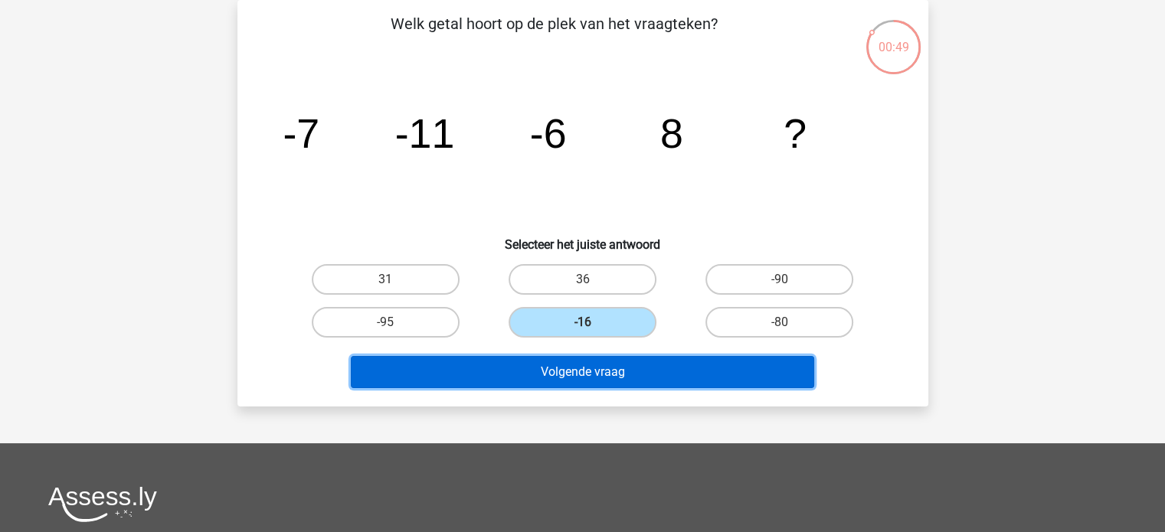
click at [628, 375] on button "Volgende vraag" at bounding box center [582, 372] width 463 height 32
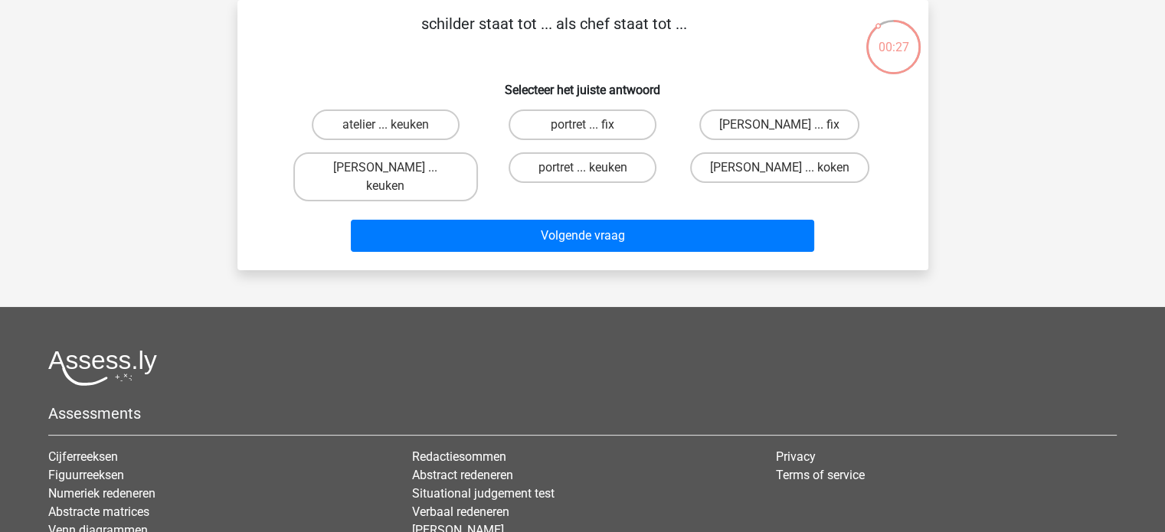
scroll to position [0, 0]
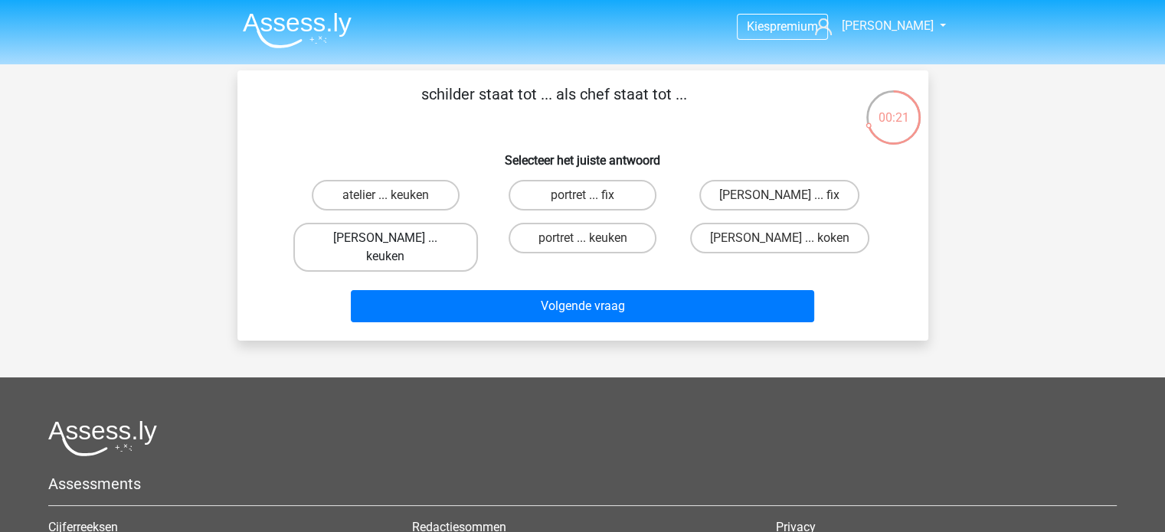
click at [441, 244] on label "Mona Lisa ... keuken" at bounding box center [385, 247] width 185 height 49
click at [395, 244] on input "Mona Lisa ... keuken" at bounding box center [390, 243] width 10 height 10
radio input "true"
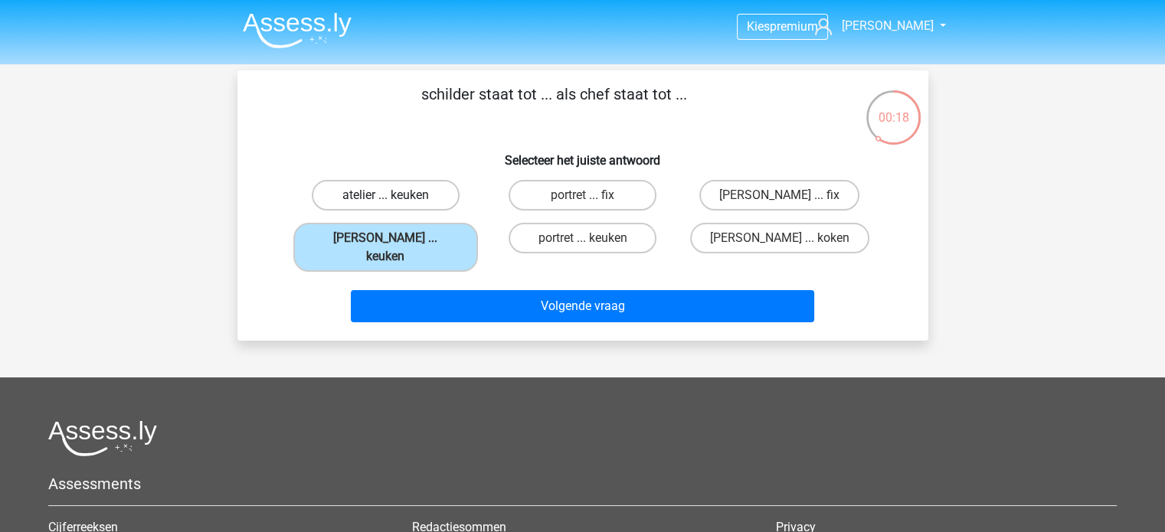
click at [386, 187] on label "atelier ... keuken" at bounding box center [386, 195] width 148 height 31
click at [386, 195] on input "atelier ... keuken" at bounding box center [390, 200] width 10 height 10
radio input "true"
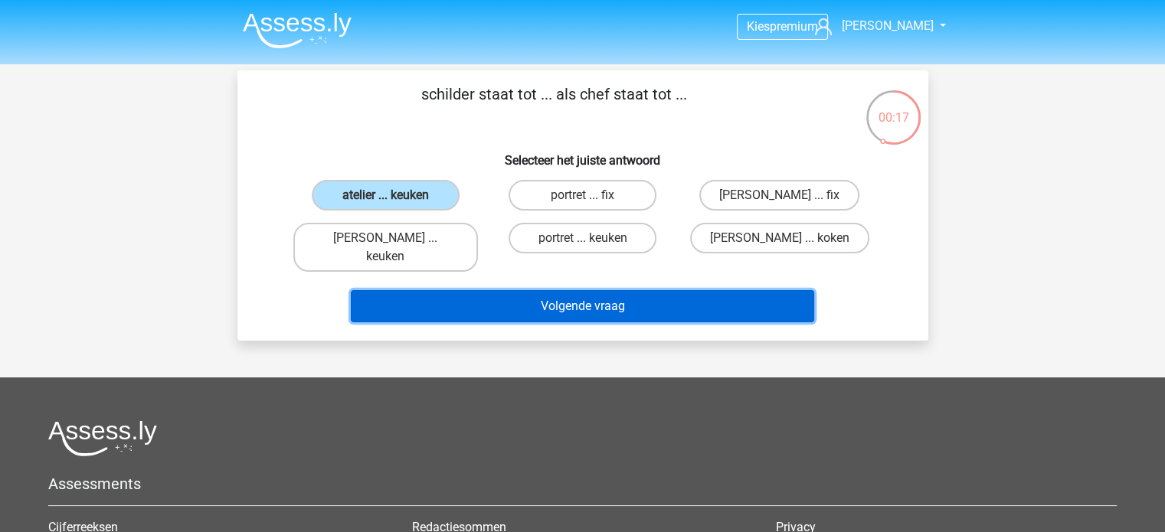
click at [512, 290] on button "Volgende vraag" at bounding box center [582, 306] width 463 height 32
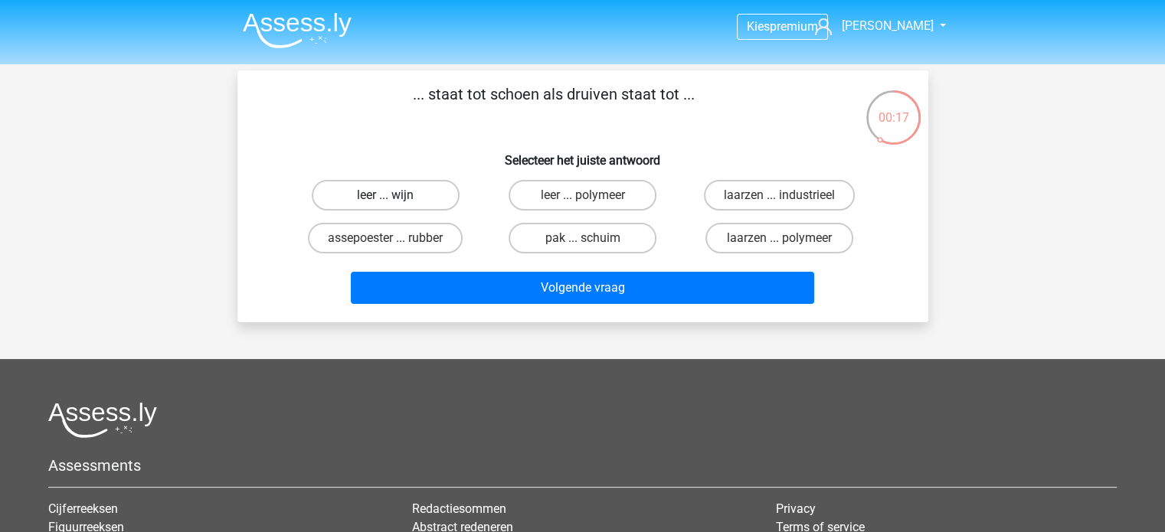
click at [445, 199] on label "leer ... wijn" at bounding box center [386, 195] width 148 height 31
click at [395, 199] on input "leer ... wijn" at bounding box center [390, 200] width 10 height 10
radio input "true"
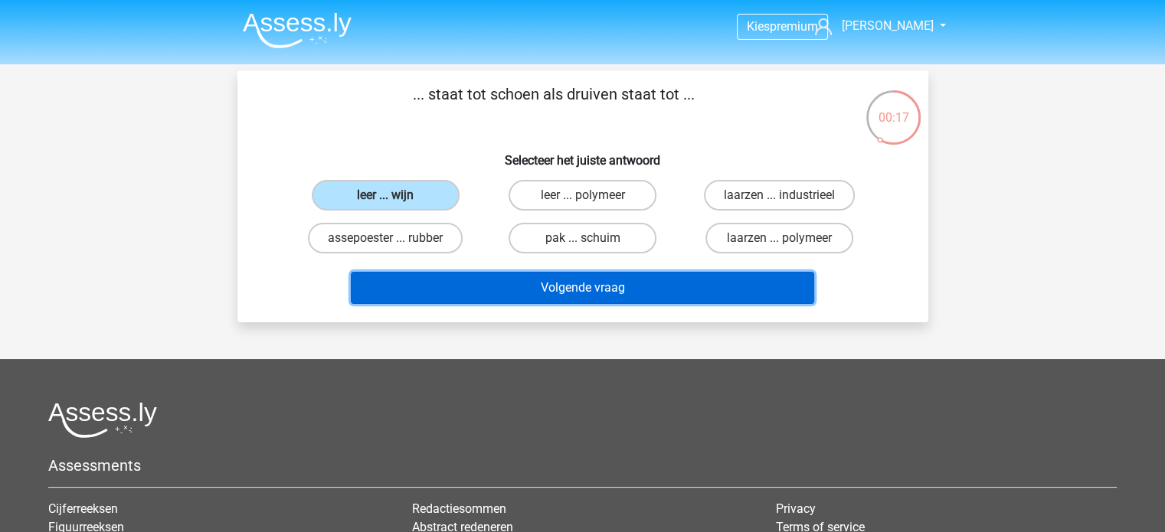
click at [525, 284] on button "Volgende vraag" at bounding box center [582, 288] width 463 height 32
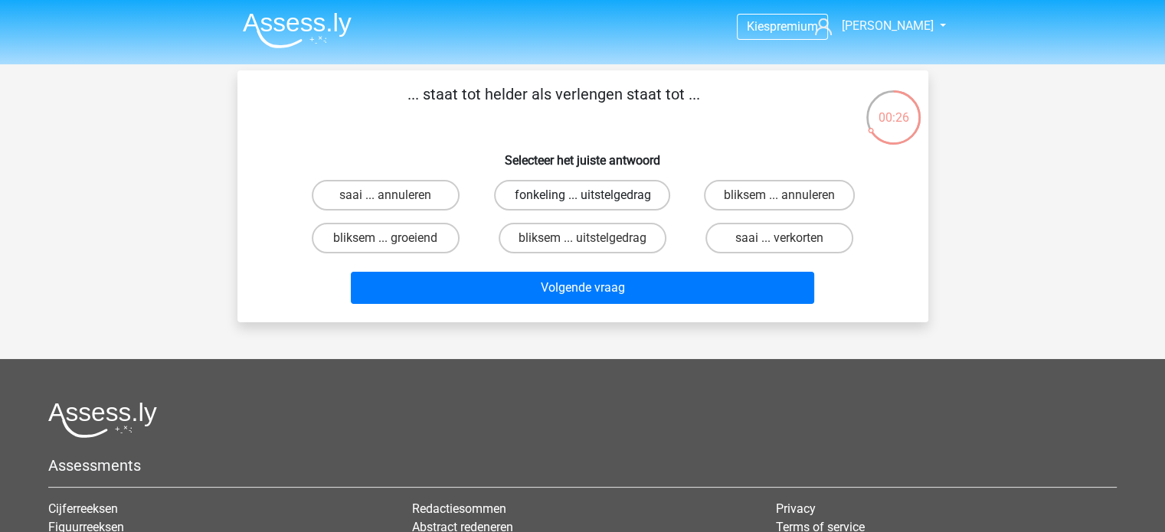
click at [594, 201] on label "fonkeling ... uitstelgedrag" at bounding box center [582, 195] width 176 height 31
click at [592, 201] on input "fonkeling ... uitstelgedrag" at bounding box center [587, 200] width 10 height 10
radio input "true"
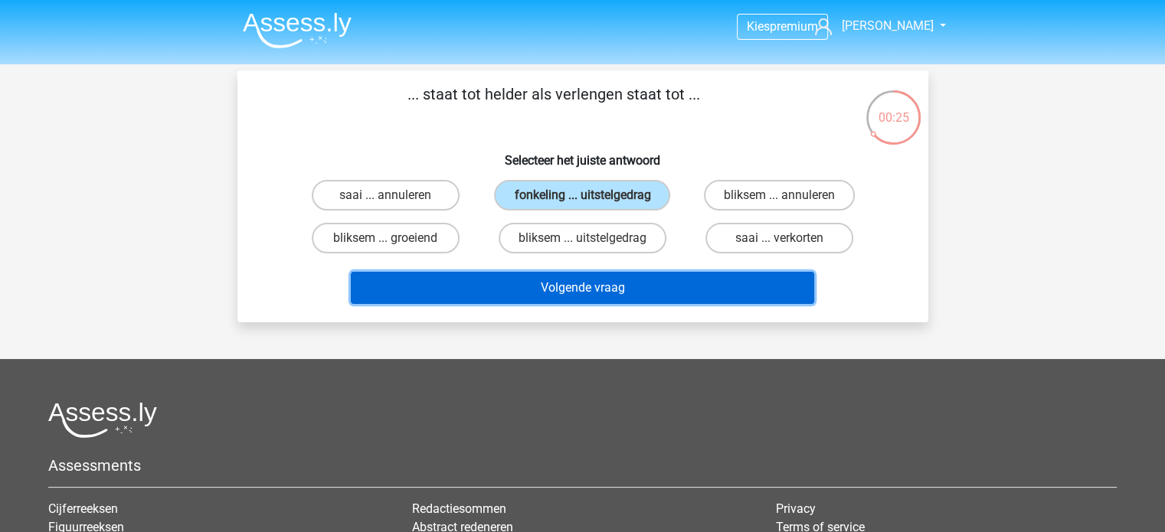
click at [609, 283] on button "Volgende vraag" at bounding box center [582, 288] width 463 height 32
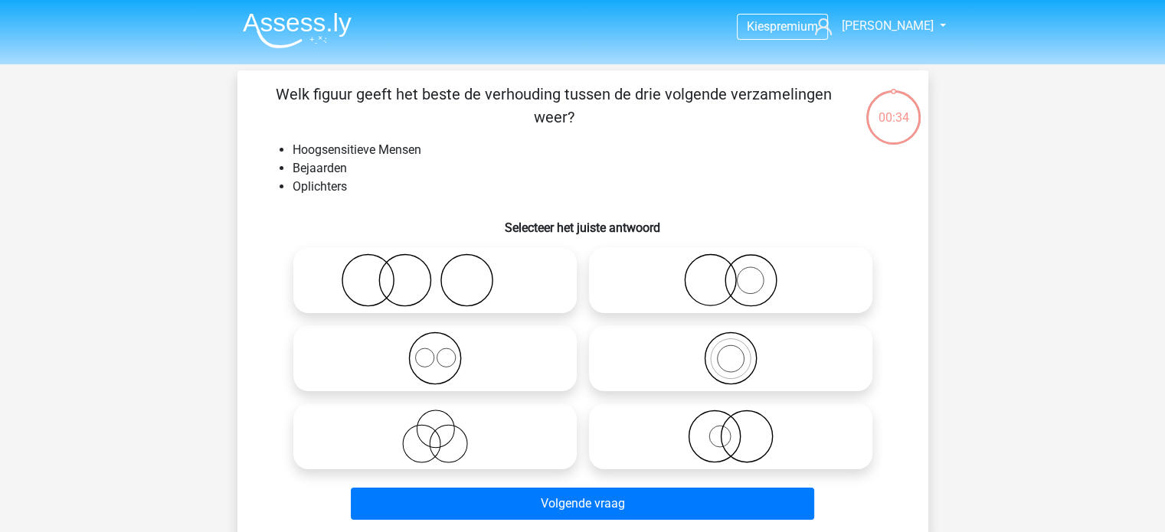
scroll to position [70, 0]
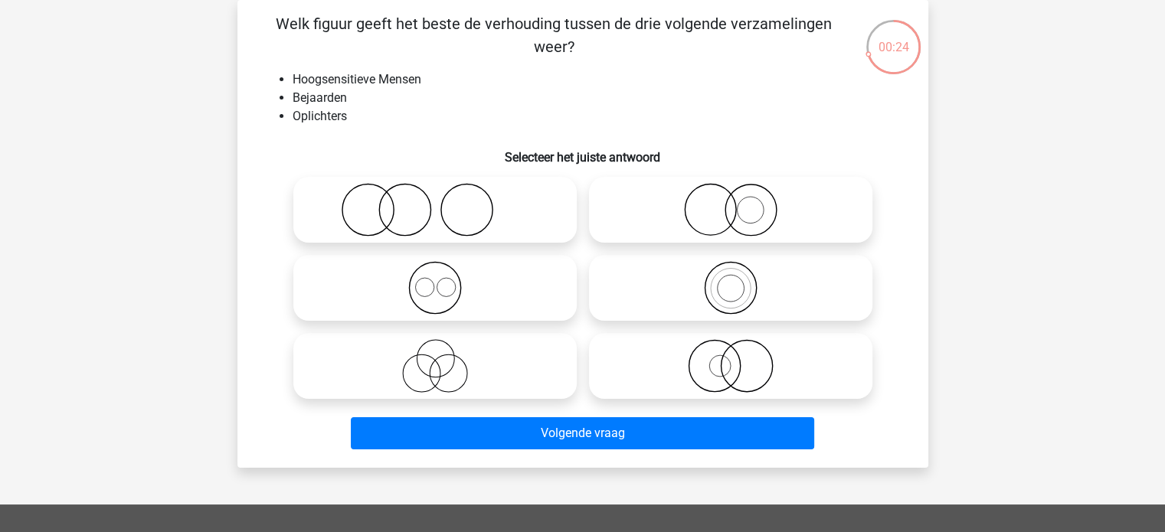
click at [457, 293] on icon at bounding box center [435, 288] width 271 height 54
click at [445, 280] on input "radio" at bounding box center [440, 275] width 10 height 10
radio input "true"
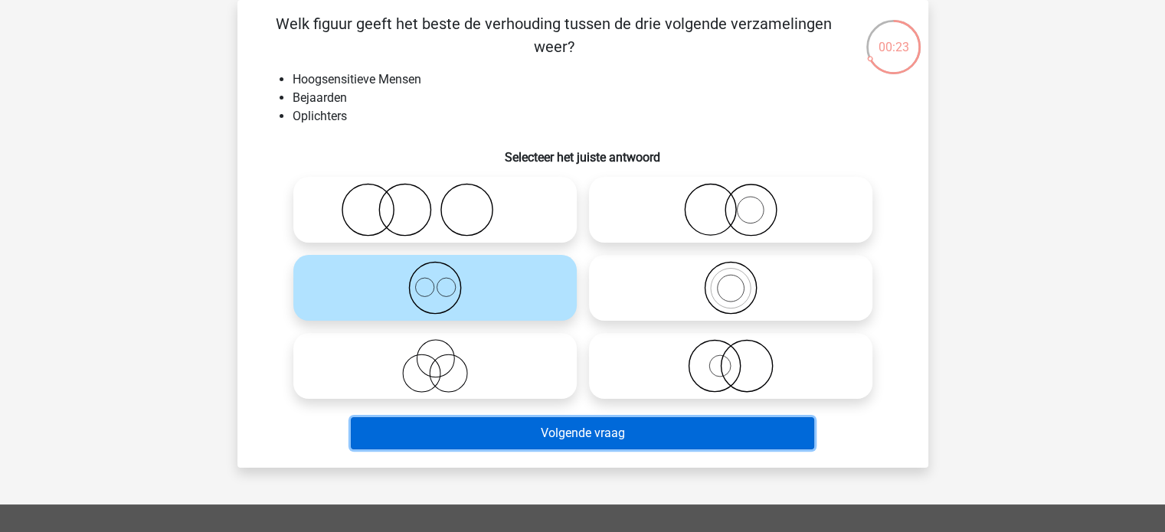
click at [532, 442] on button "Volgende vraag" at bounding box center [582, 433] width 463 height 32
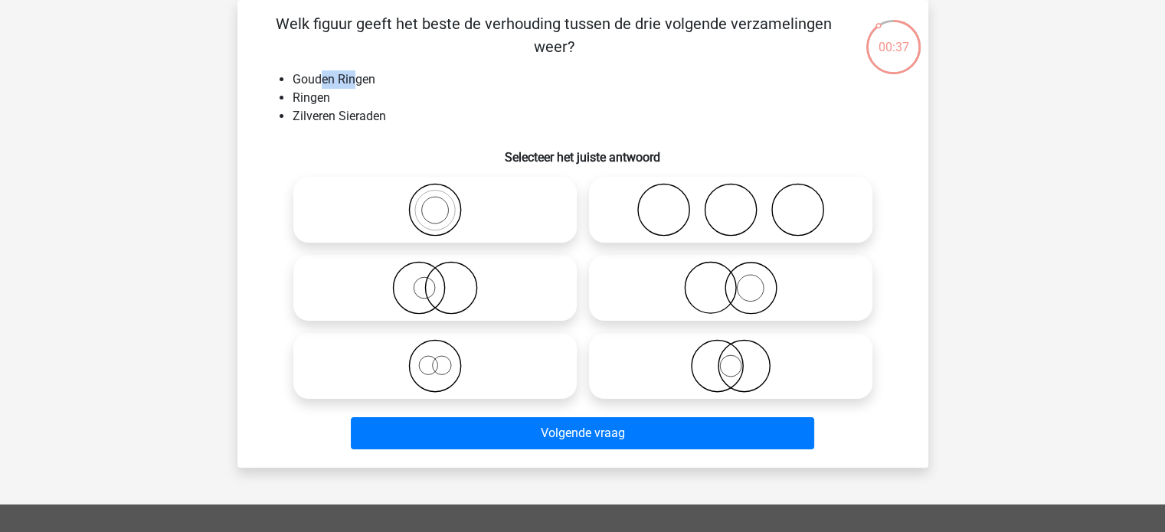
drag, startPoint x: 319, startPoint y: 80, endPoint x: 355, endPoint y: 80, distance: 36.0
click at [355, 80] on li "Gouden Ringen" at bounding box center [598, 79] width 611 height 18
click at [739, 369] on icon at bounding box center [730, 366] width 271 height 54
click at [739, 358] on input "radio" at bounding box center [736, 354] width 10 height 10
radio input "true"
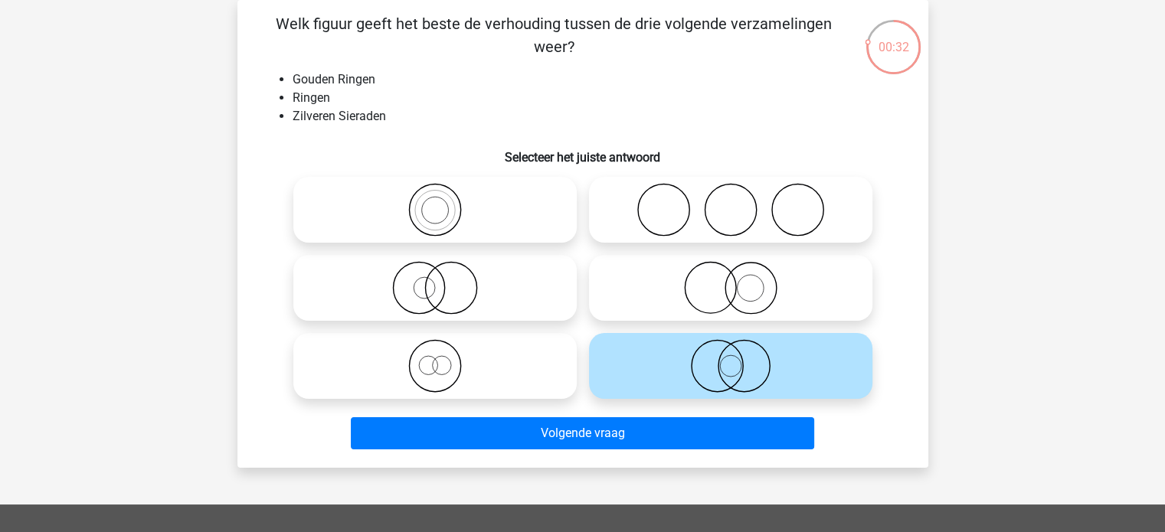
click at [702, 299] on icon at bounding box center [730, 288] width 271 height 54
click at [731, 280] on input "radio" at bounding box center [736, 275] width 10 height 10
radio input "true"
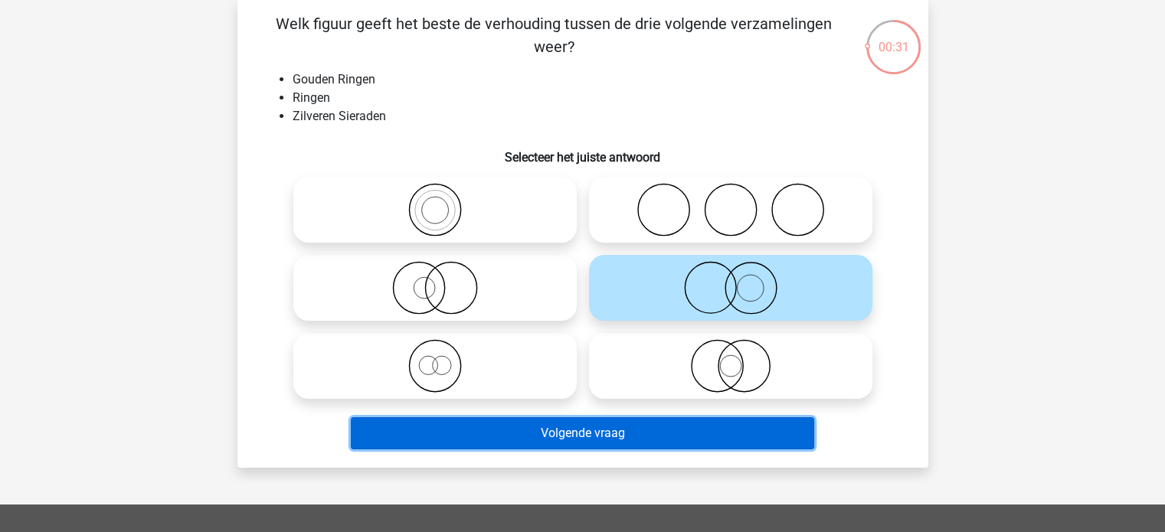
click at [628, 431] on button "Volgende vraag" at bounding box center [582, 433] width 463 height 32
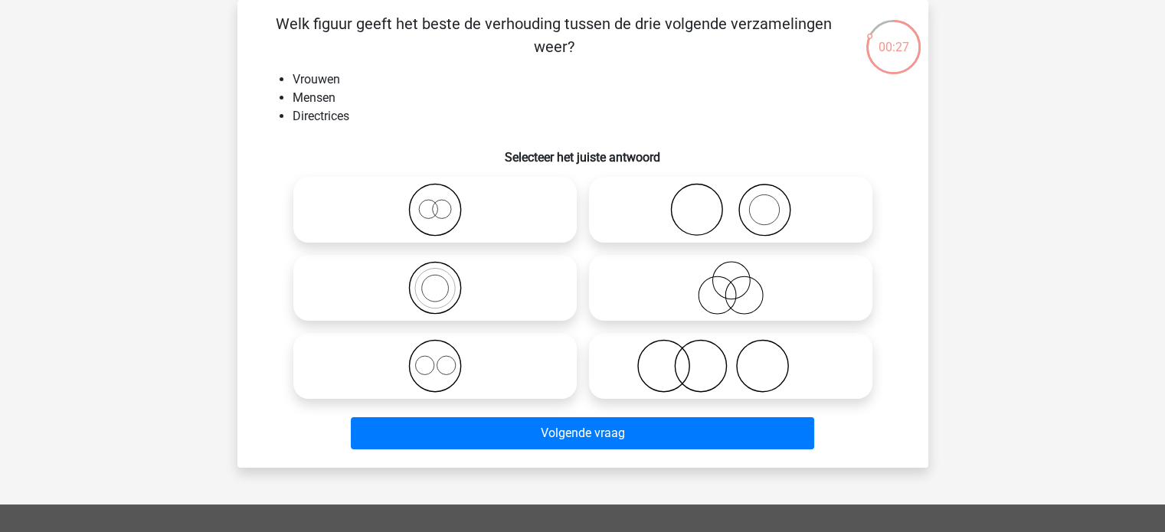
click at [487, 361] on icon at bounding box center [435, 366] width 271 height 54
click at [445, 358] on input "radio" at bounding box center [440, 354] width 10 height 10
radio input "true"
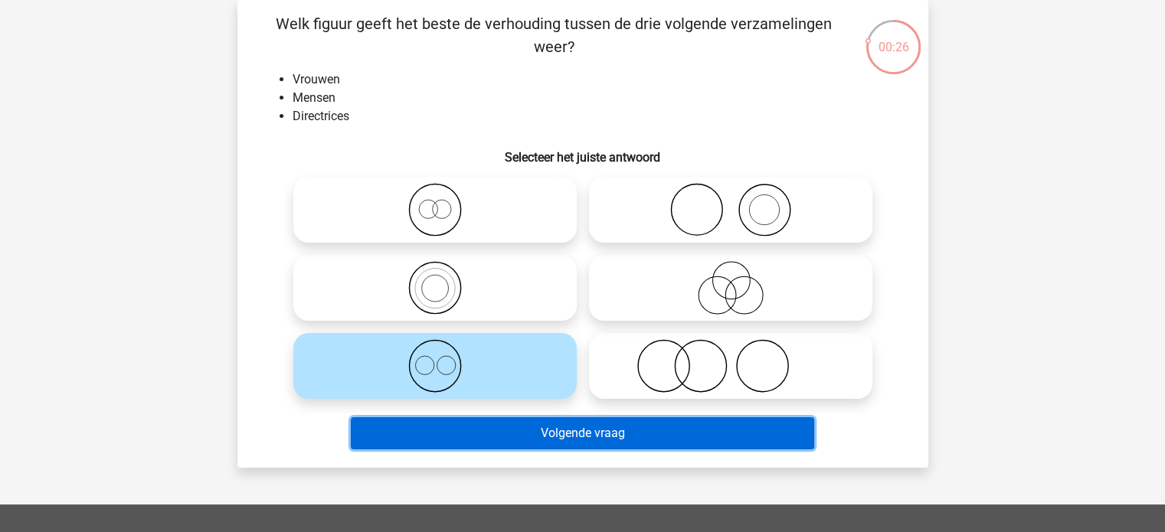
click at [534, 428] on button "Volgende vraag" at bounding box center [582, 433] width 463 height 32
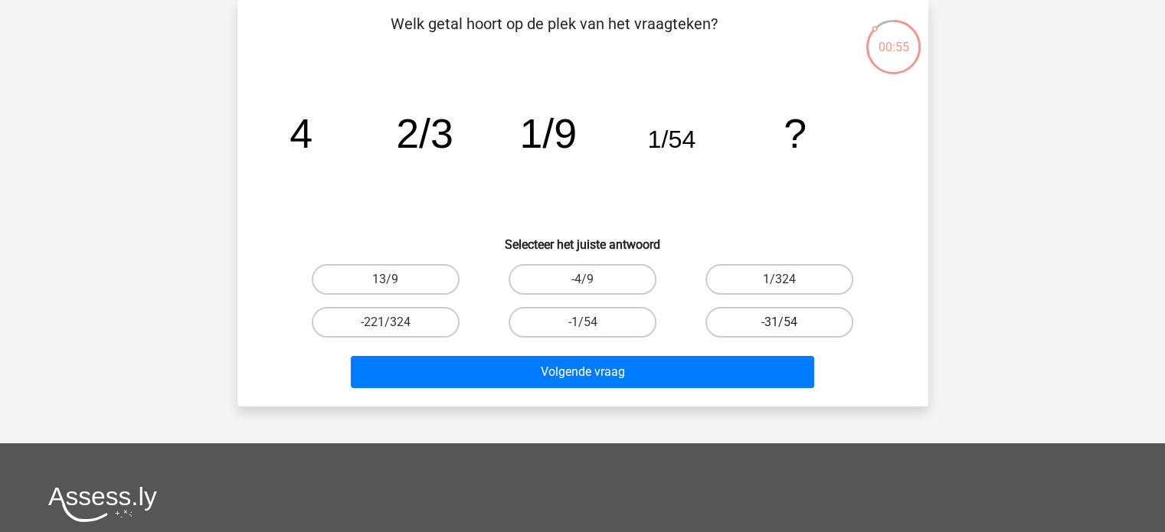
click at [719, 322] on label "-31/54" at bounding box center [780, 322] width 148 height 31
click at [780, 322] on input "-31/54" at bounding box center [785, 327] width 10 height 10
radio input "true"
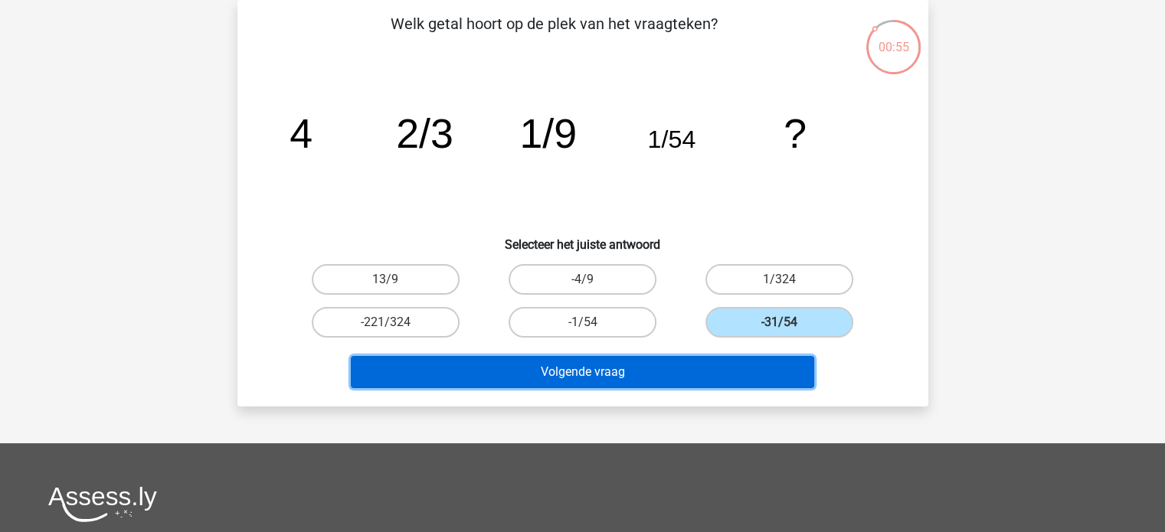
click at [686, 362] on button "Volgende vraag" at bounding box center [582, 372] width 463 height 32
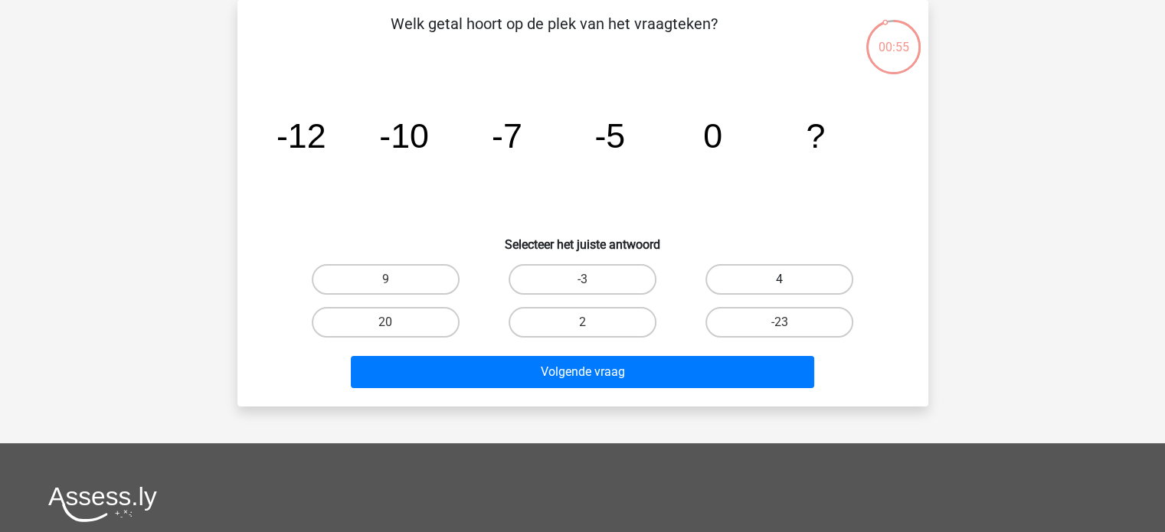
click at [732, 270] on label "4" at bounding box center [780, 279] width 148 height 31
click at [780, 280] on input "4" at bounding box center [785, 285] width 10 height 10
radio input "true"
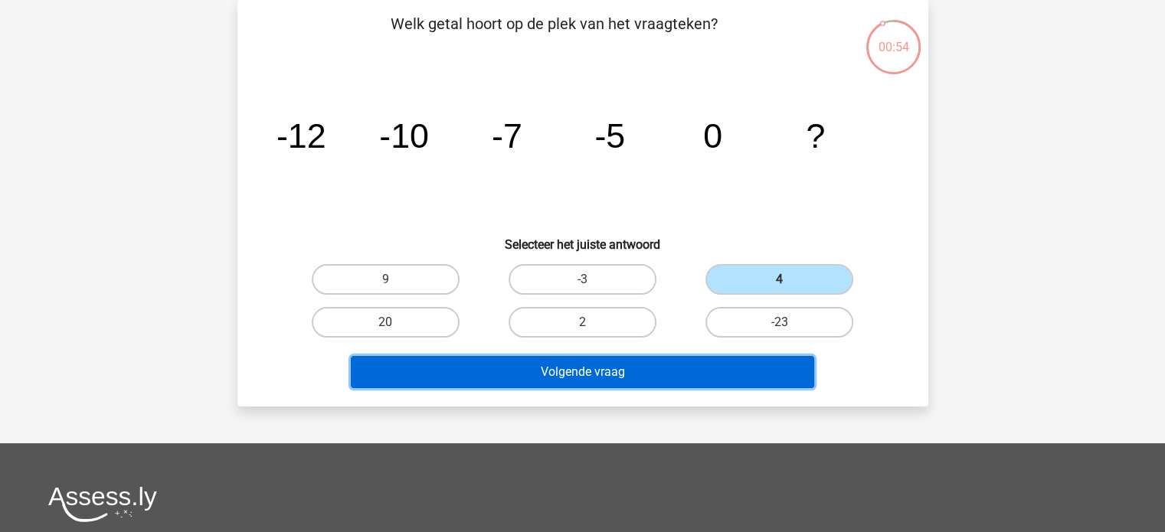
click at [677, 371] on button "Volgende vraag" at bounding box center [582, 372] width 463 height 32
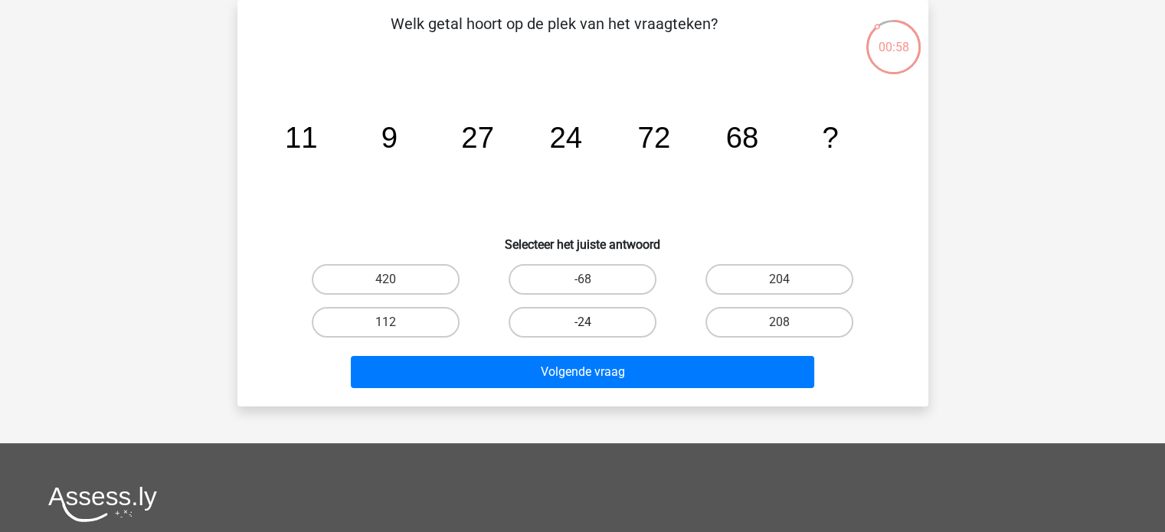
click at [588, 315] on label "-24" at bounding box center [583, 322] width 148 height 31
click at [588, 322] on input "-24" at bounding box center [587, 327] width 10 height 10
radio input "true"
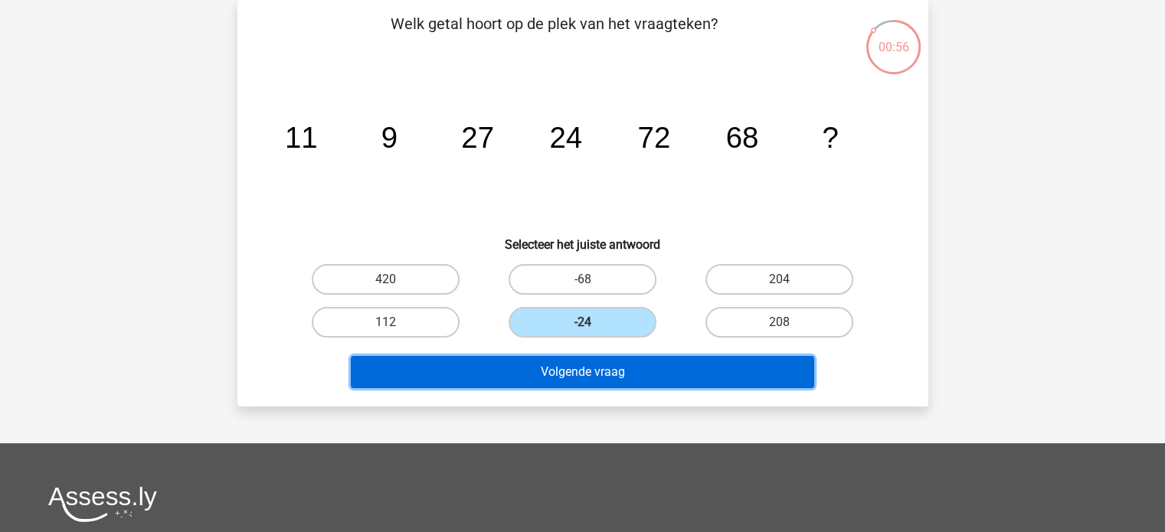
click at [572, 377] on button "Volgende vraag" at bounding box center [582, 372] width 463 height 32
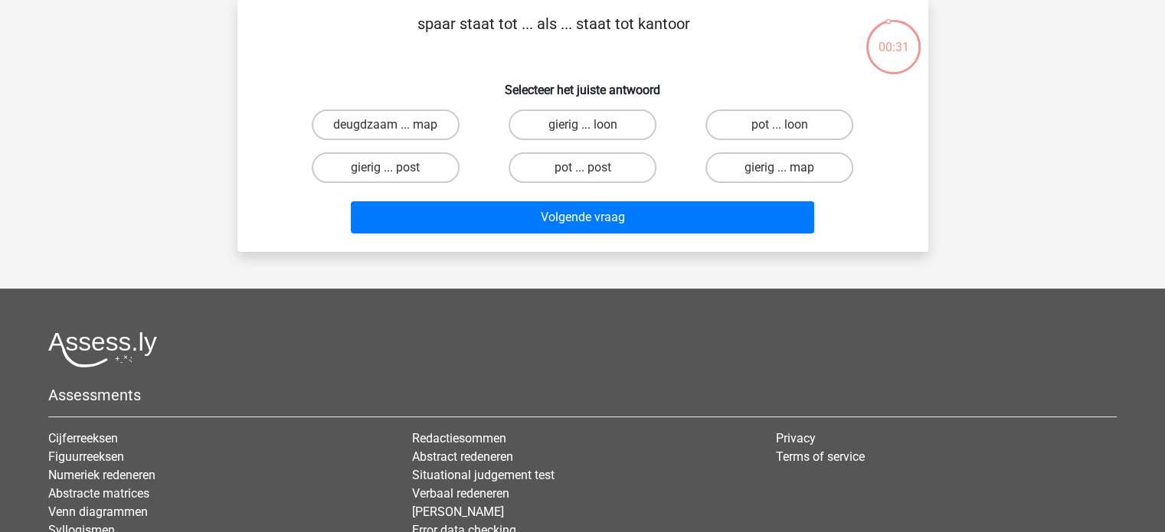
scroll to position [0, 0]
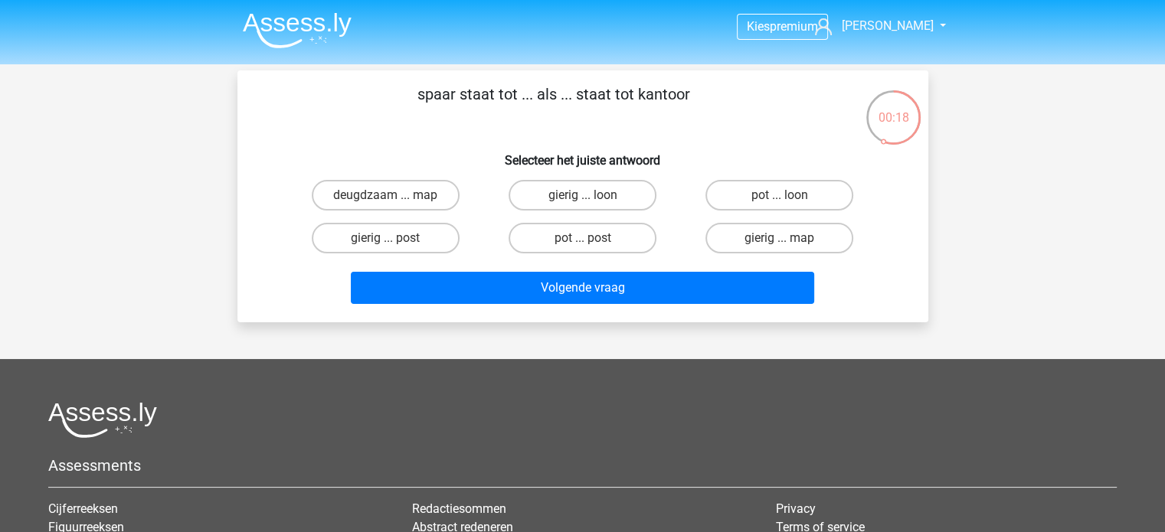
drag, startPoint x: 430, startPoint y: 247, endPoint x: 453, endPoint y: 254, distance: 24.7
click at [430, 245] on label "gierig ... post" at bounding box center [386, 238] width 148 height 31
click at [395, 245] on input "gierig ... post" at bounding box center [390, 243] width 10 height 10
radio input "true"
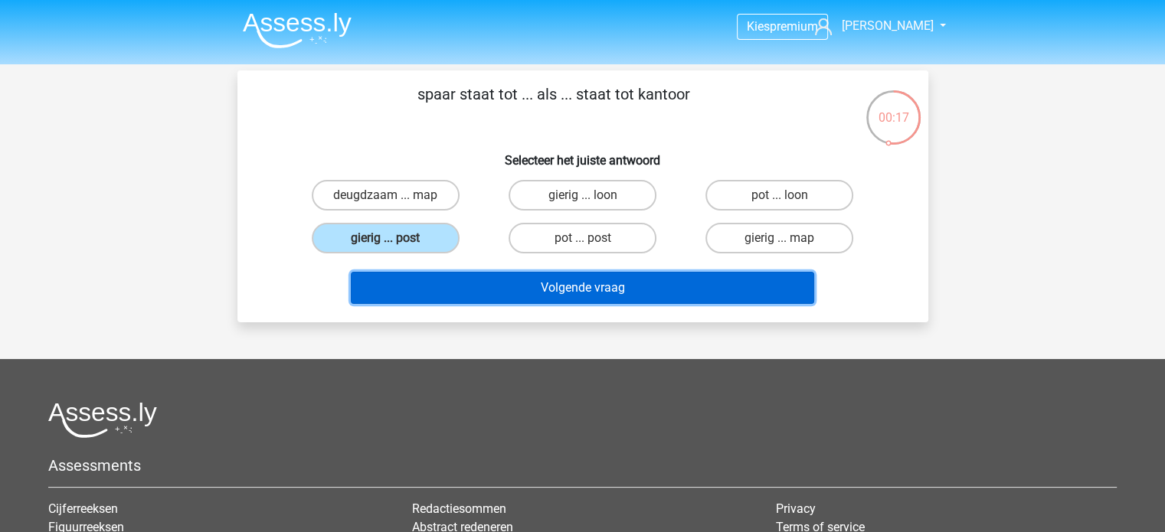
click at [561, 281] on button "Volgende vraag" at bounding box center [582, 288] width 463 height 32
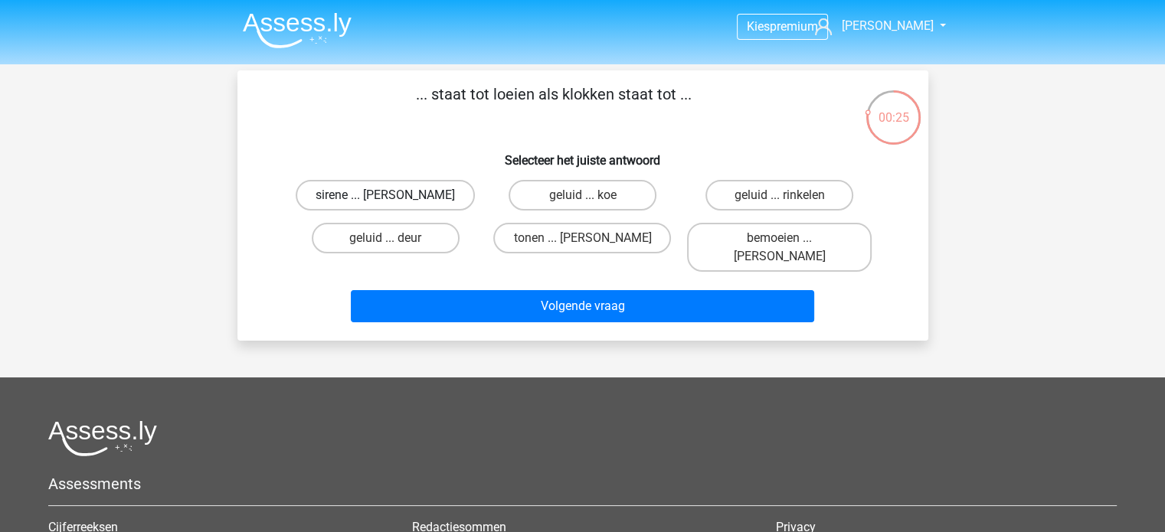
click at [408, 195] on label "sirene ... luiden" at bounding box center [385, 195] width 179 height 31
click at [395, 195] on input "sirene ... luiden" at bounding box center [390, 200] width 10 height 10
radio input "true"
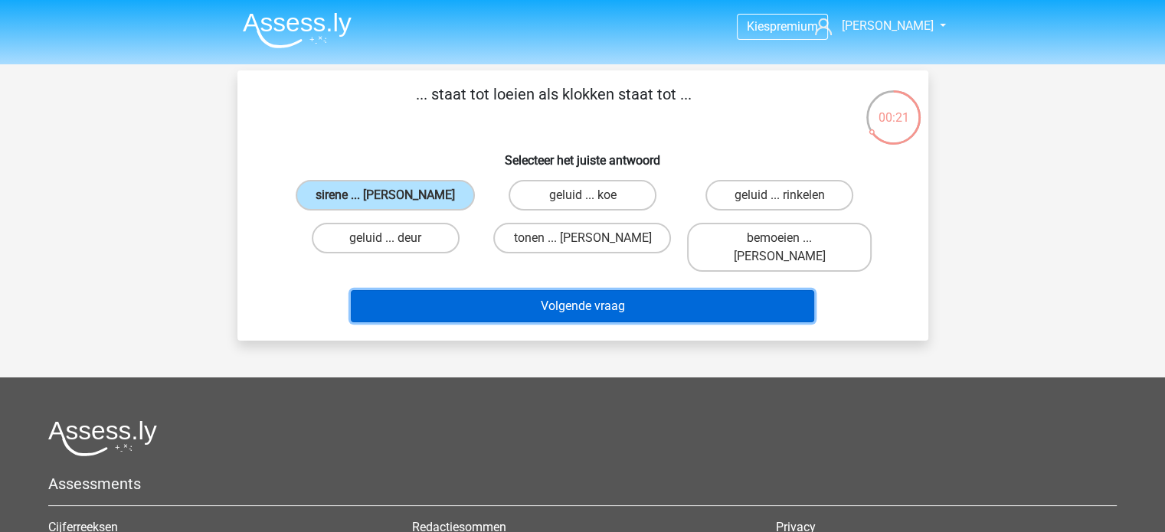
click at [536, 290] on button "Volgende vraag" at bounding box center [582, 306] width 463 height 32
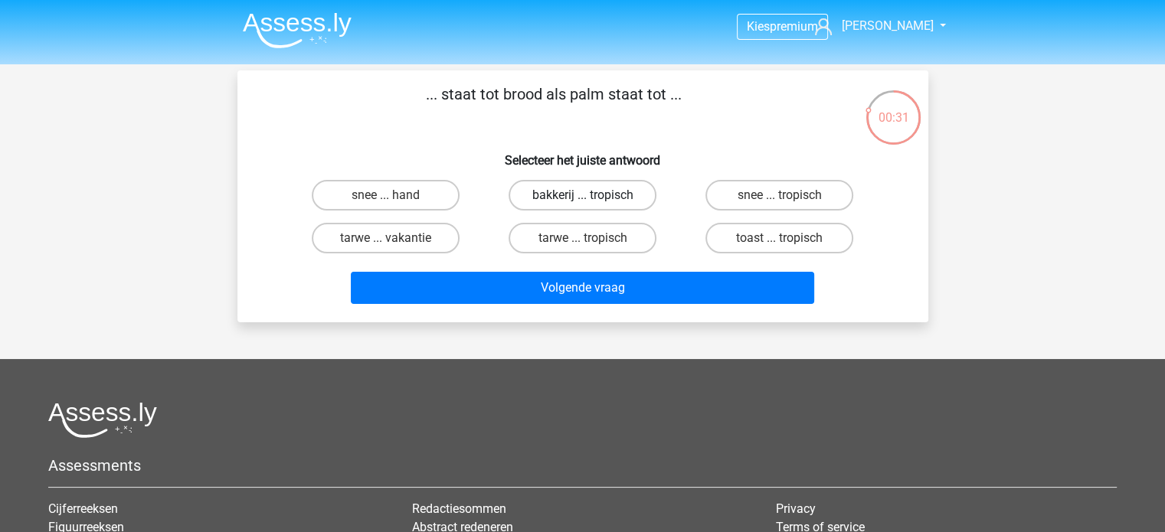
click at [548, 198] on label "bakkerij ... tropisch" at bounding box center [583, 195] width 148 height 31
click at [582, 198] on input "bakkerij ... tropisch" at bounding box center [587, 200] width 10 height 10
radio input "true"
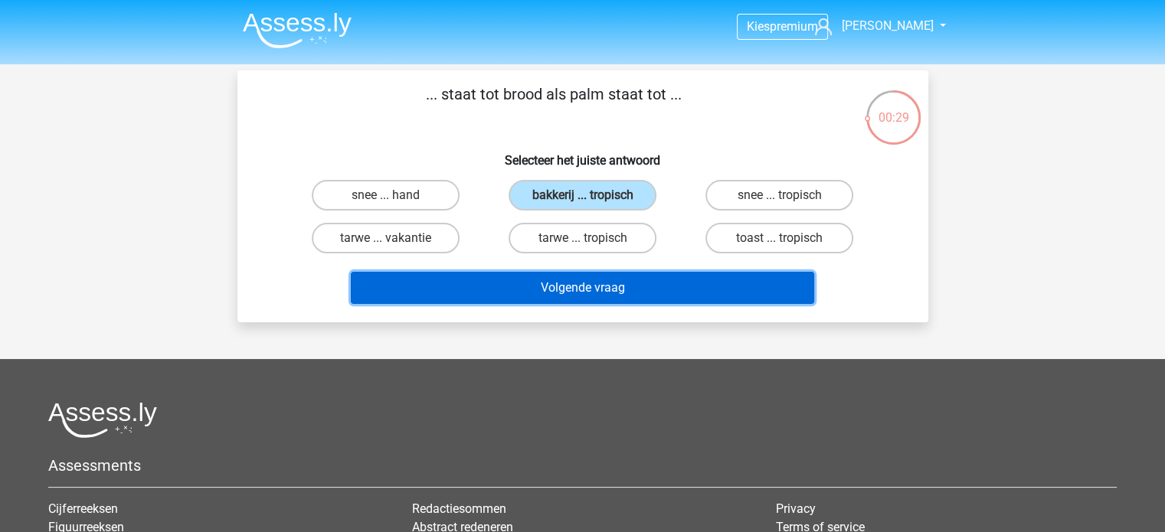
click at [576, 283] on button "Volgende vraag" at bounding box center [582, 288] width 463 height 32
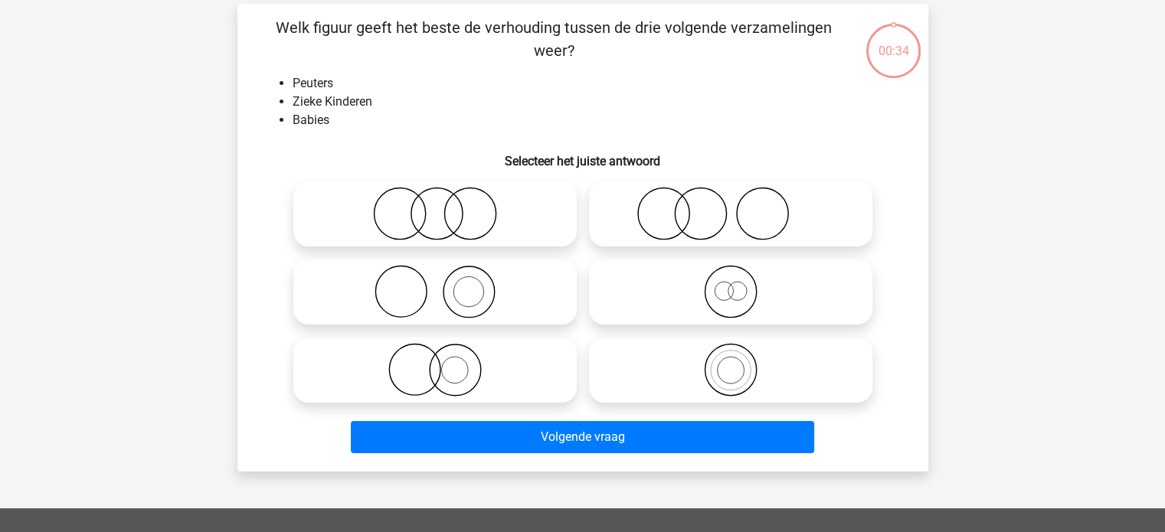
scroll to position [70, 0]
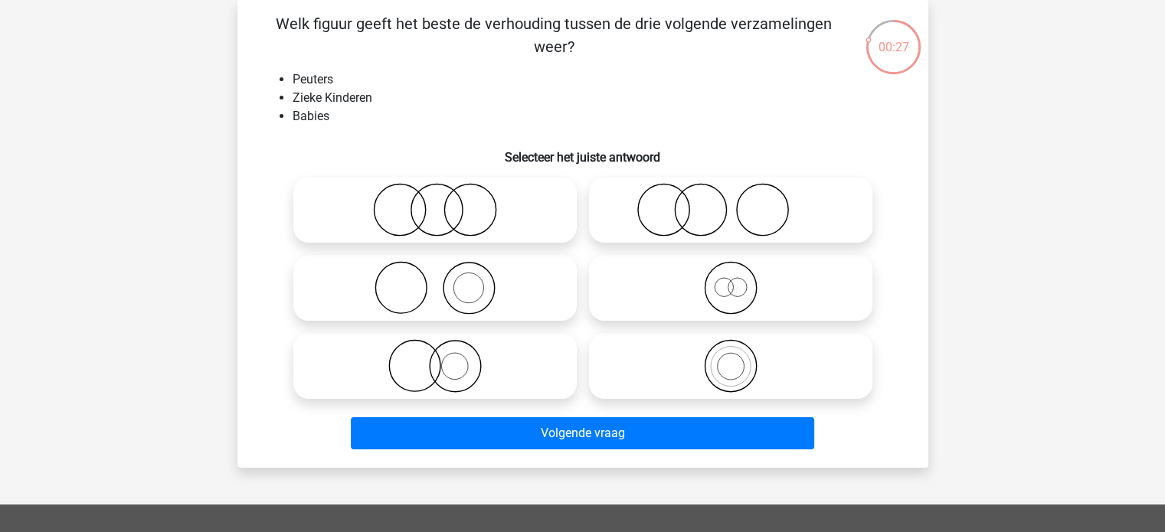
click at [684, 293] on icon at bounding box center [730, 288] width 271 height 54
click at [731, 280] on input "radio" at bounding box center [736, 275] width 10 height 10
radio input "true"
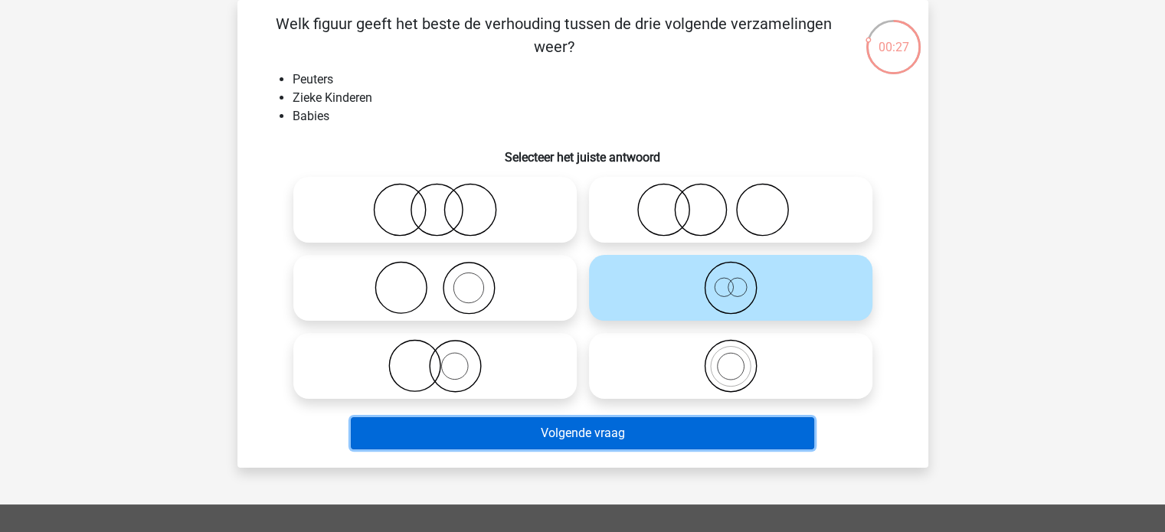
click at [618, 421] on button "Volgende vraag" at bounding box center [582, 433] width 463 height 32
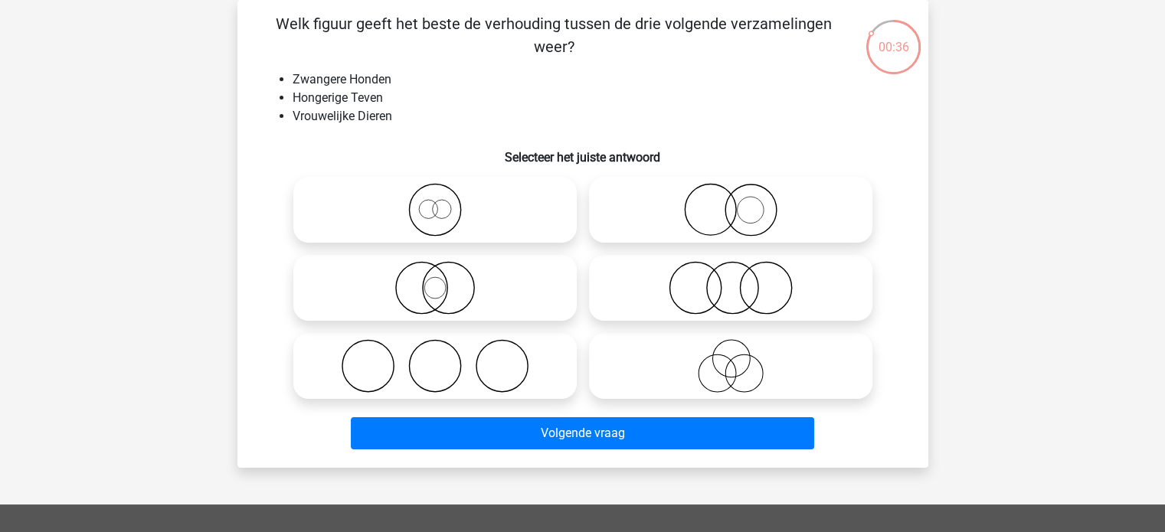
click at [732, 214] on icon at bounding box center [730, 210] width 271 height 54
click at [732, 202] on input "radio" at bounding box center [736, 197] width 10 height 10
radio input "true"
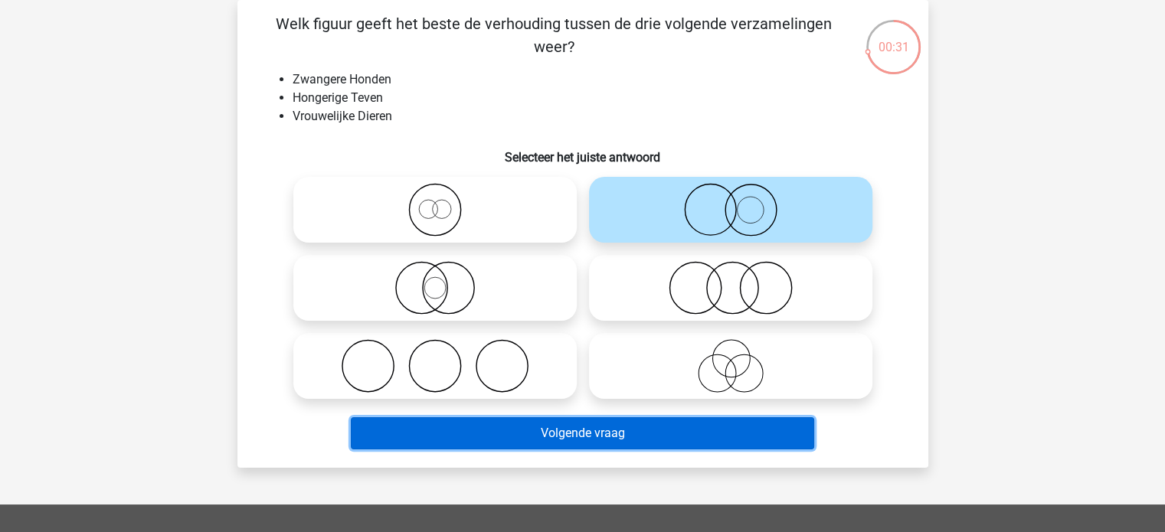
click at [601, 437] on button "Volgende vraag" at bounding box center [582, 433] width 463 height 32
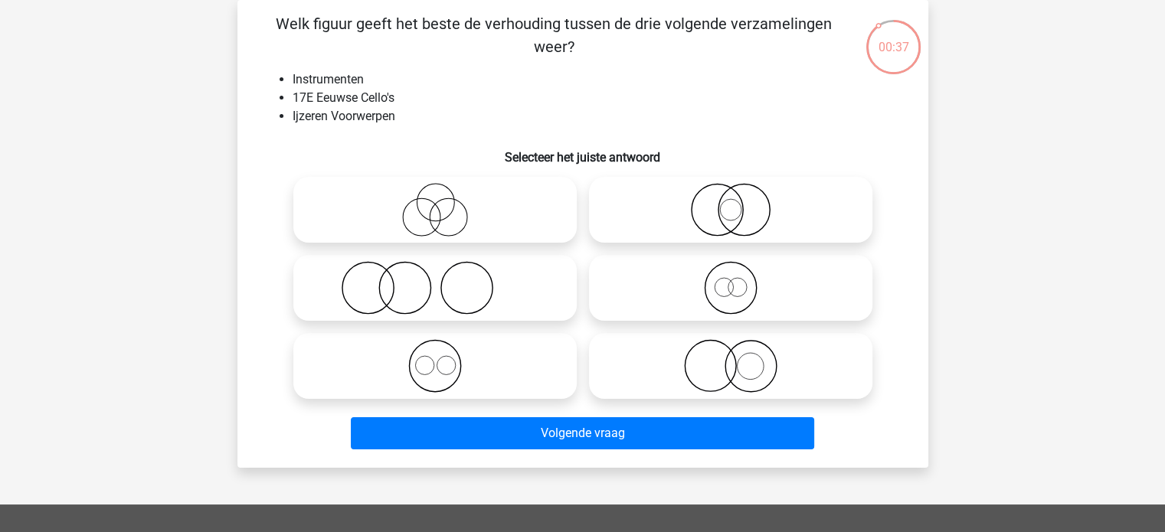
click at [643, 286] on icon at bounding box center [730, 288] width 271 height 54
click at [731, 280] on input "radio" at bounding box center [736, 275] width 10 height 10
radio input "true"
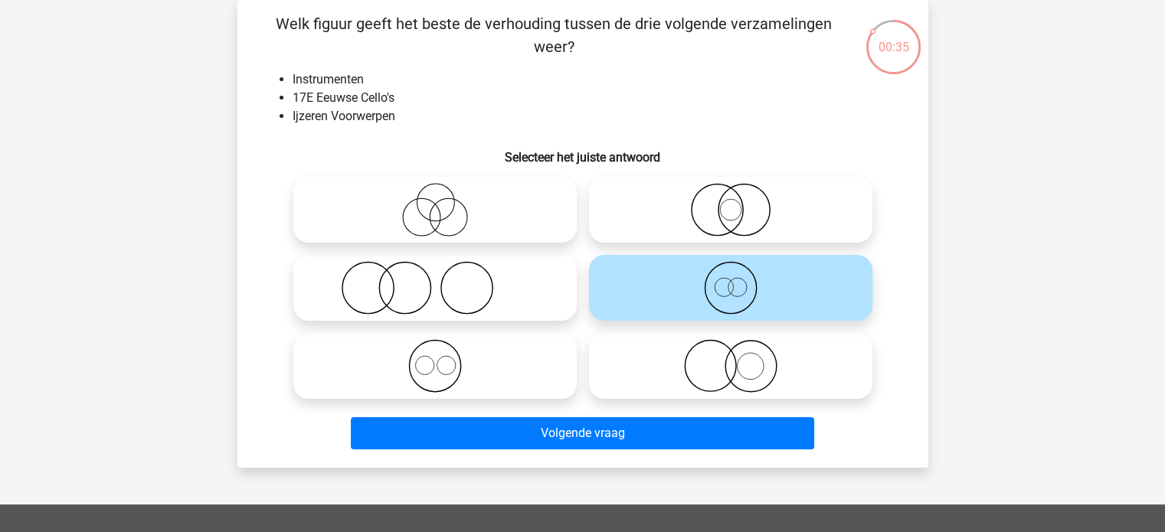
click at [401, 195] on icon at bounding box center [435, 210] width 271 height 54
click at [435, 195] on input "radio" at bounding box center [440, 197] width 10 height 10
radio input "true"
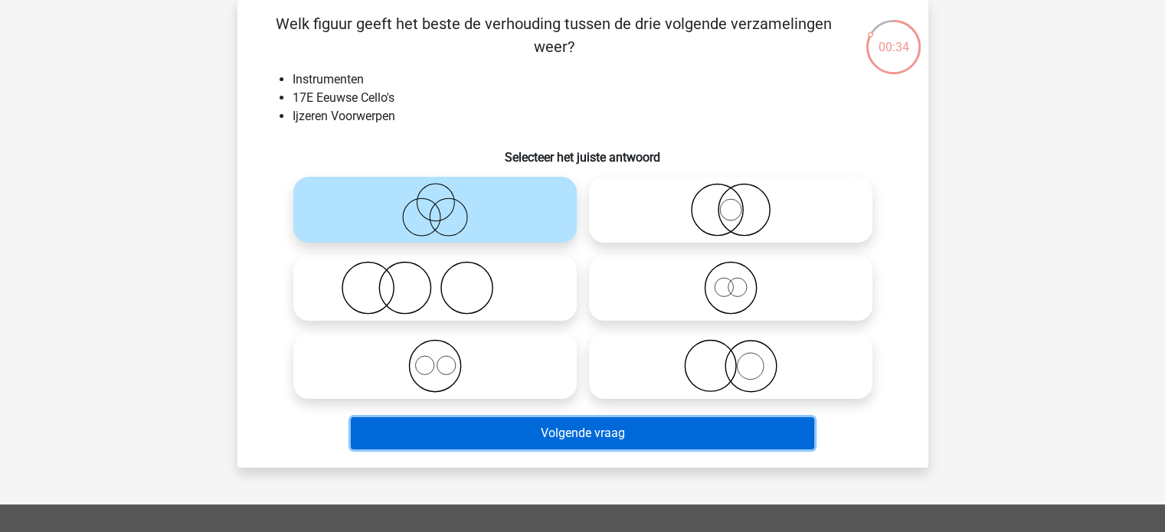
click at [543, 425] on button "Volgende vraag" at bounding box center [582, 433] width 463 height 32
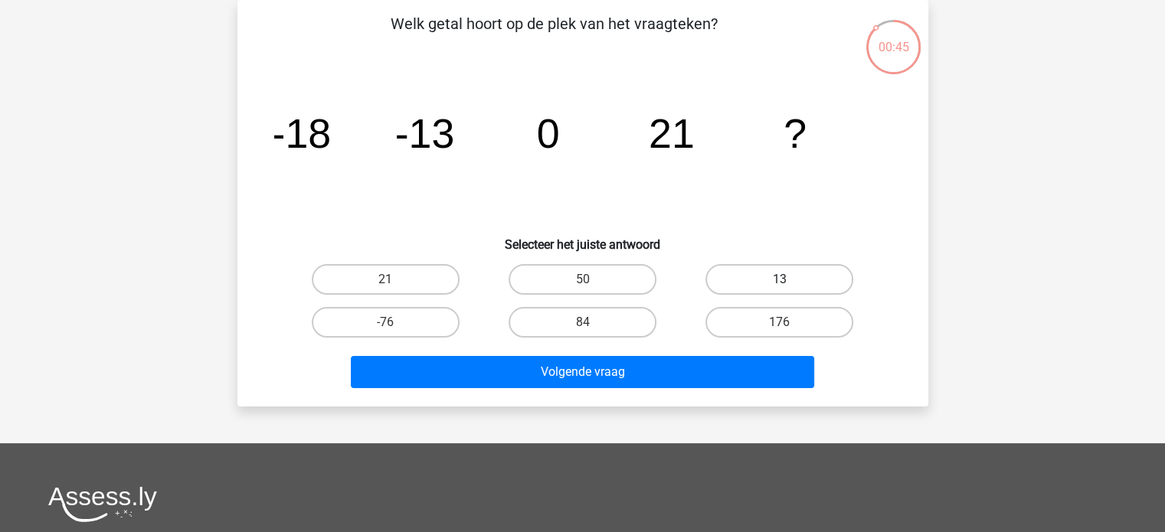
click at [740, 278] on label "13" at bounding box center [780, 279] width 148 height 31
click at [780, 280] on input "13" at bounding box center [785, 285] width 10 height 10
radio input "true"
click at [732, 290] on label "13" at bounding box center [780, 279] width 148 height 31
click at [780, 290] on input "13" at bounding box center [785, 285] width 10 height 10
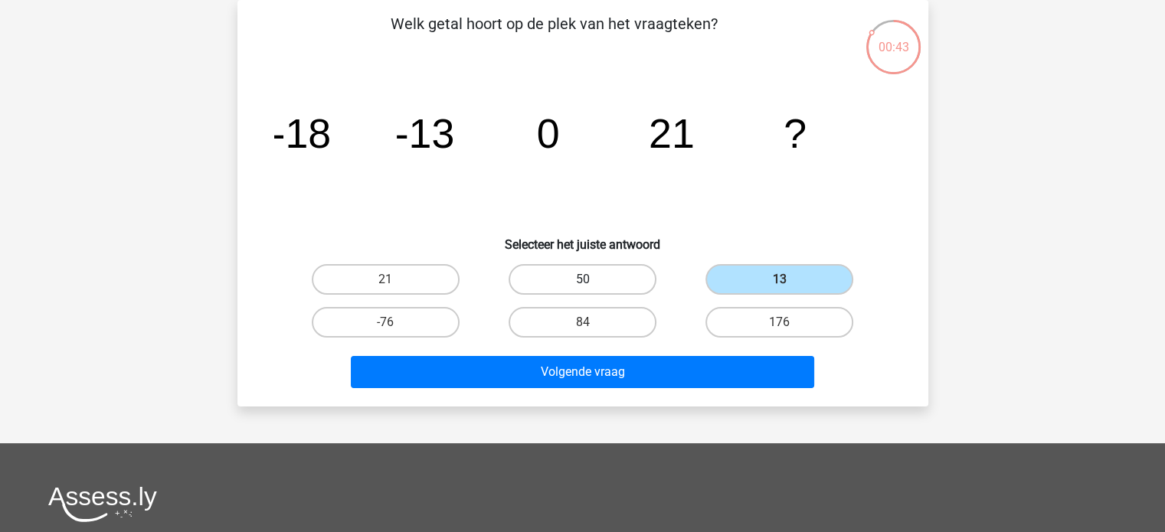
click at [601, 284] on label "50" at bounding box center [583, 279] width 148 height 31
click at [592, 284] on input "50" at bounding box center [587, 285] width 10 height 10
radio input "true"
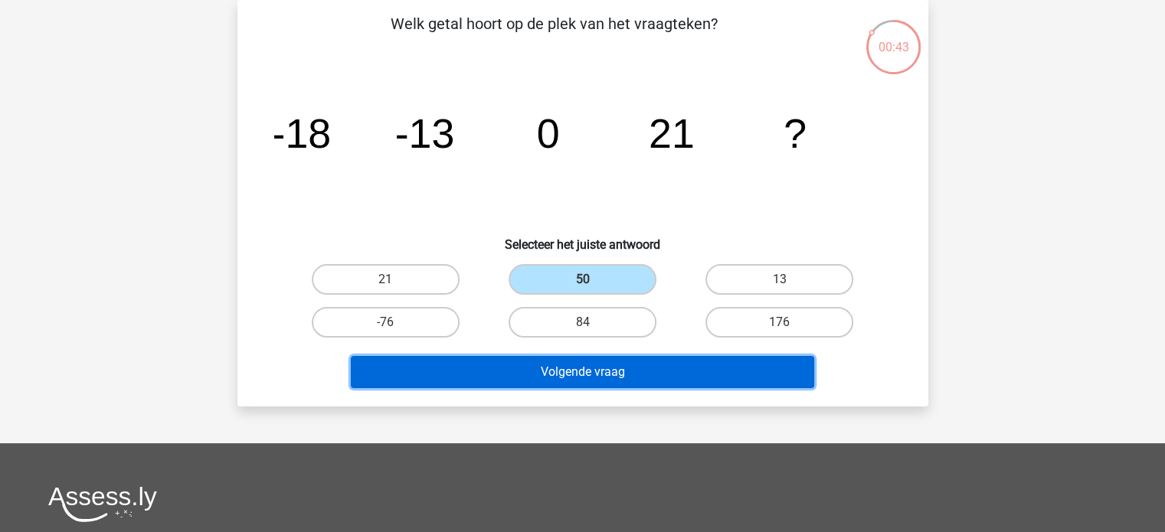
click at [614, 369] on button "Volgende vraag" at bounding box center [582, 372] width 463 height 32
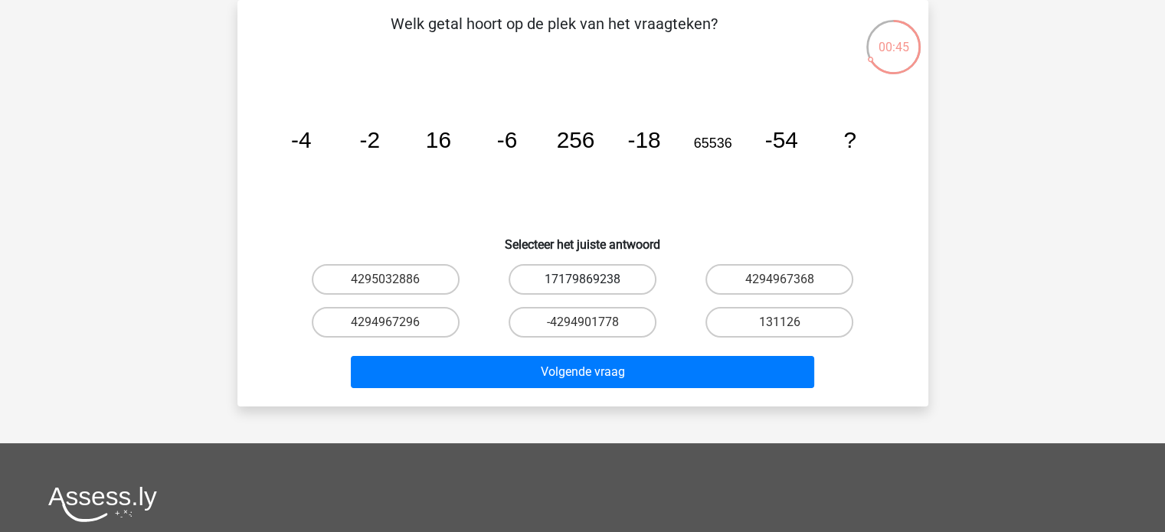
click at [599, 286] on label "17179869238" at bounding box center [583, 279] width 148 height 31
click at [592, 286] on input "17179869238" at bounding box center [587, 285] width 10 height 10
radio input "true"
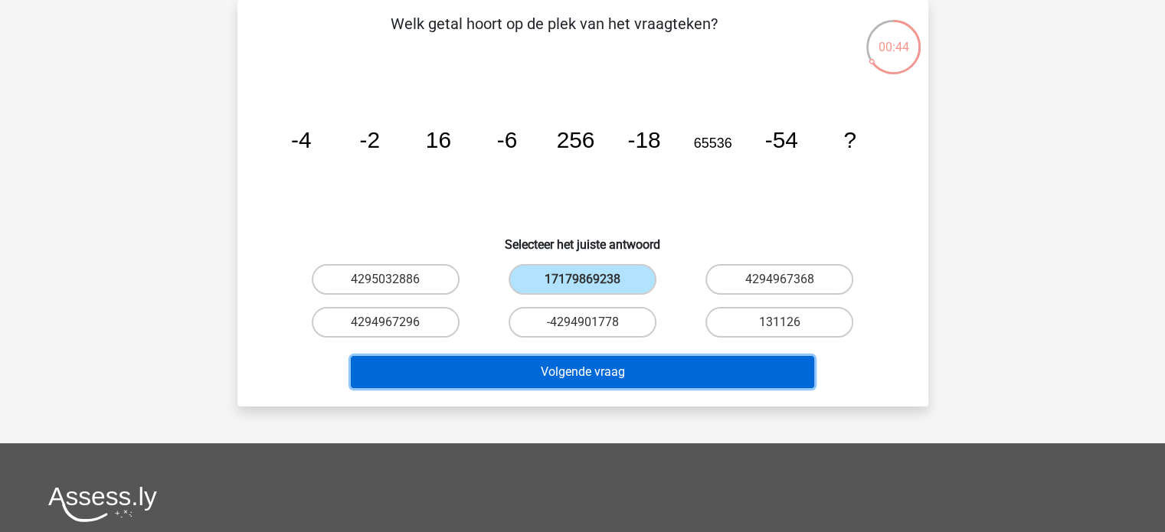
click at [625, 378] on button "Volgende vraag" at bounding box center [582, 372] width 463 height 32
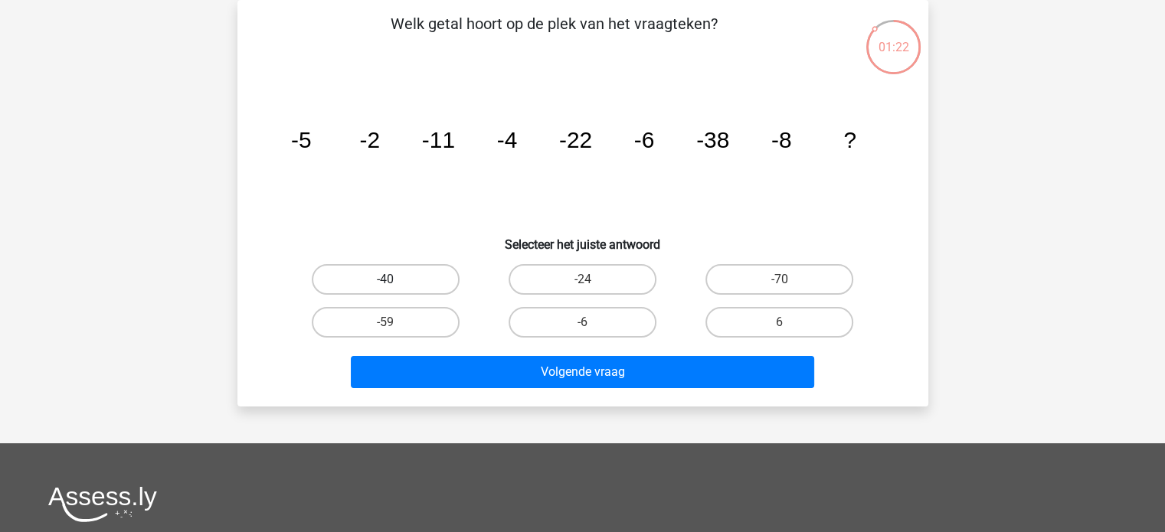
click at [408, 278] on label "-40" at bounding box center [386, 279] width 148 height 31
click at [395, 280] on input "-40" at bounding box center [390, 285] width 10 height 10
radio input "true"
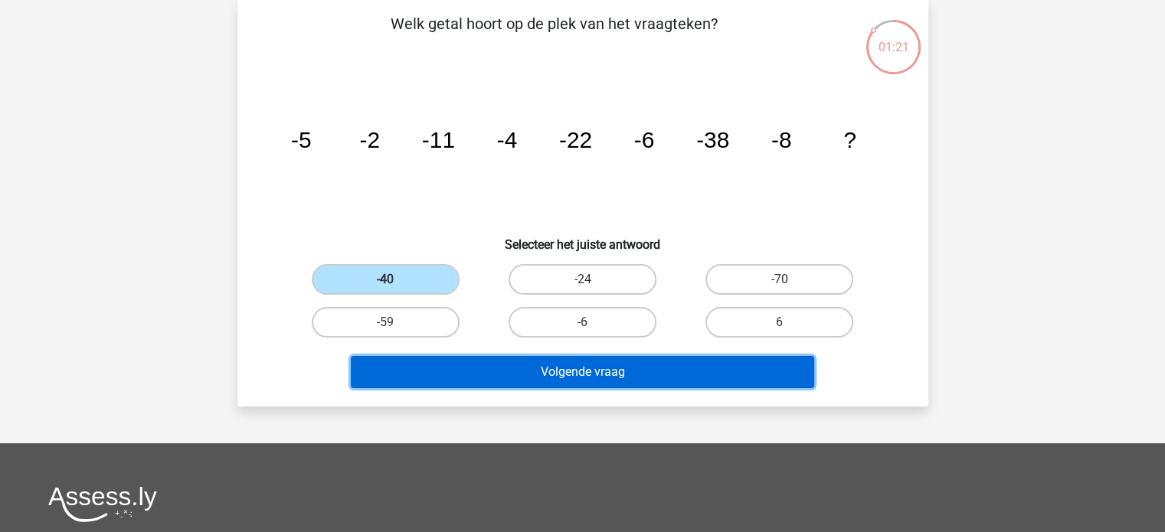
click at [536, 368] on button "Volgende vraag" at bounding box center [582, 372] width 463 height 32
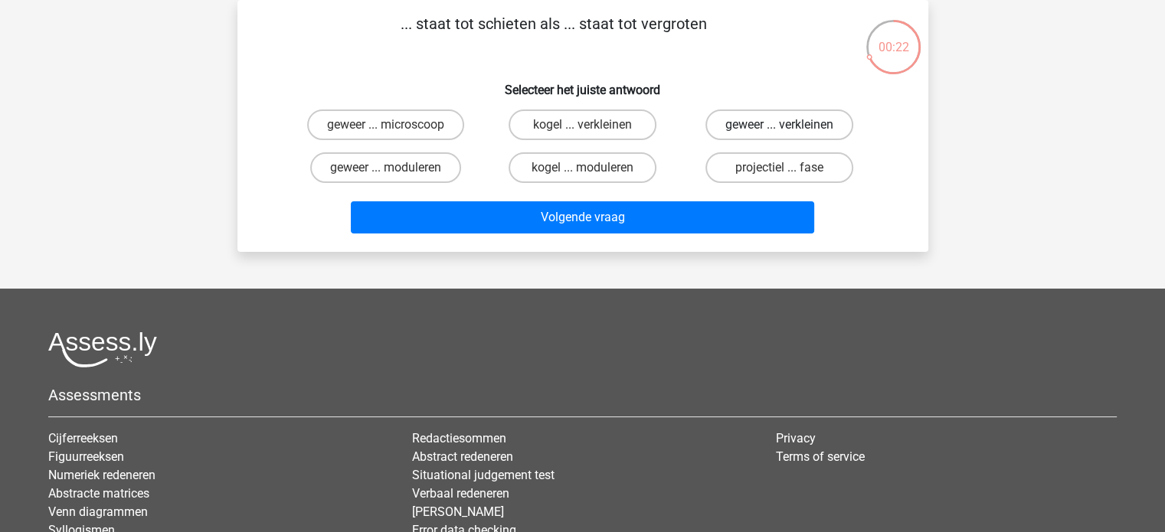
click at [748, 122] on label "geweer ... verkleinen" at bounding box center [780, 125] width 148 height 31
click at [780, 125] on input "geweer ... verkleinen" at bounding box center [785, 130] width 10 height 10
radio input "true"
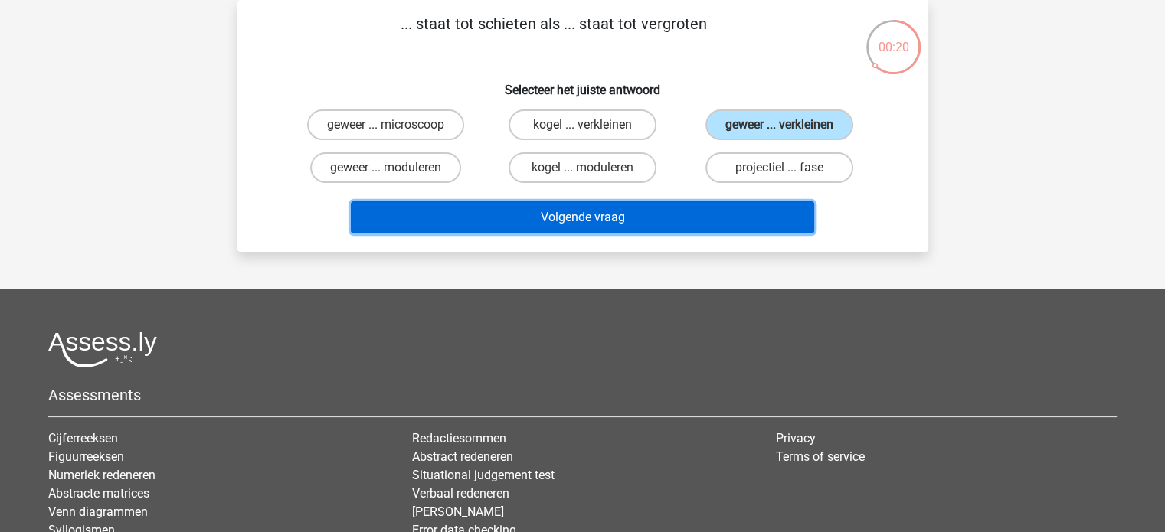
click at [656, 212] on button "Volgende vraag" at bounding box center [582, 217] width 463 height 32
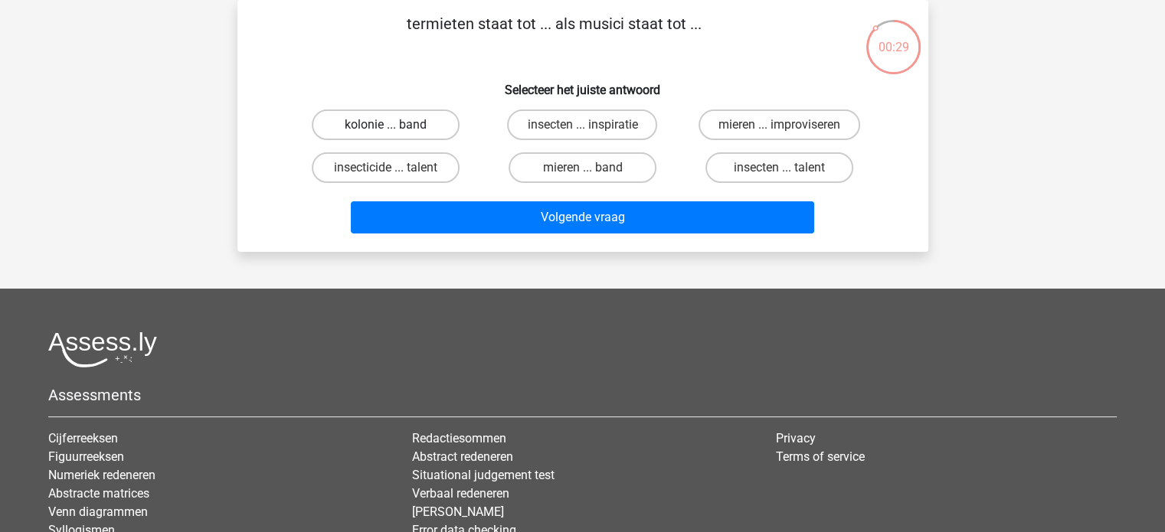
click at [397, 131] on label "kolonie ... band" at bounding box center [386, 125] width 148 height 31
click at [395, 131] on input "kolonie ... band" at bounding box center [390, 130] width 10 height 10
radio input "true"
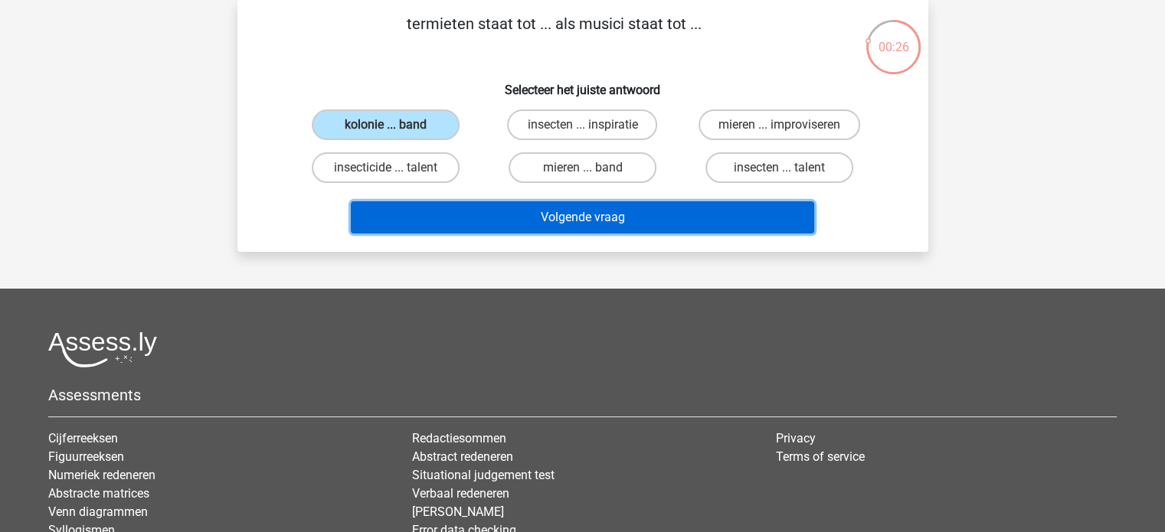
click at [459, 212] on button "Volgende vraag" at bounding box center [582, 217] width 463 height 32
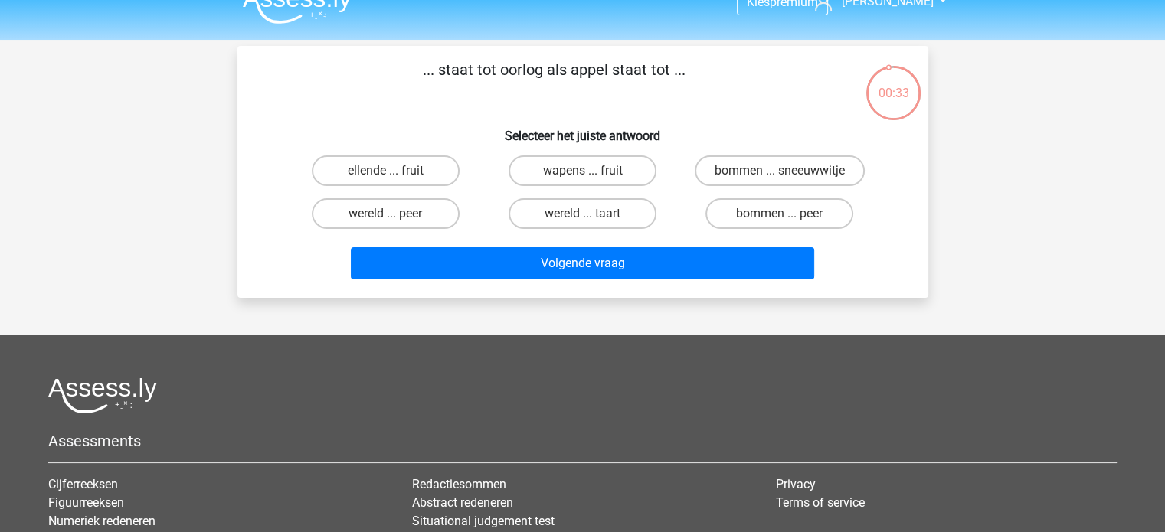
scroll to position [0, 0]
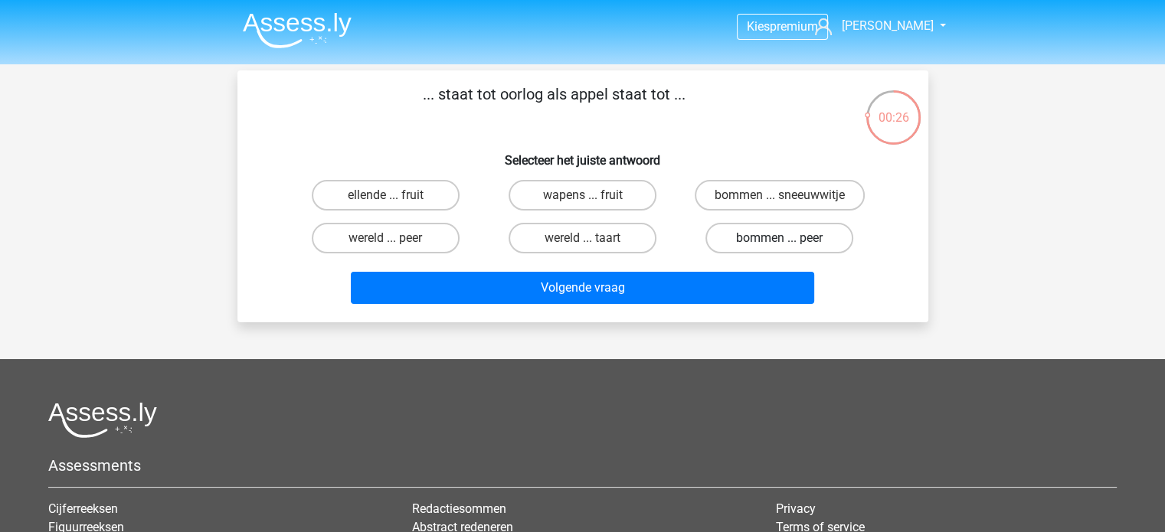
drag, startPoint x: 738, startPoint y: 234, endPoint x: 730, endPoint y: 230, distance: 9.6
click at [737, 232] on label "bommen ... peer" at bounding box center [780, 238] width 148 height 31
click at [780, 238] on input "bommen ... peer" at bounding box center [785, 243] width 10 height 10
radio input "true"
click at [614, 240] on label "wereld ... taart" at bounding box center [583, 238] width 148 height 31
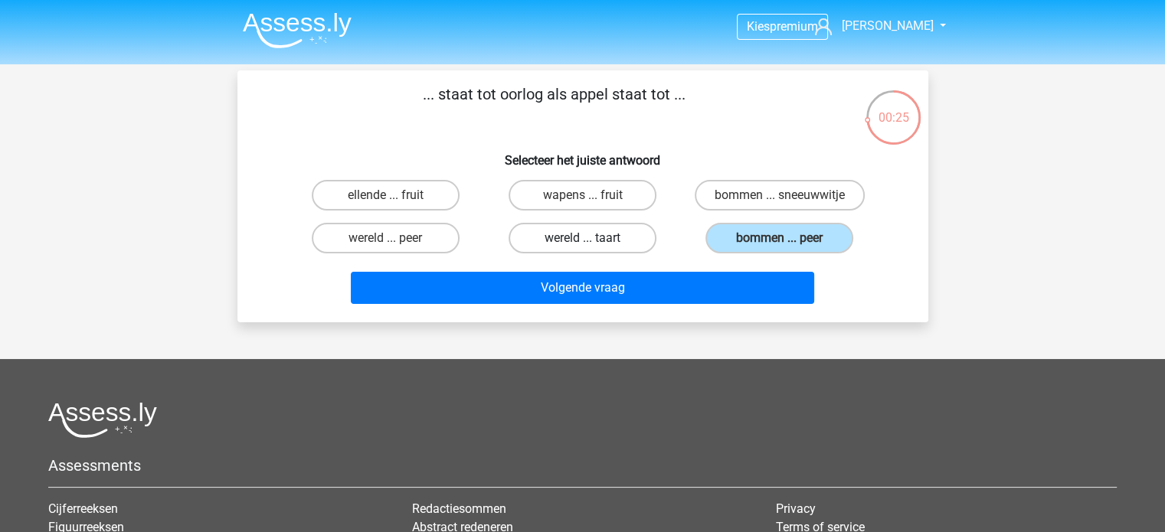
click at [592, 240] on input "wereld ... taart" at bounding box center [587, 243] width 10 height 10
radio input "true"
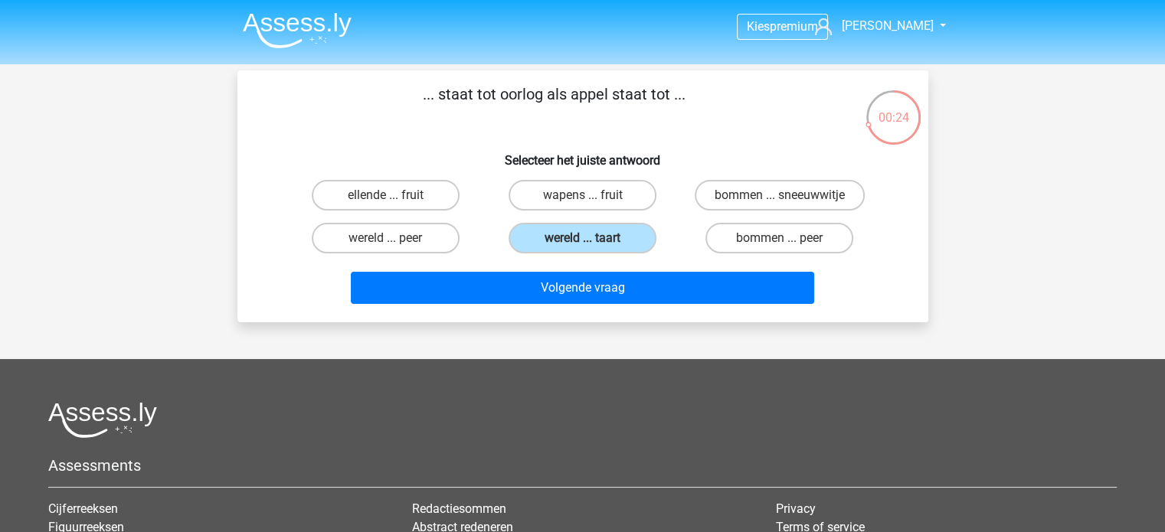
click at [742, 217] on div "bommen ... peer" at bounding box center [779, 238] width 197 height 43
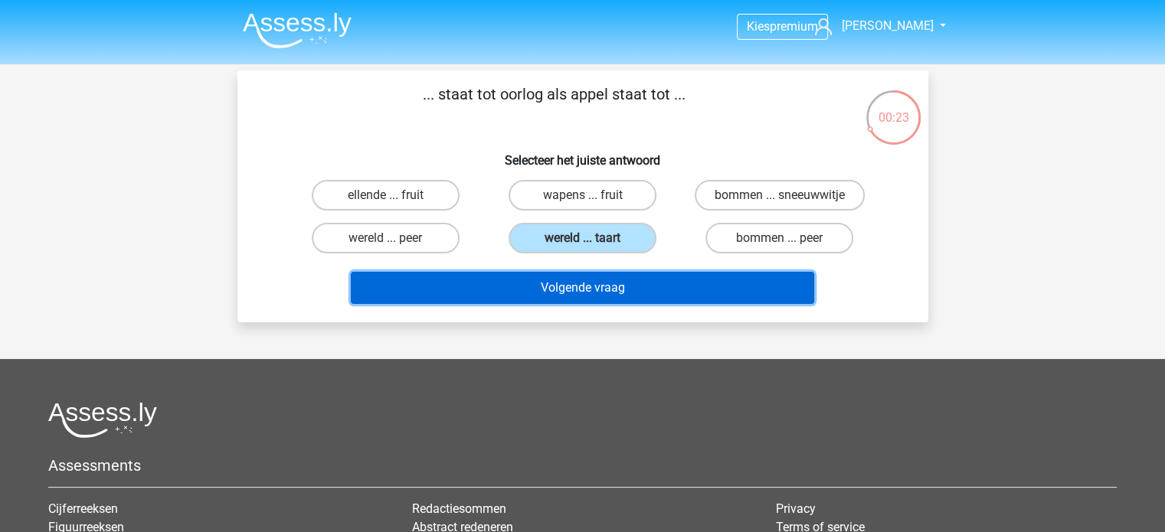
click at [653, 287] on button "Volgende vraag" at bounding box center [582, 288] width 463 height 32
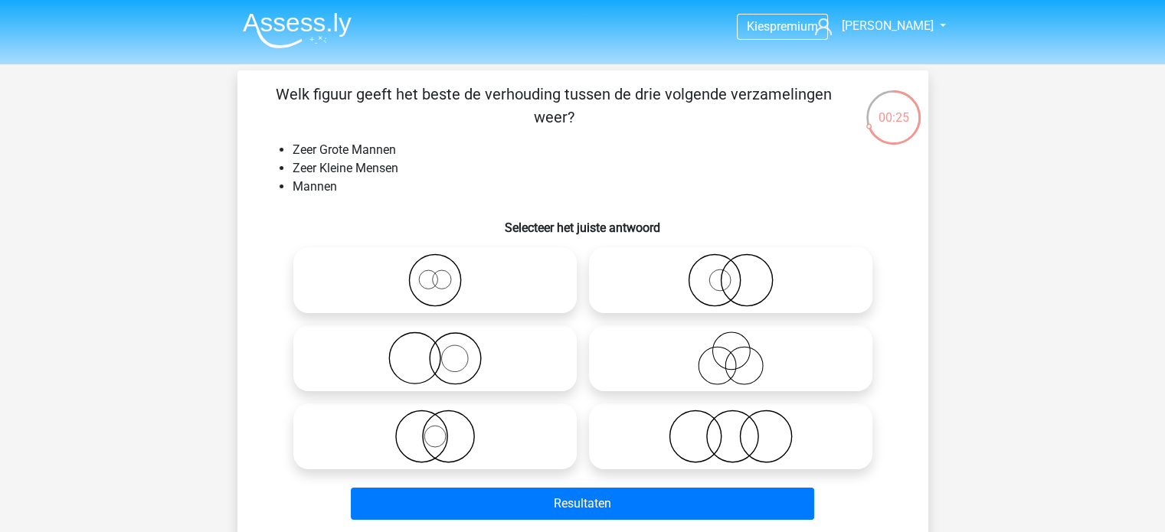
click at [649, 274] on icon at bounding box center [730, 281] width 271 height 54
click at [731, 273] on input "radio" at bounding box center [736, 268] width 10 height 10
radio input "true"
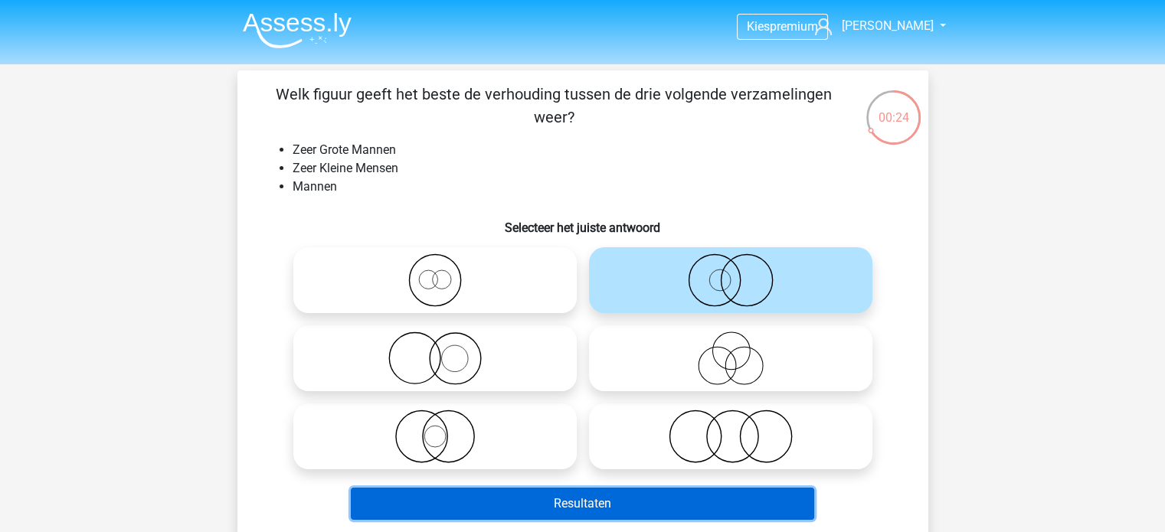
click at [628, 506] on button "Resultaten" at bounding box center [582, 504] width 463 height 32
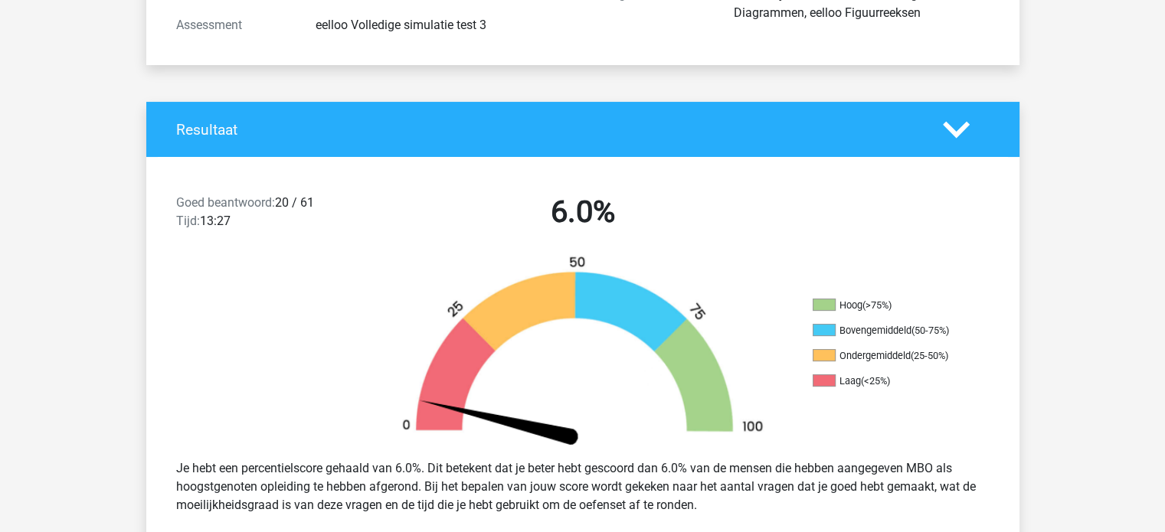
scroll to position [230, 0]
